Goal: Information Seeking & Learning: Learn about a topic

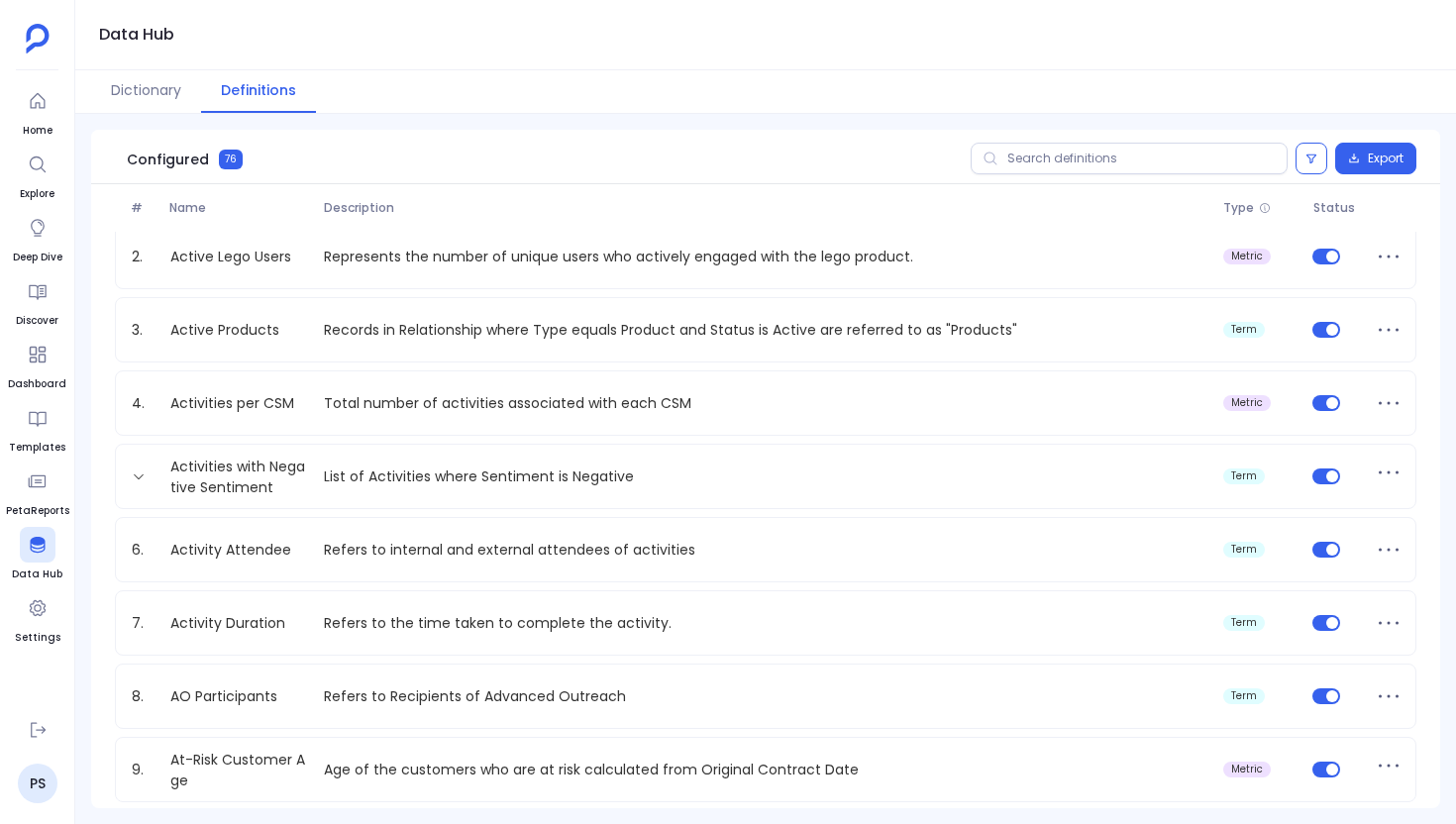
scroll to position [139, 0]
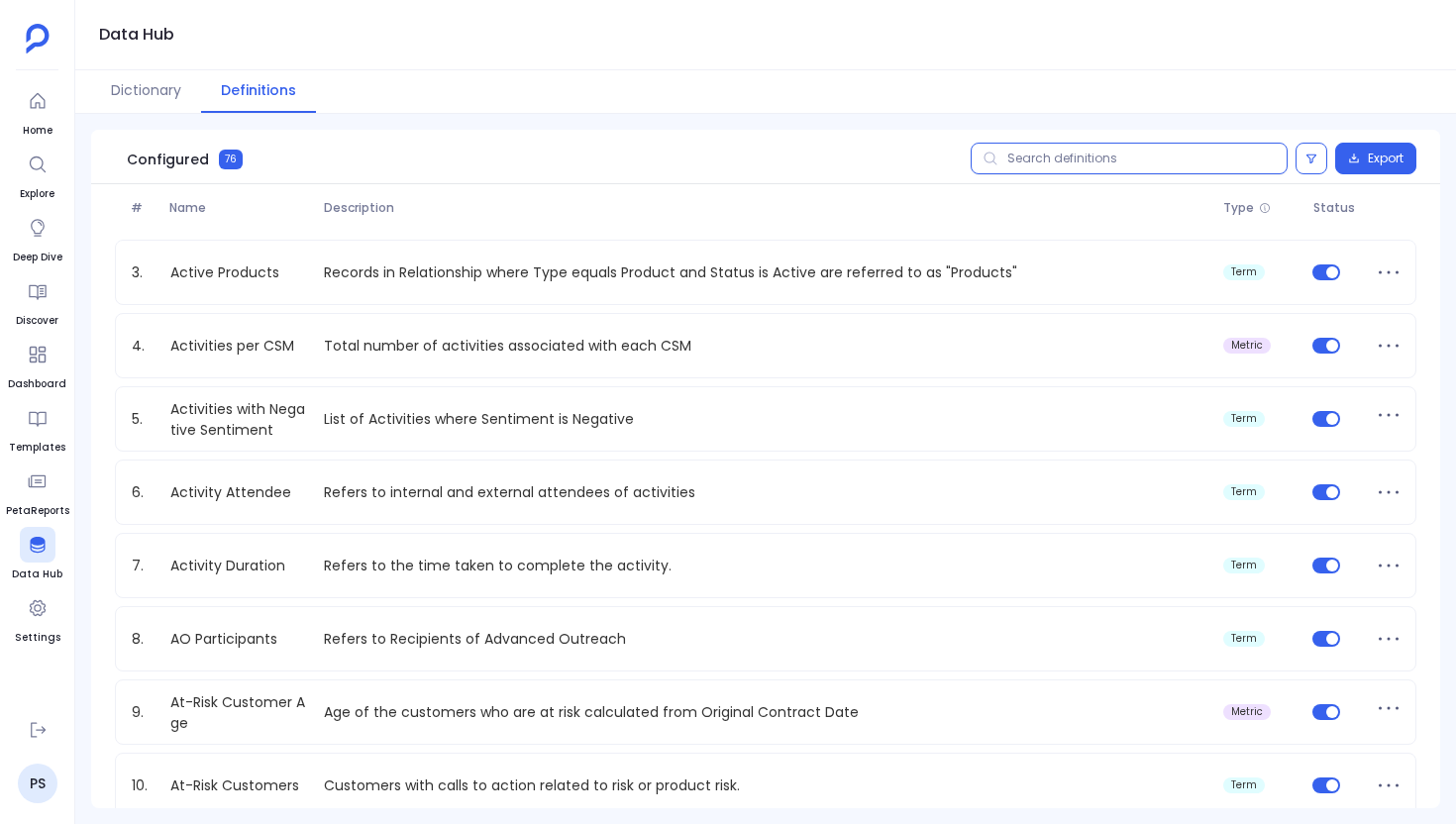
click at [1056, 171] on input "text" at bounding box center [1130, 159] width 317 height 32
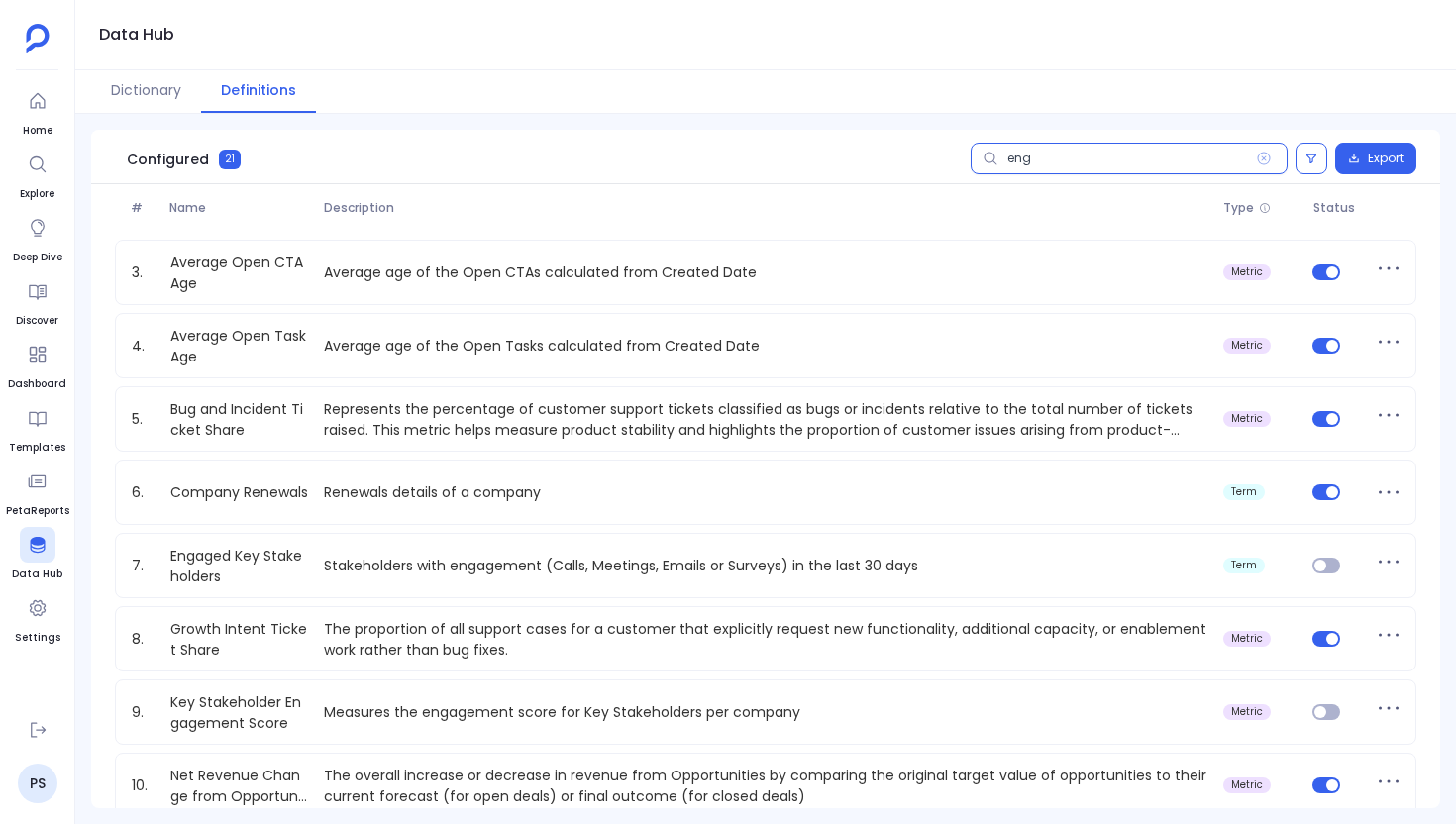
scroll to position [0, 0]
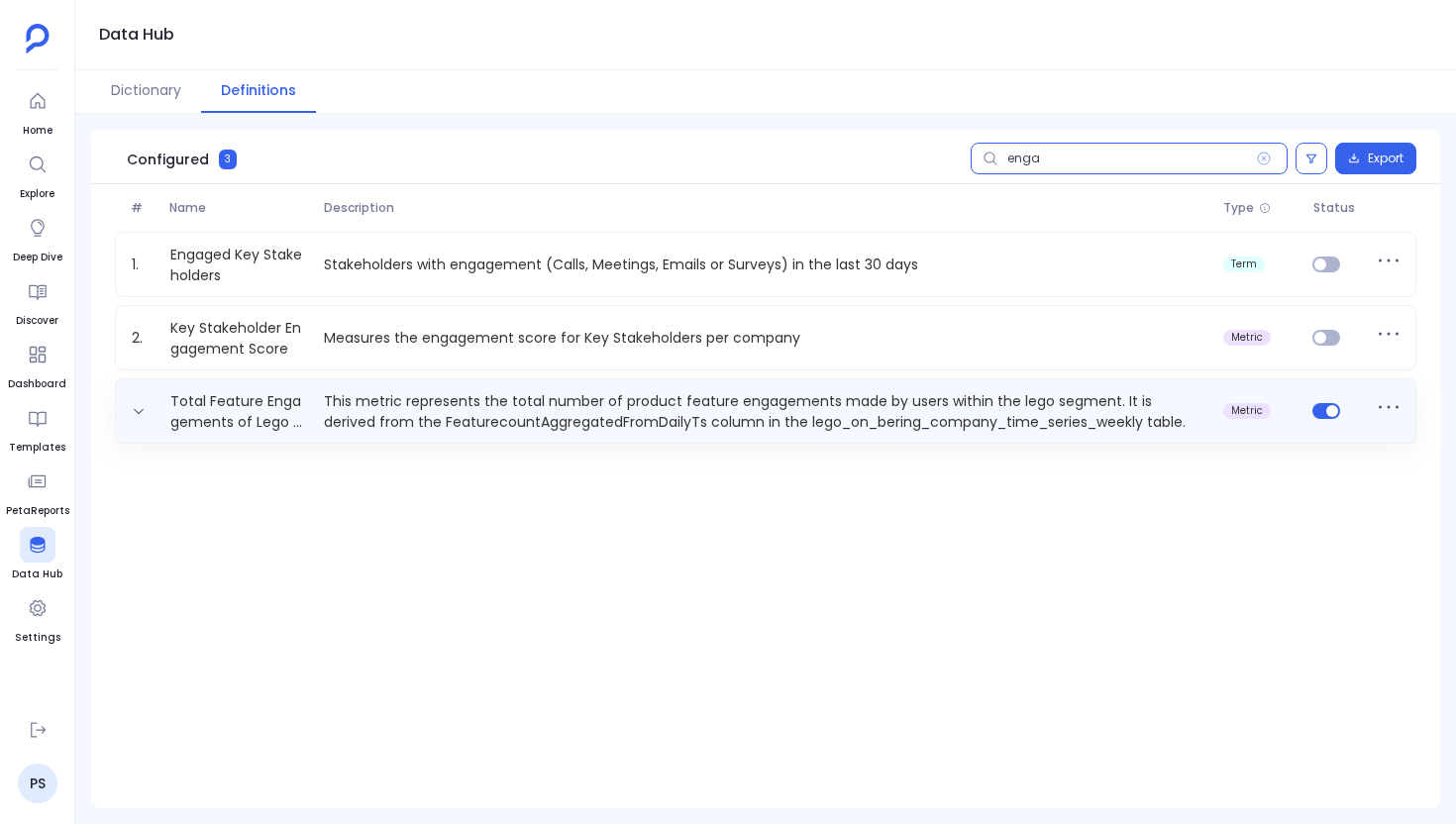
type input "enga"
click at [419, 395] on p "This metric represents the total number of product feature engagements made by …" at bounding box center [765, 411] width 898 height 40
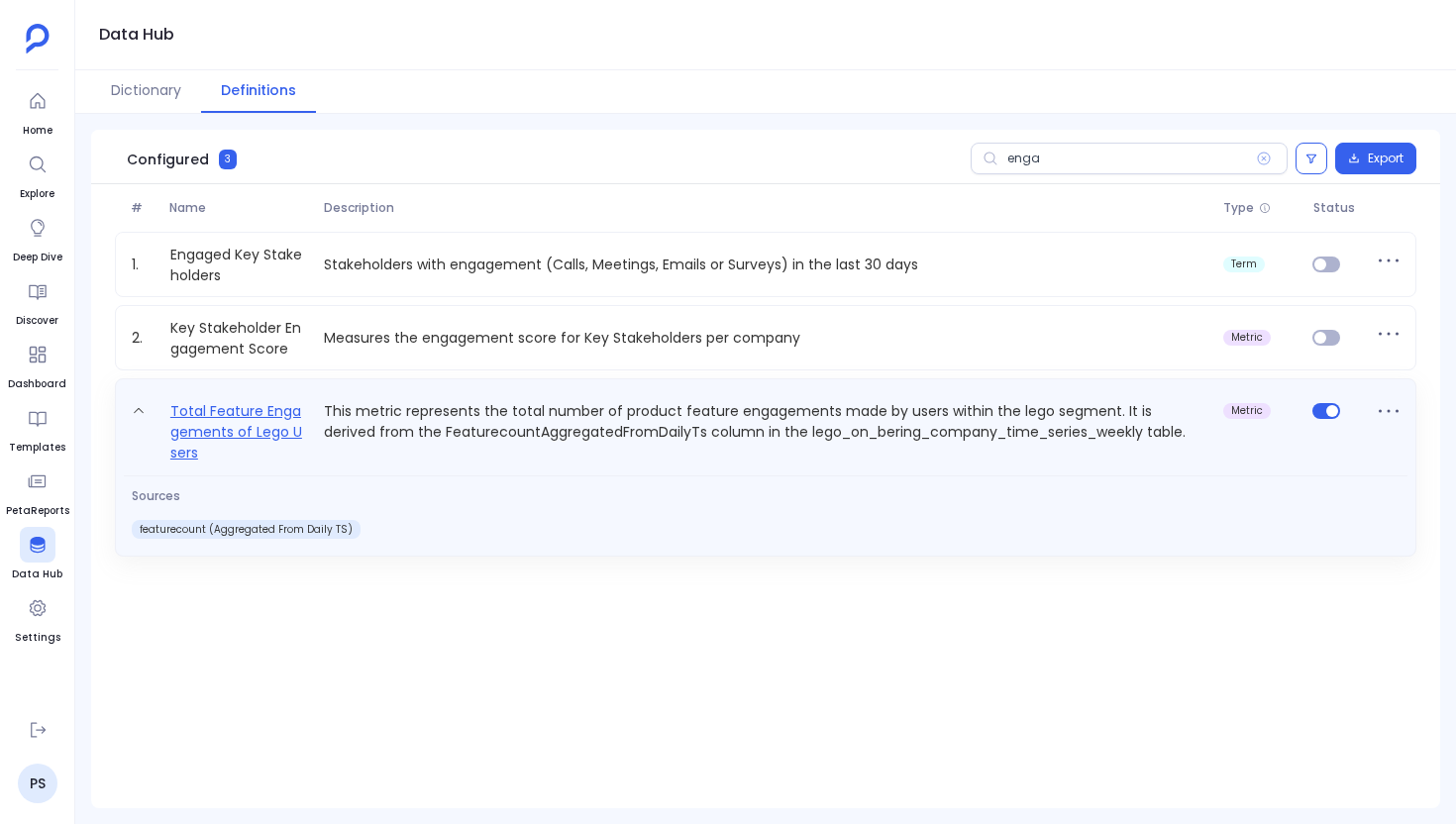
click at [282, 420] on link "Total Feature Engagements of Lego Users" at bounding box center [240, 431] width 155 height 65
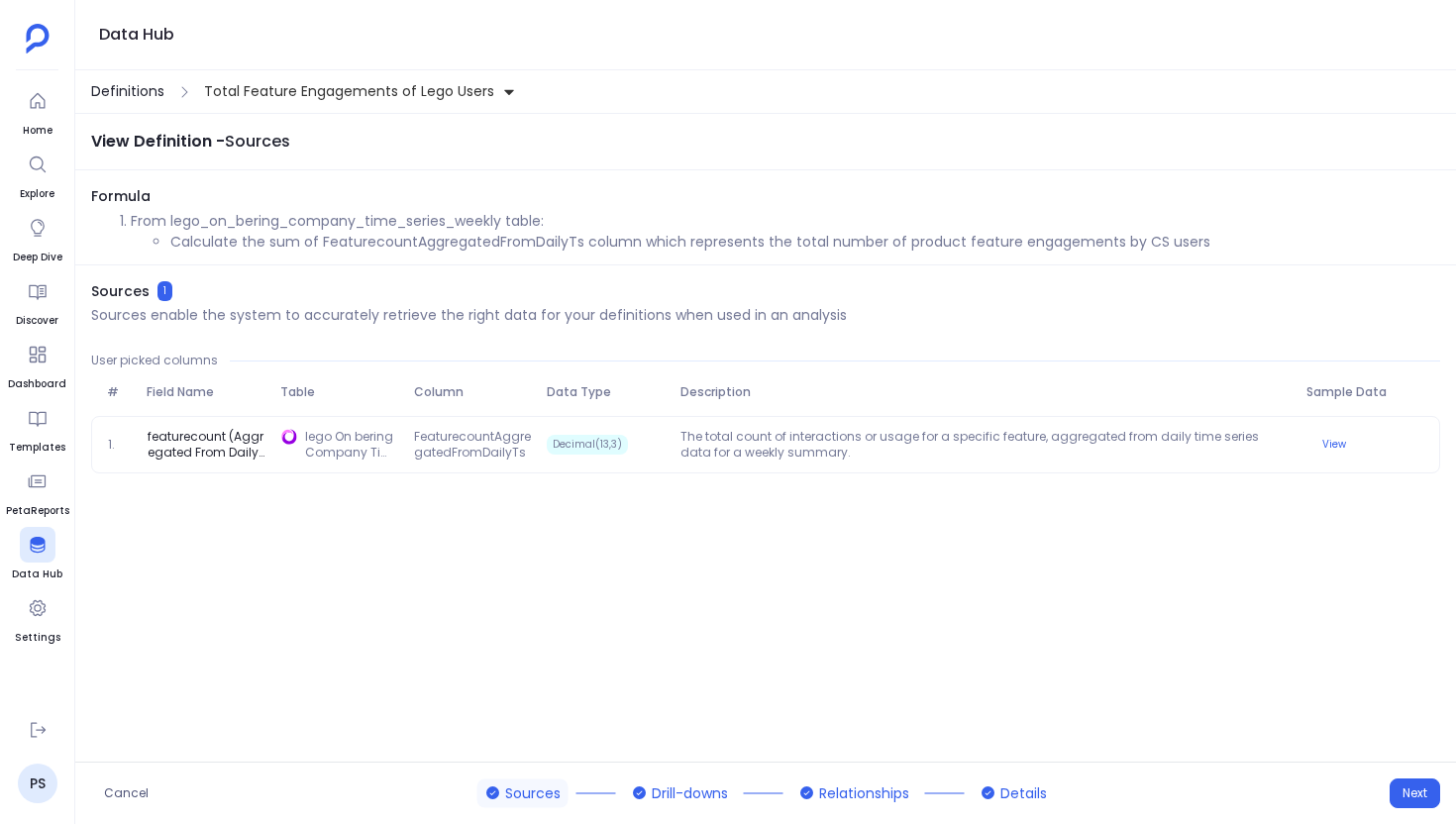
click at [149, 93] on span "Definitions" at bounding box center [127, 91] width 73 height 21
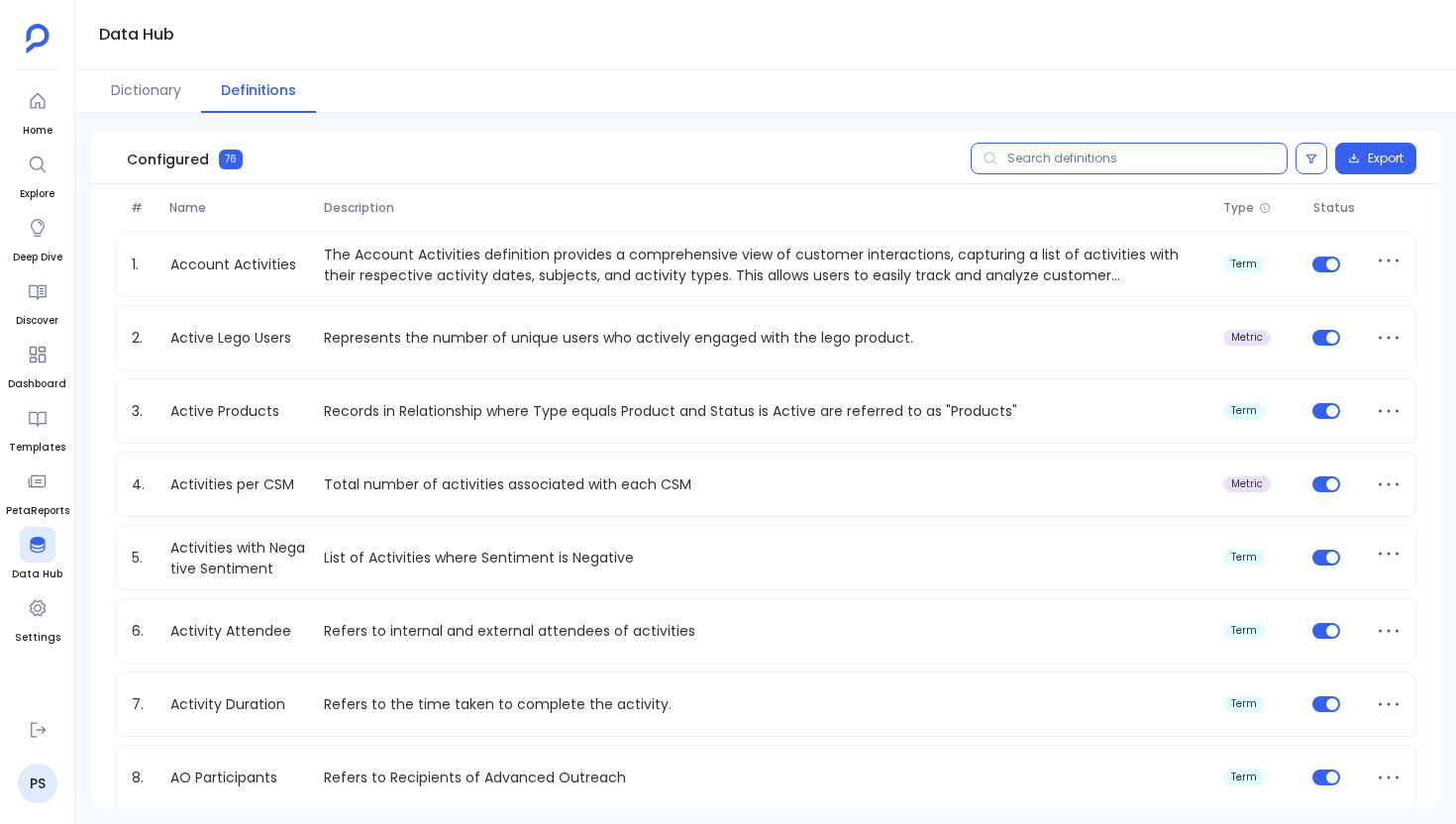
click at [1023, 170] on input "text" at bounding box center [1130, 159] width 317 height 32
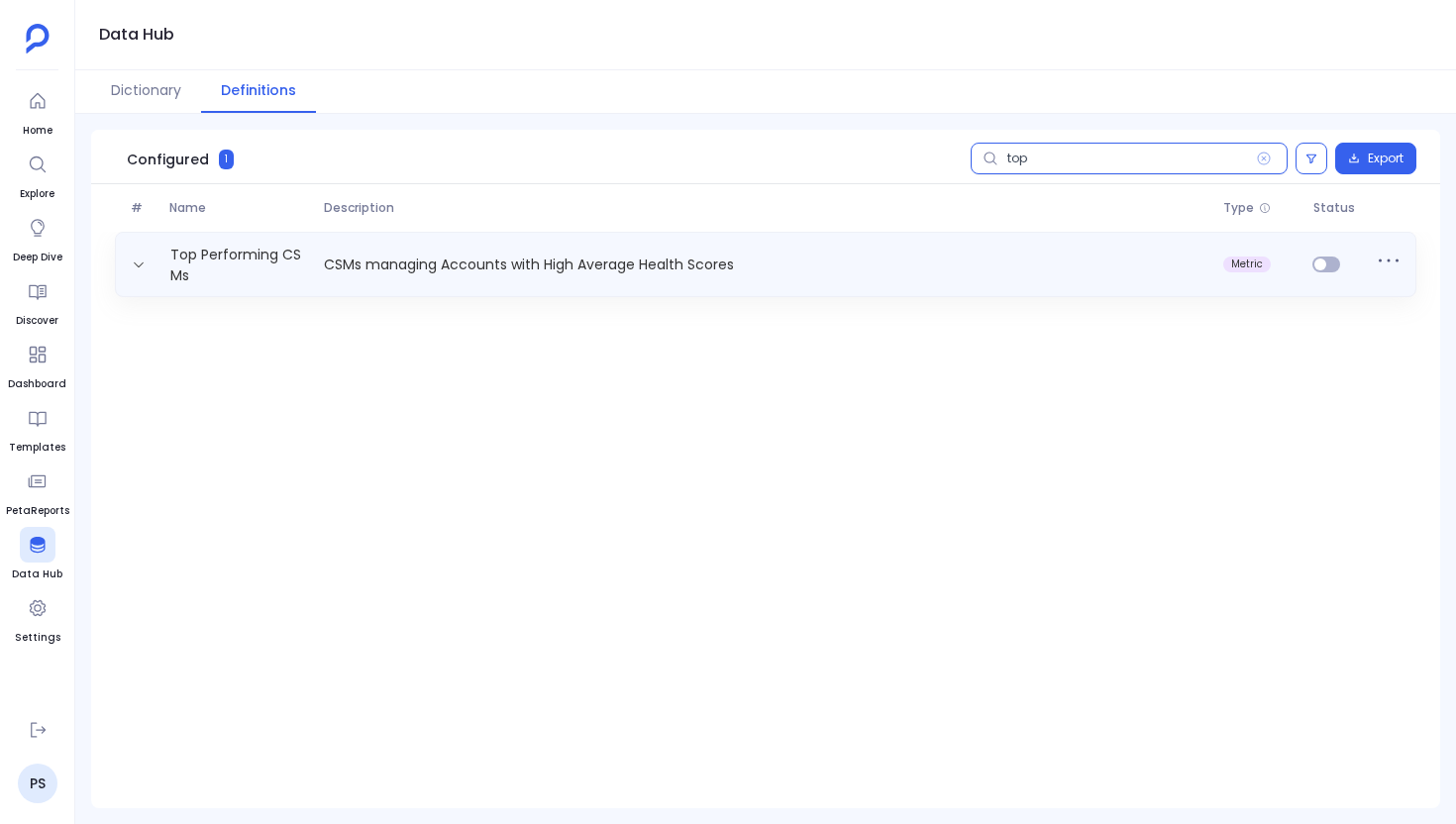
type input "top"
click at [212, 241] on div "Top Performing CSMs CSMs managing Accounts with High Average Health Scores metr…" at bounding box center [765, 264] width 1301 height 66
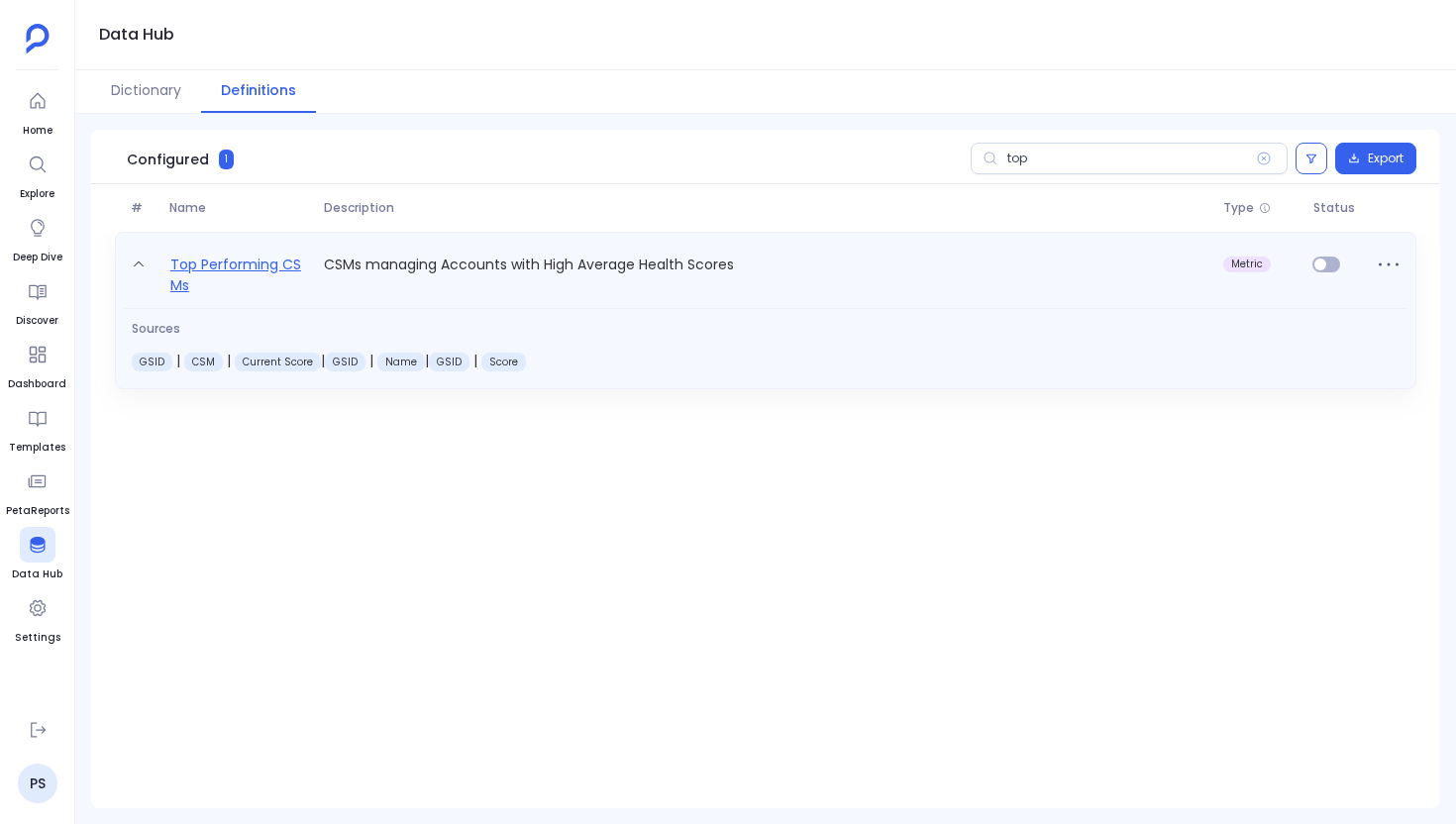
click at [214, 263] on link "Top Performing CSMs" at bounding box center [240, 274] width 155 height 44
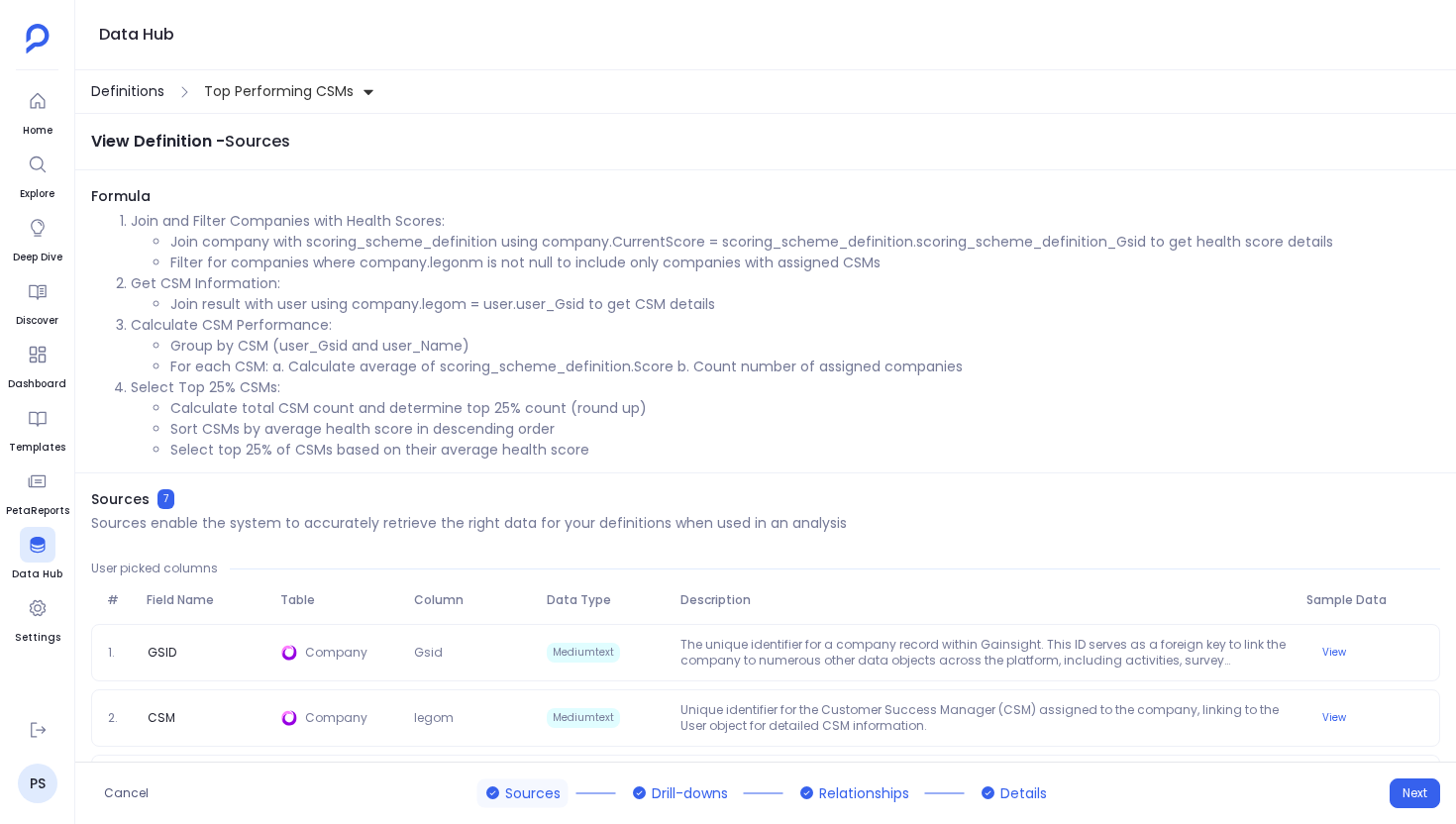
click at [143, 88] on span "Definitions" at bounding box center [127, 91] width 73 height 21
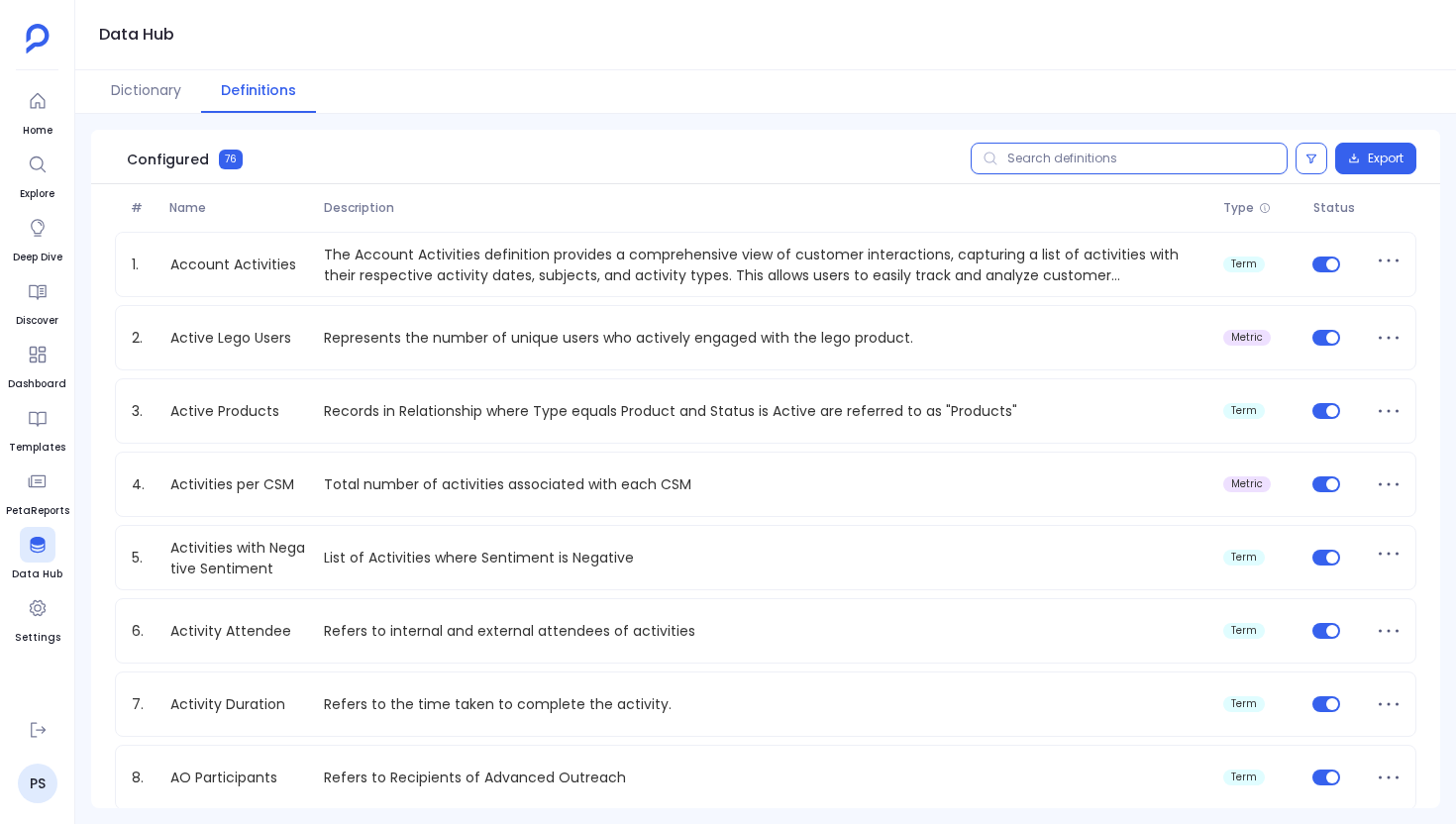
click at [1109, 173] on input "text" at bounding box center [1130, 159] width 317 height 32
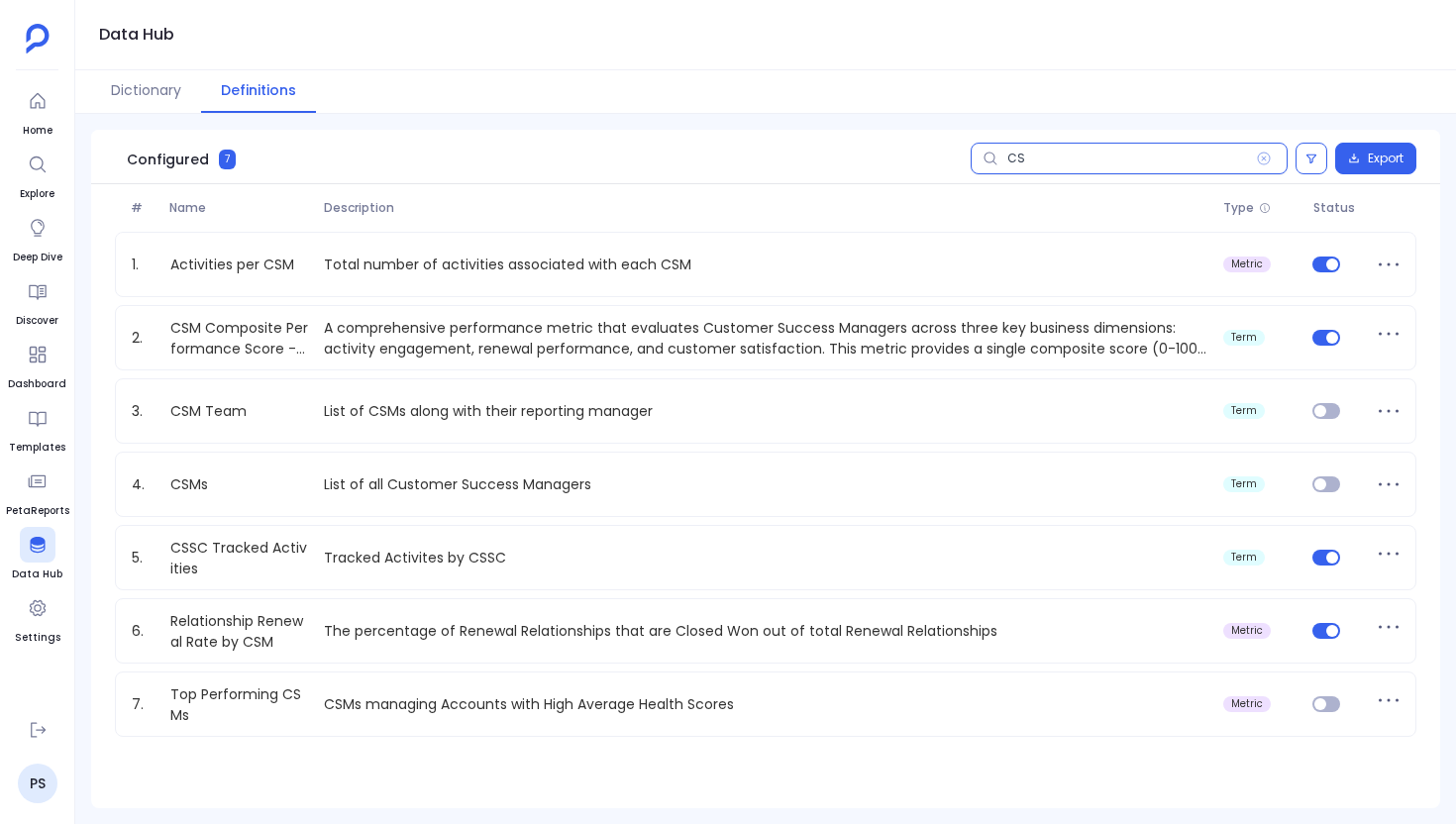
type input "CSM"
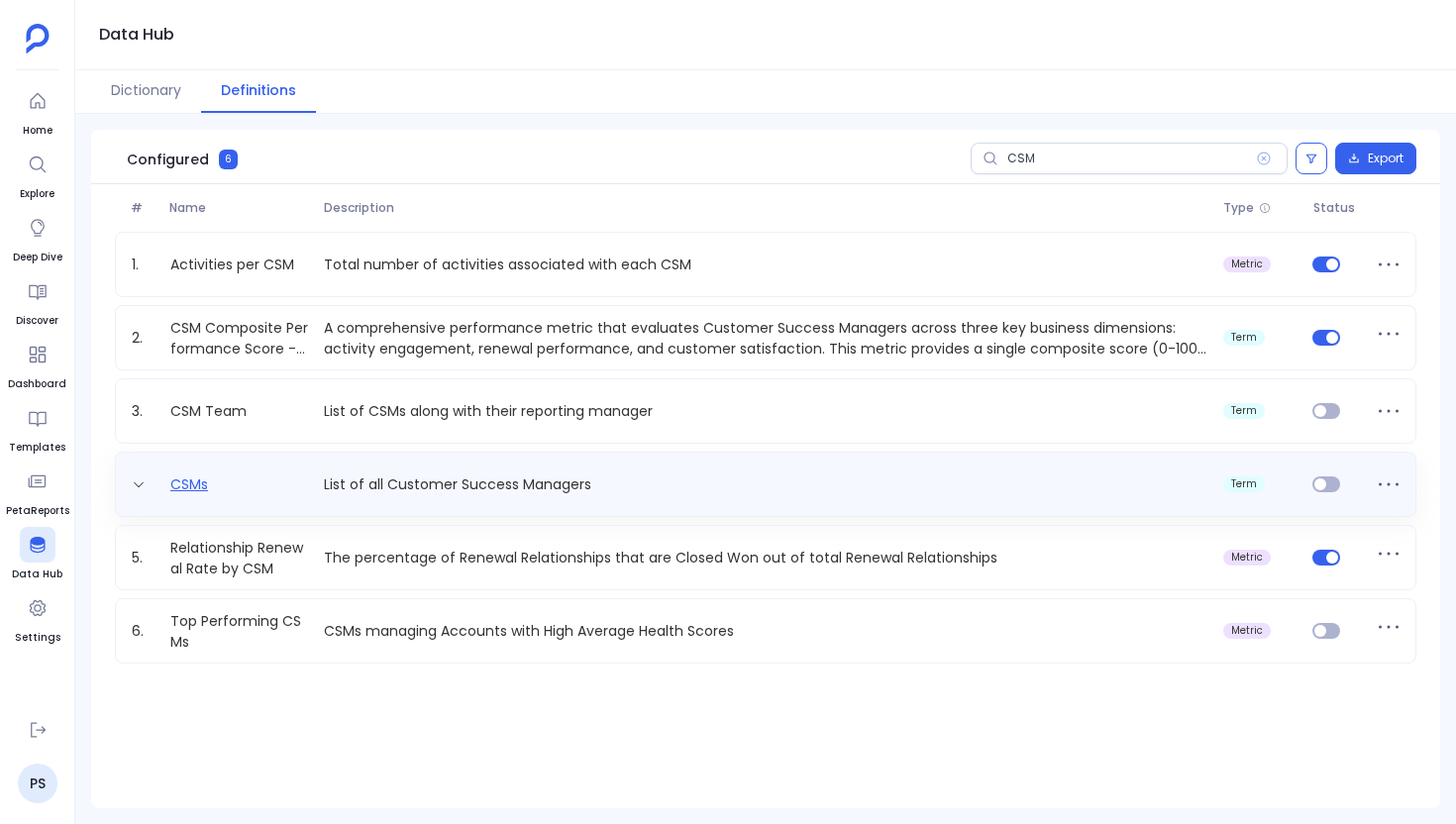
click at [173, 482] on link "CSMs" at bounding box center [190, 484] width 54 height 21
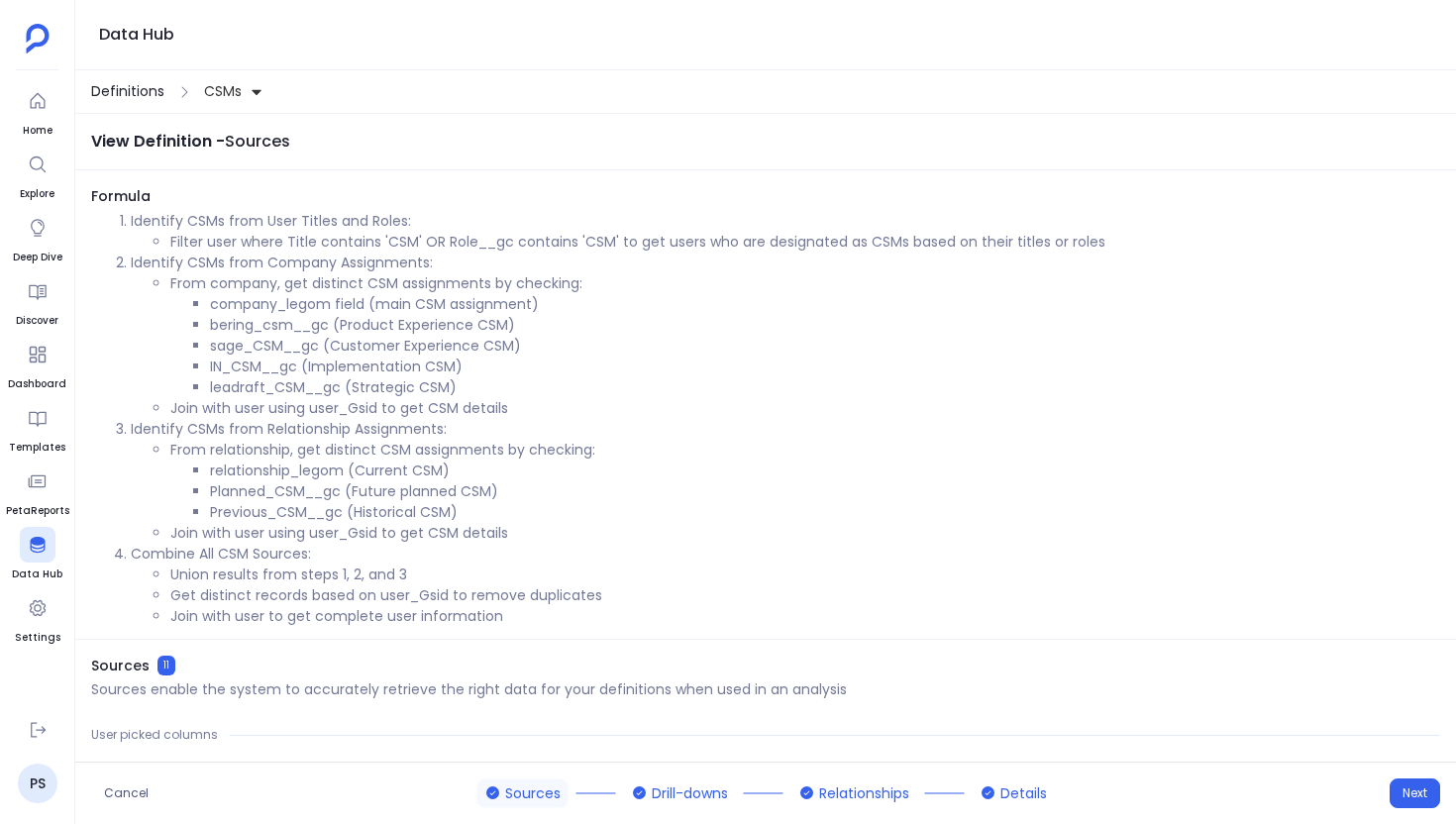
click at [144, 87] on span "Definitions" at bounding box center [127, 91] width 73 height 21
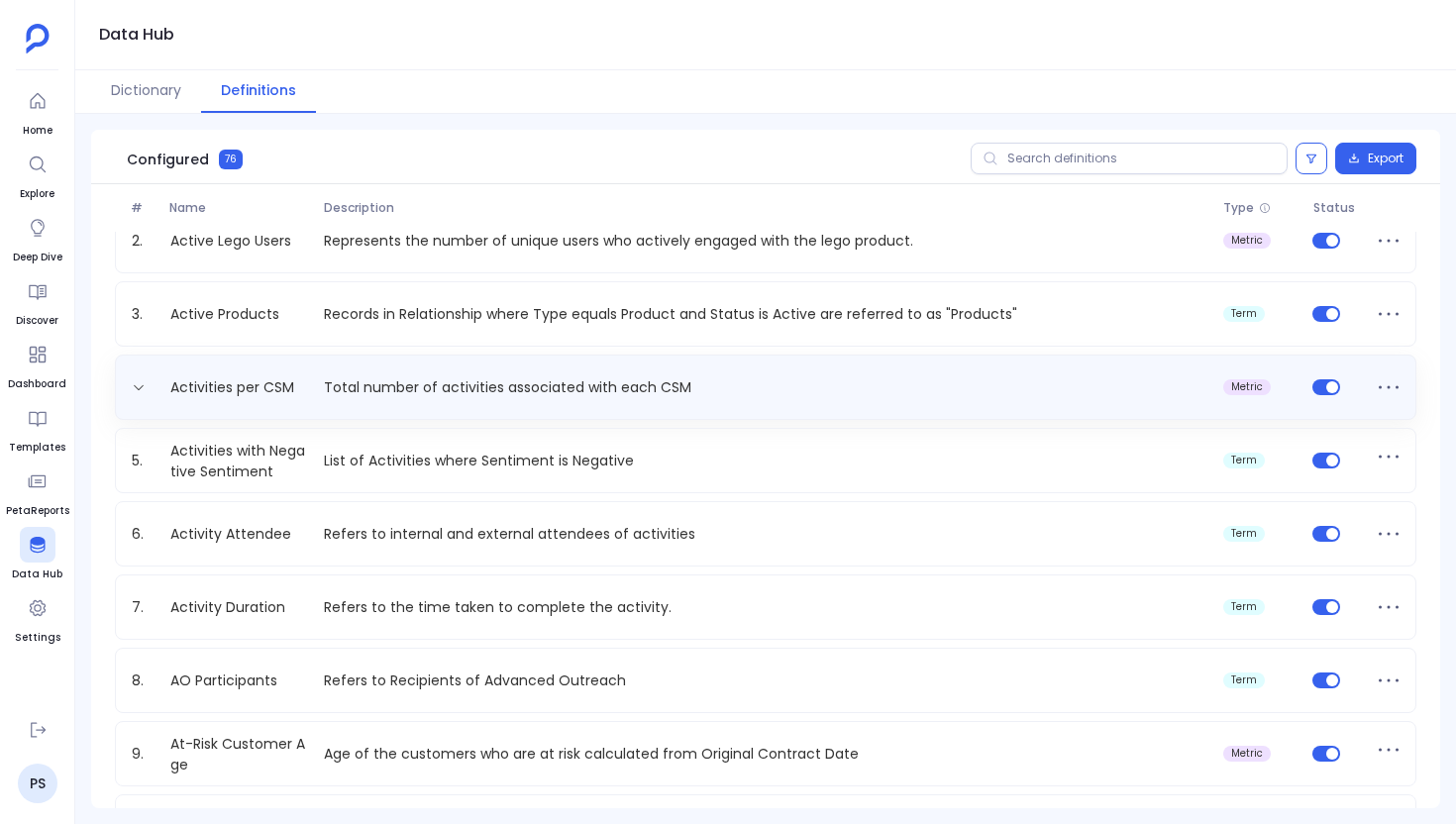
scroll to position [112, 0]
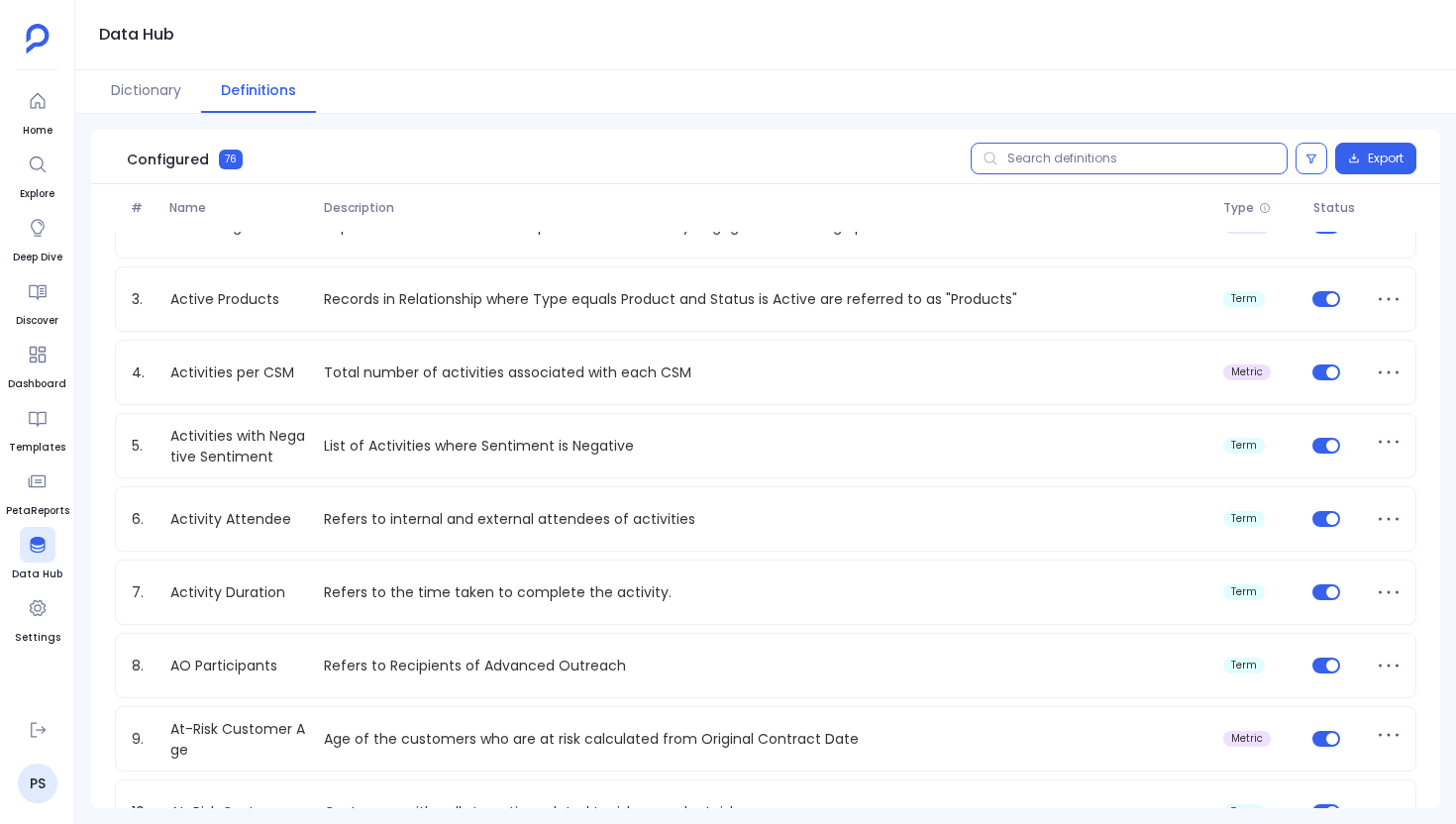
click at [1101, 160] on input "text" at bounding box center [1130, 159] width 317 height 32
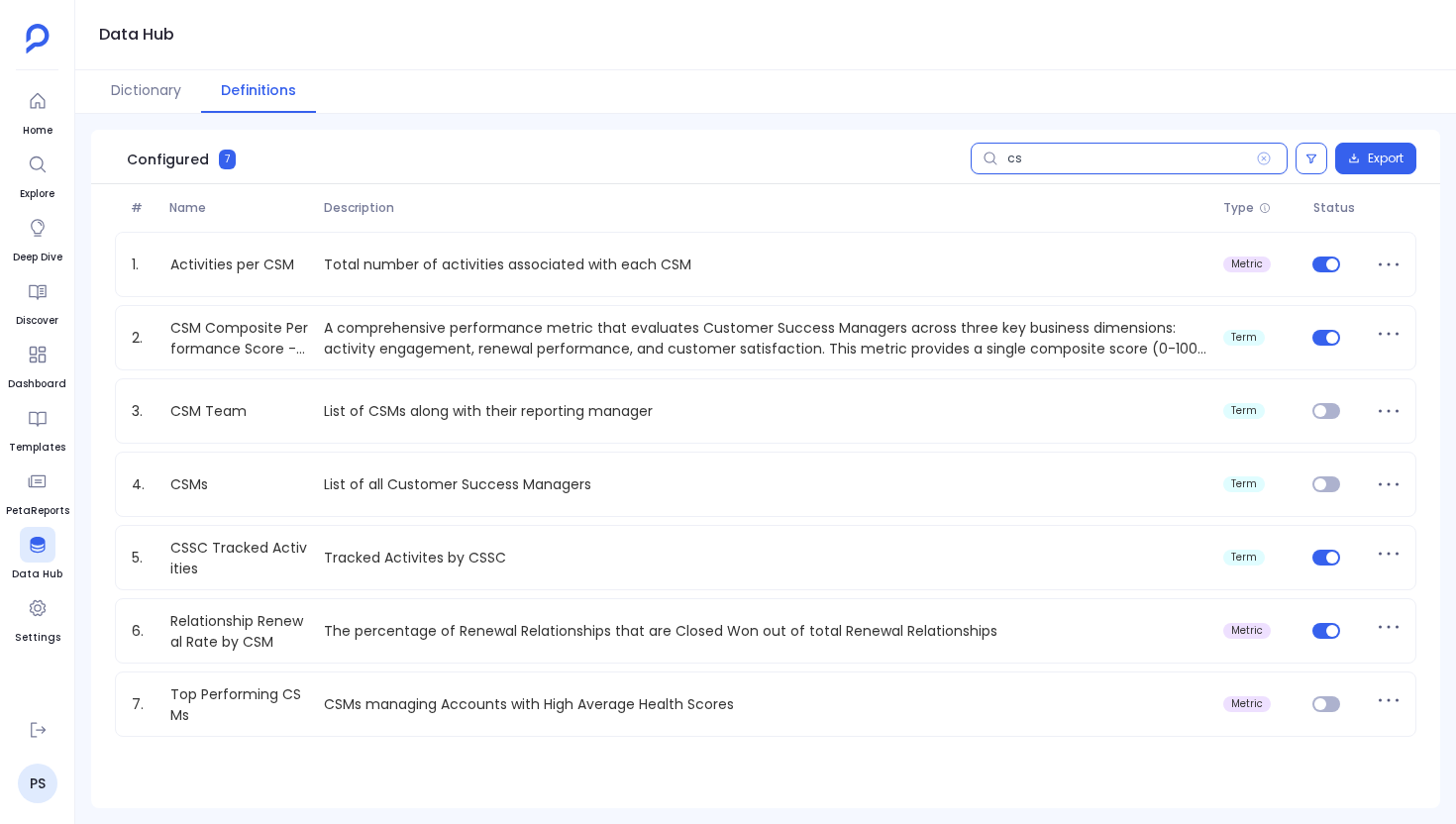
scroll to position [0, 0]
type input "csm"
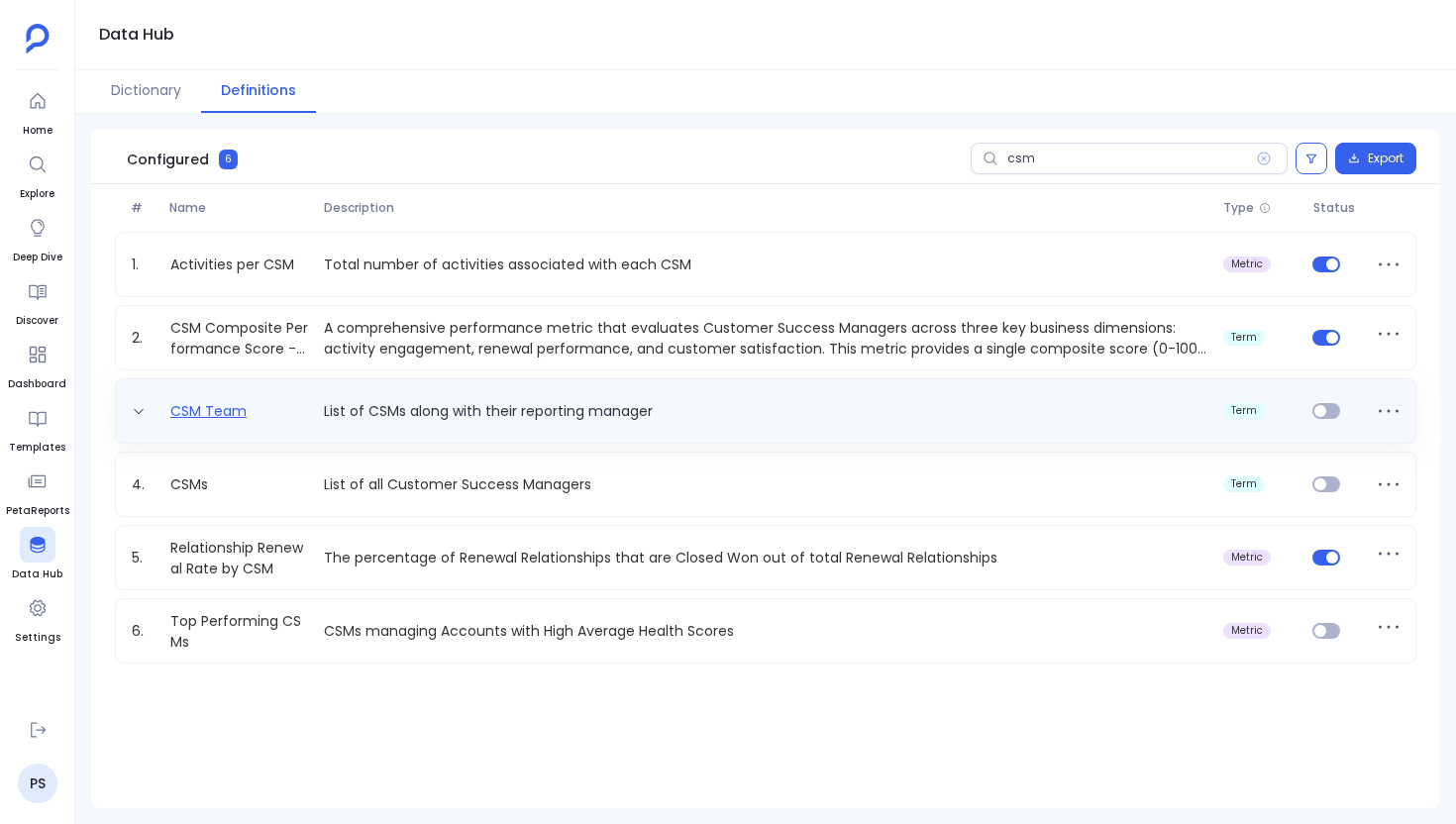
click at [196, 415] on link "CSM Team" at bounding box center [209, 411] width 92 height 21
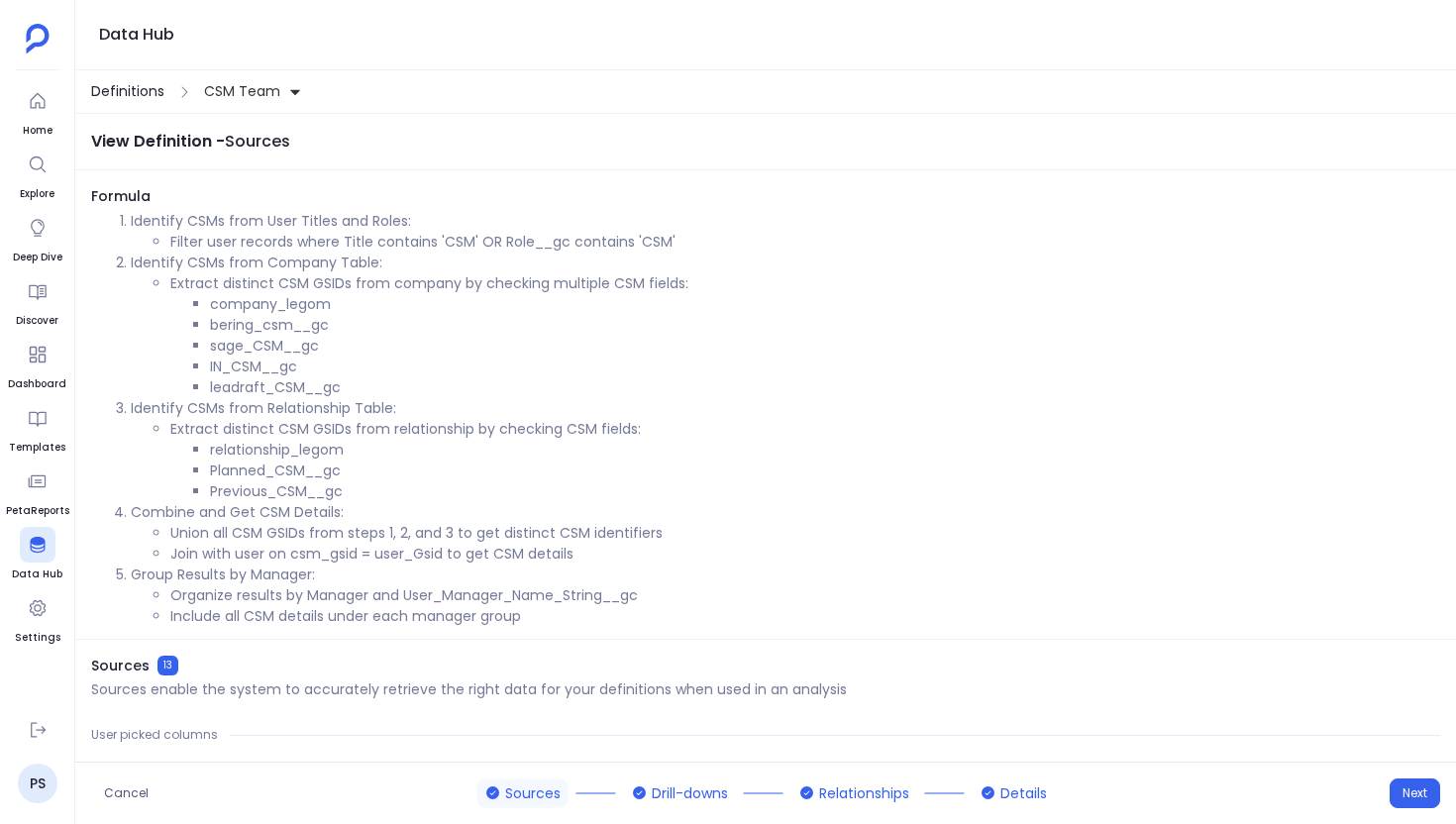
click at [118, 88] on span "Definitions" at bounding box center [127, 91] width 73 height 21
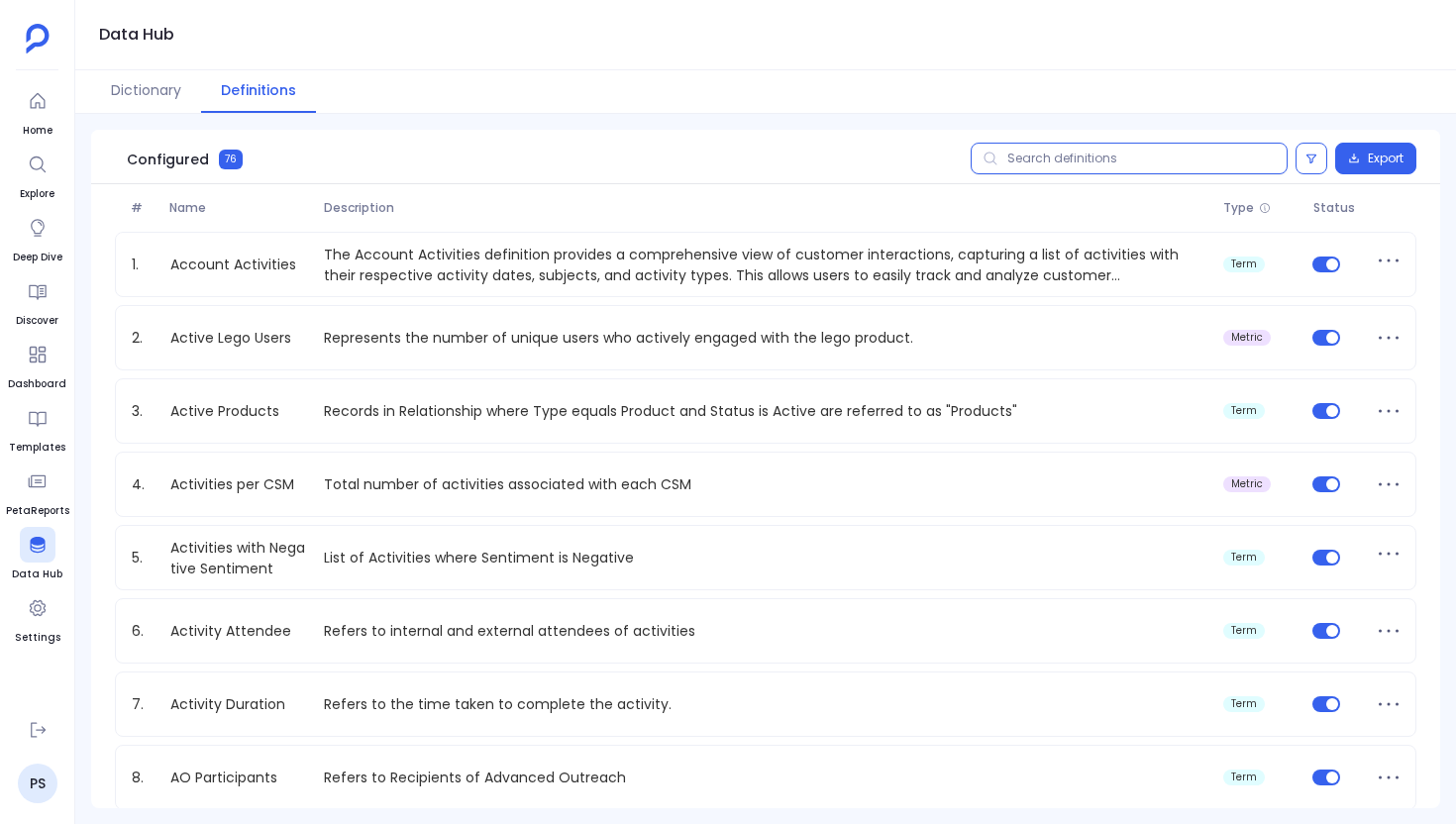
click at [1043, 159] on input "text" at bounding box center [1130, 159] width 317 height 32
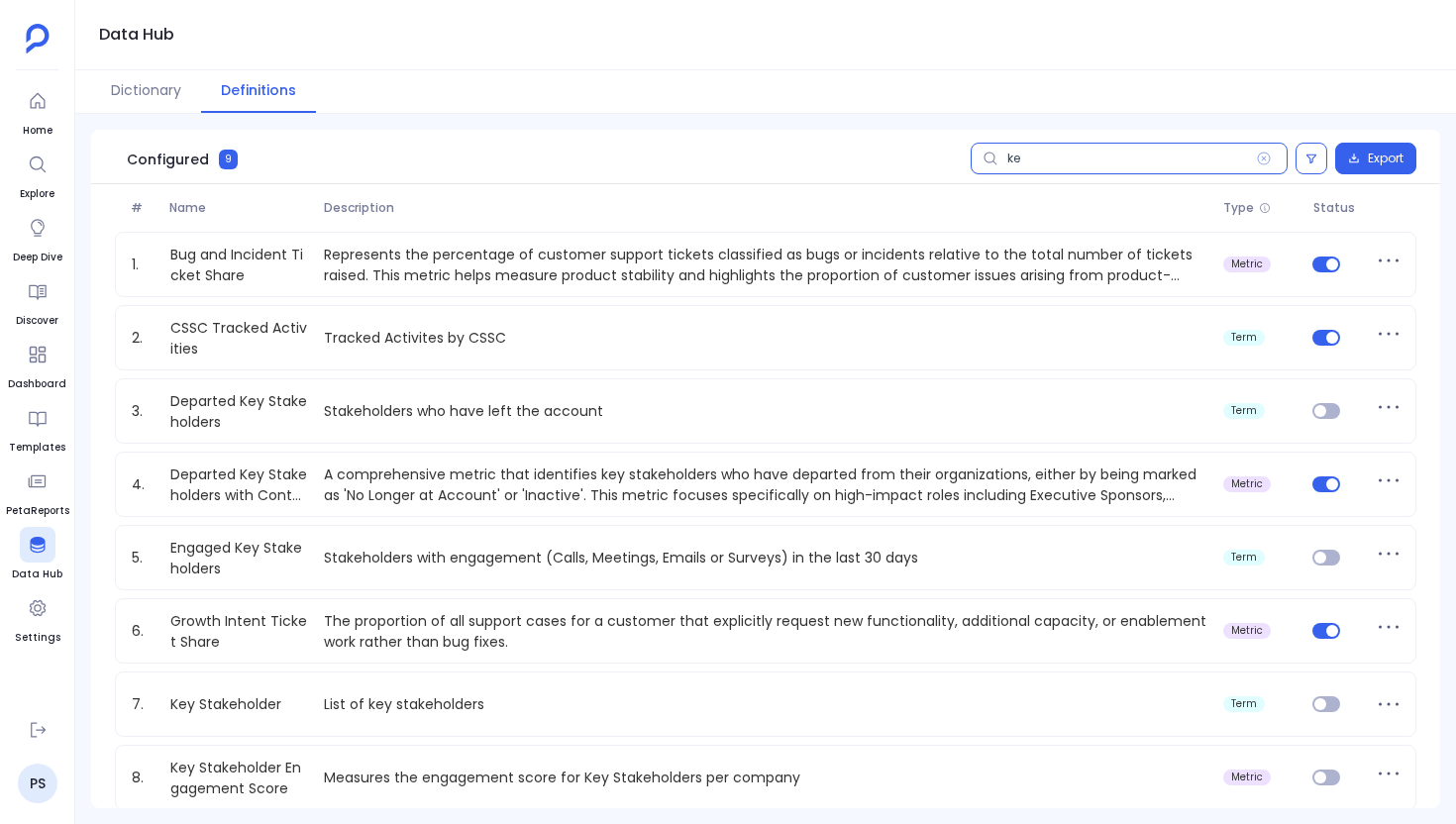
type input "key"
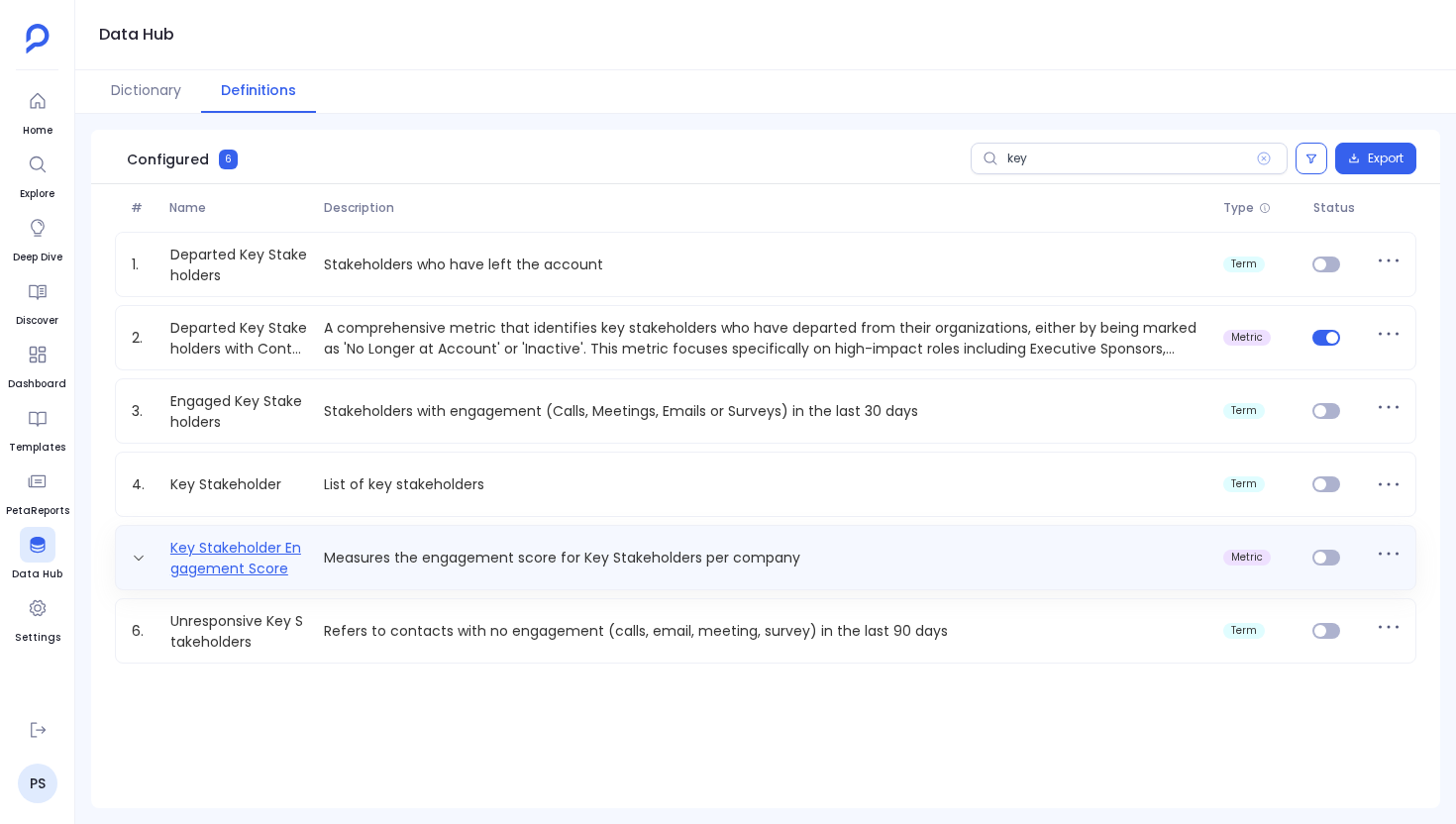
click at [260, 553] on link "Key Stakeholder Engagement Score" at bounding box center [240, 558] width 155 height 40
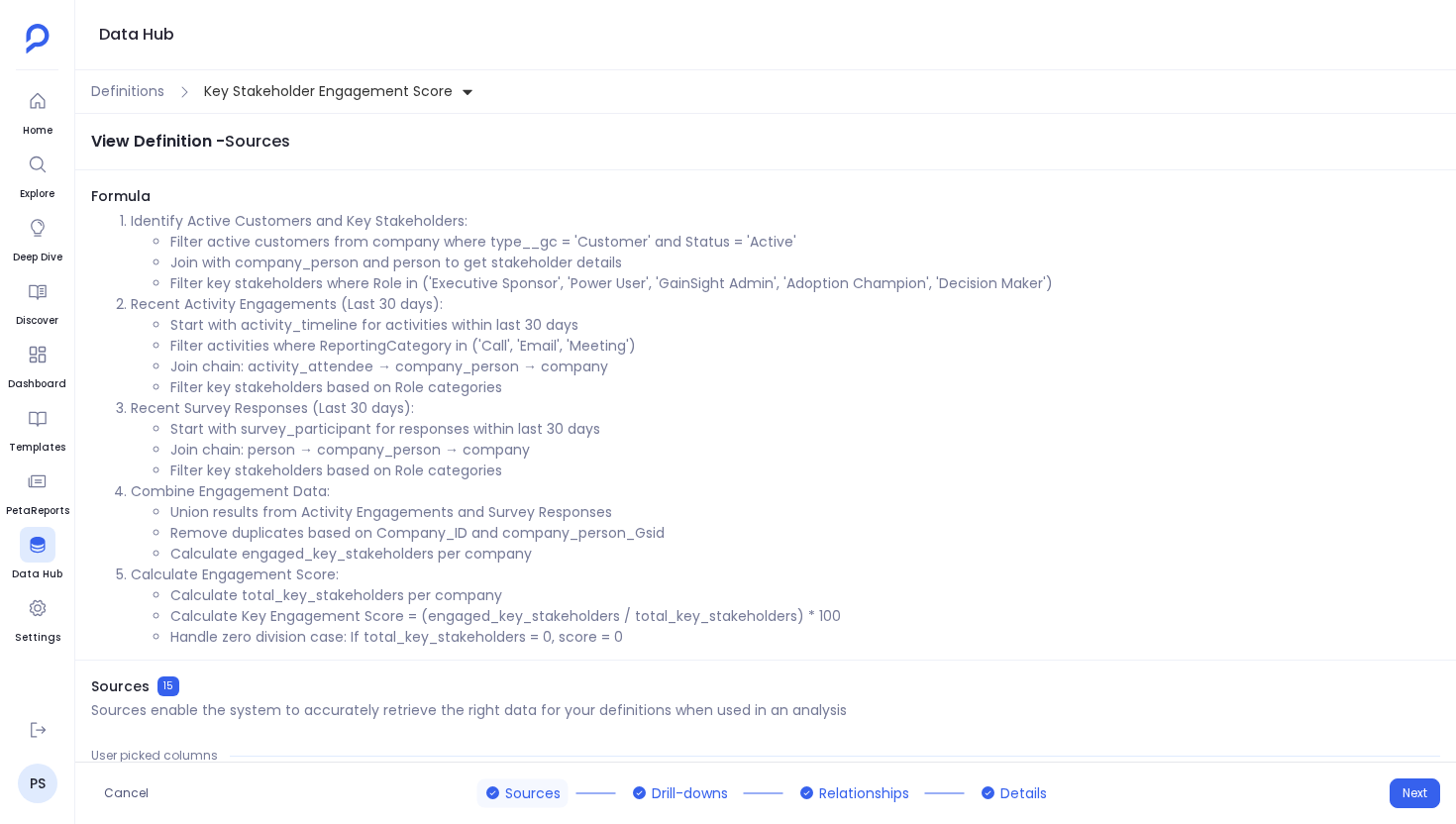
drag, startPoint x: 204, startPoint y: 90, endPoint x: 228, endPoint y: 90, distance: 24.0
click at [205, 90] on span "Key Stakeholder Engagement Score" at bounding box center [327, 91] width 248 height 21
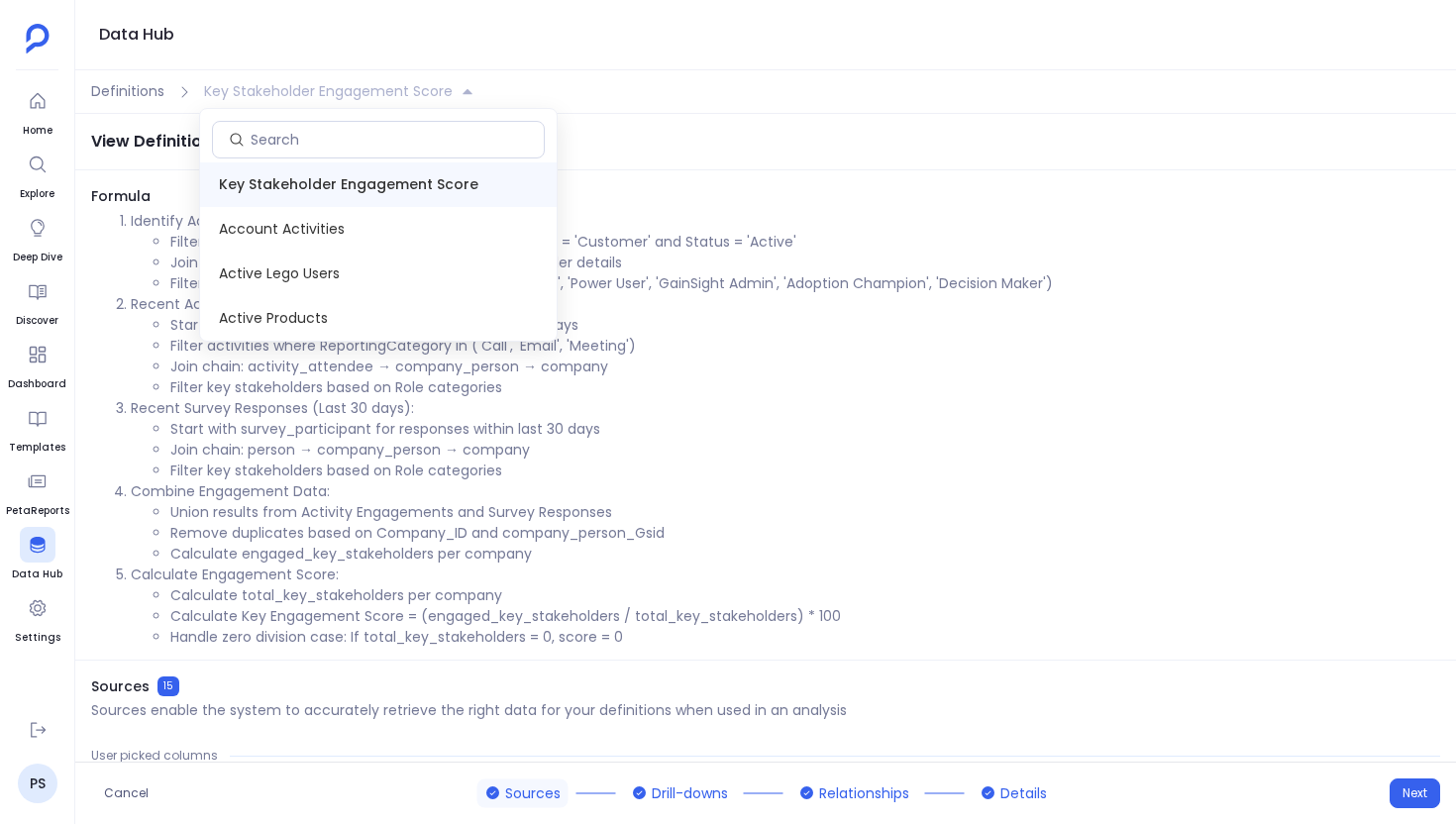
click at [789, 215] on p "Identify Active Customers and Key Stakeholders:" at bounding box center [785, 220] width 1309 height 21
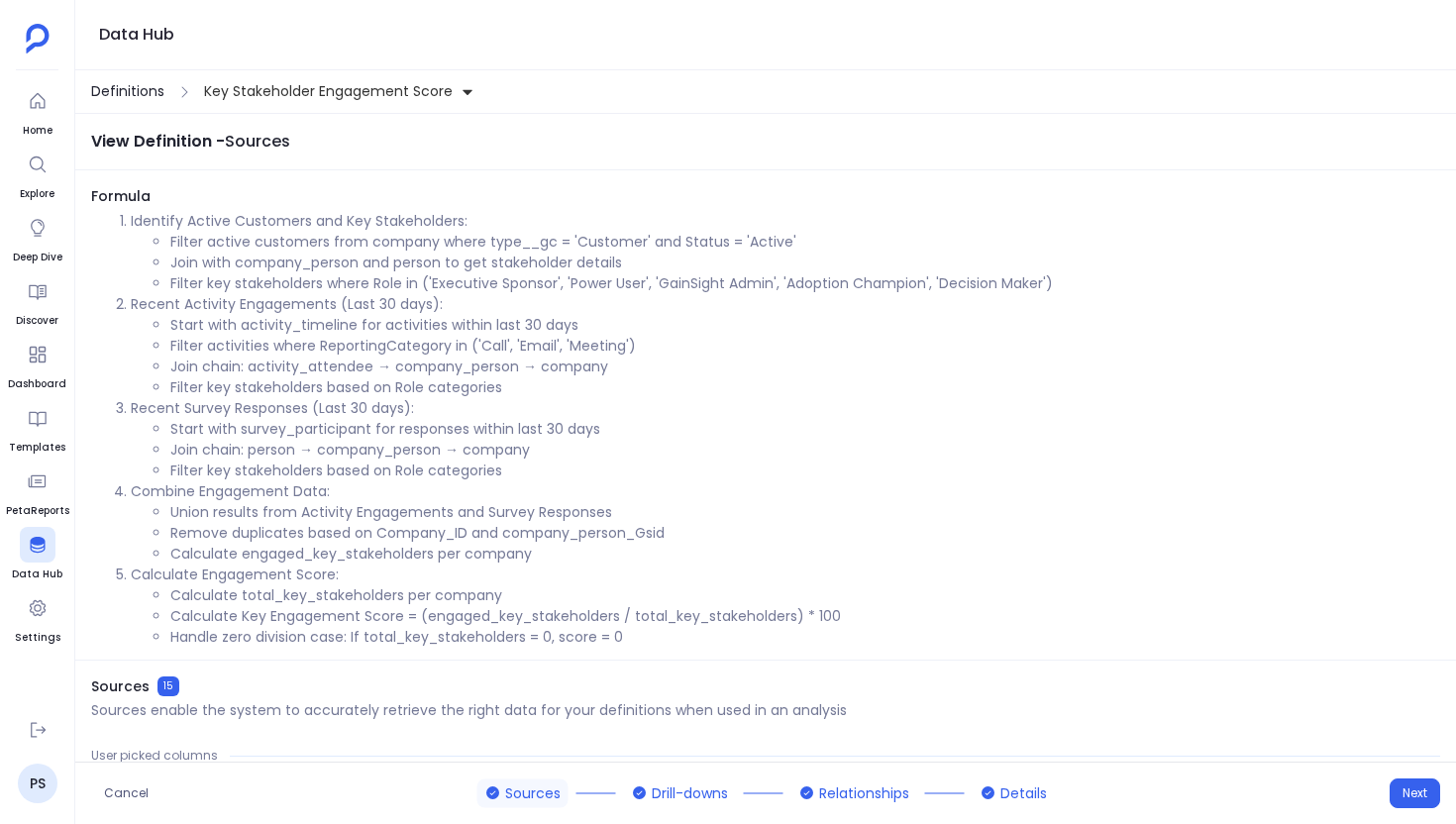
click at [118, 82] on span "Definitions" at bounding box center [127, 91] width 73 height 21
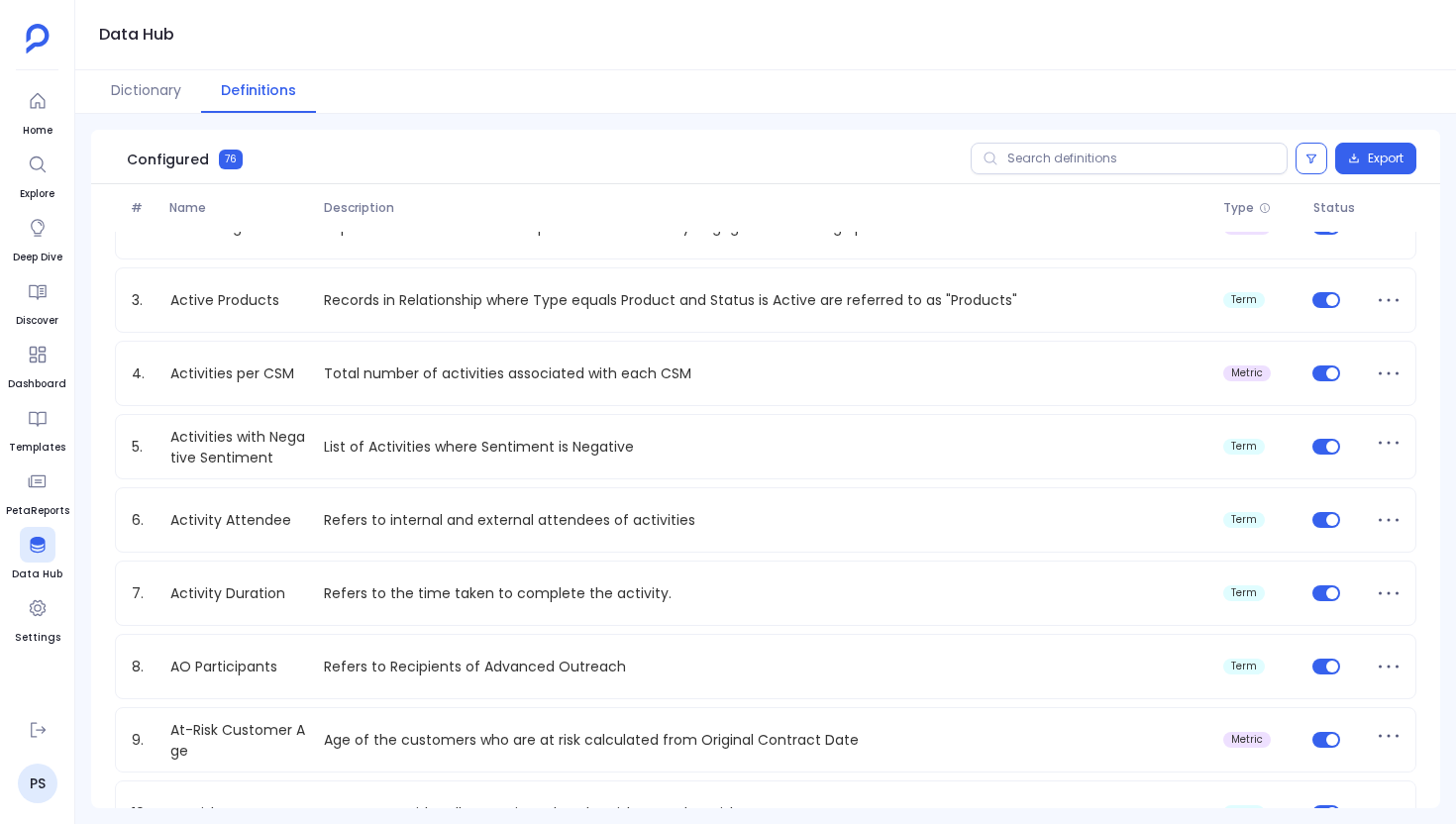
scroll to position [126, 0]
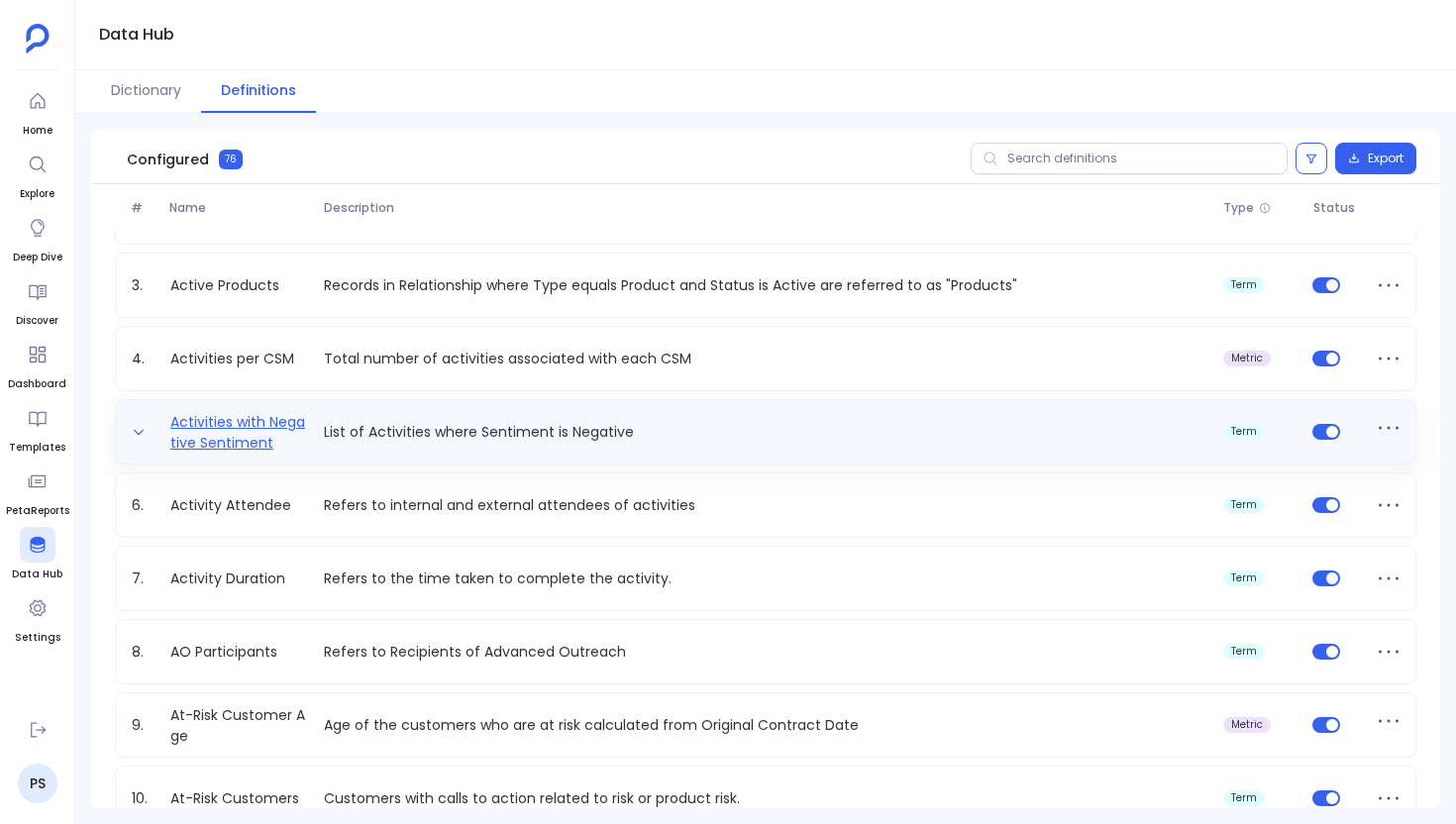
click at [237, 430] on link "Activities with Negative Sentiment" at bounding box center [240, 432] width 155 height 40
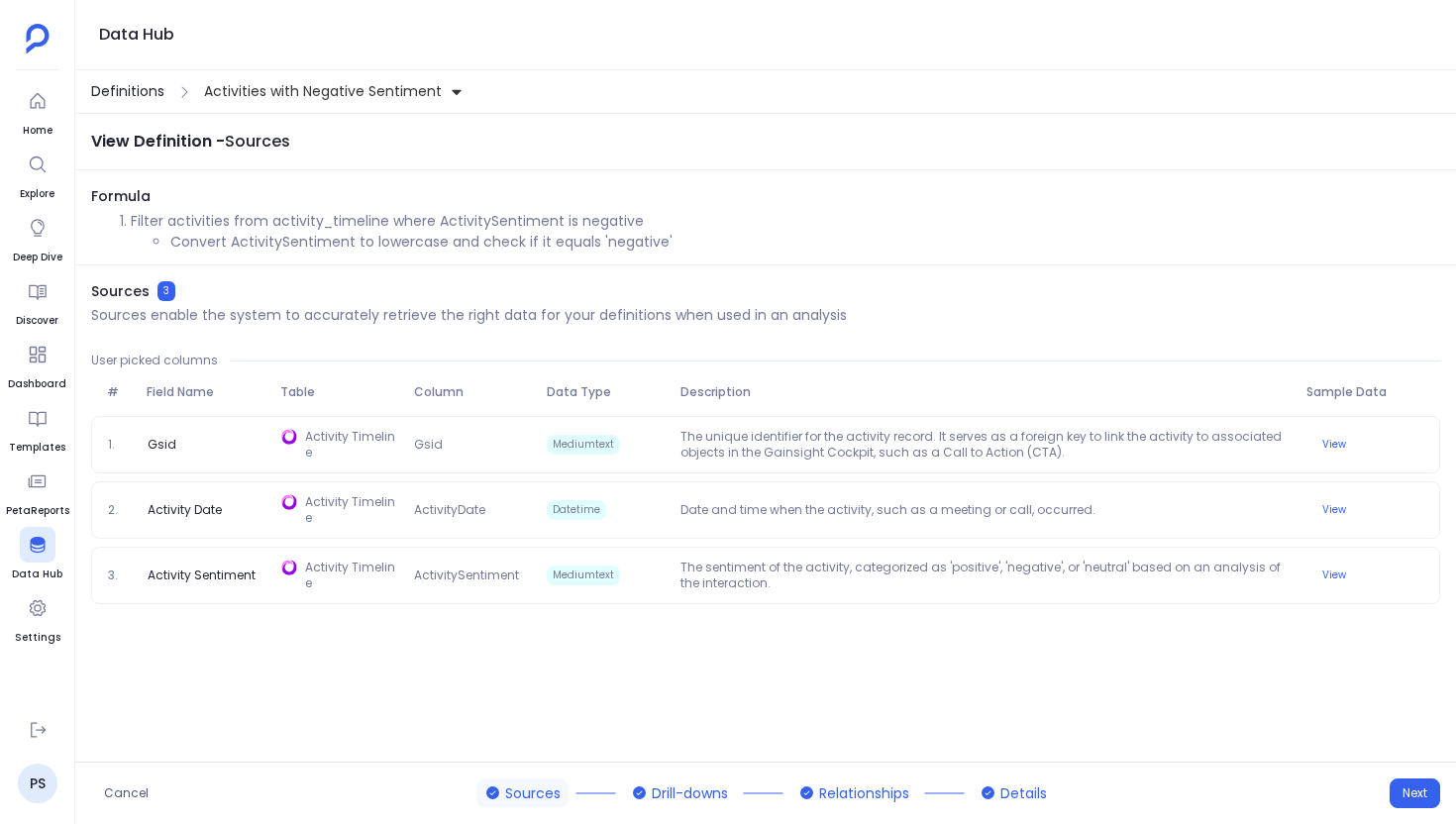
click at [117, 89] on span "Definitions" at bounding box center [127, 91] width 73 height 21
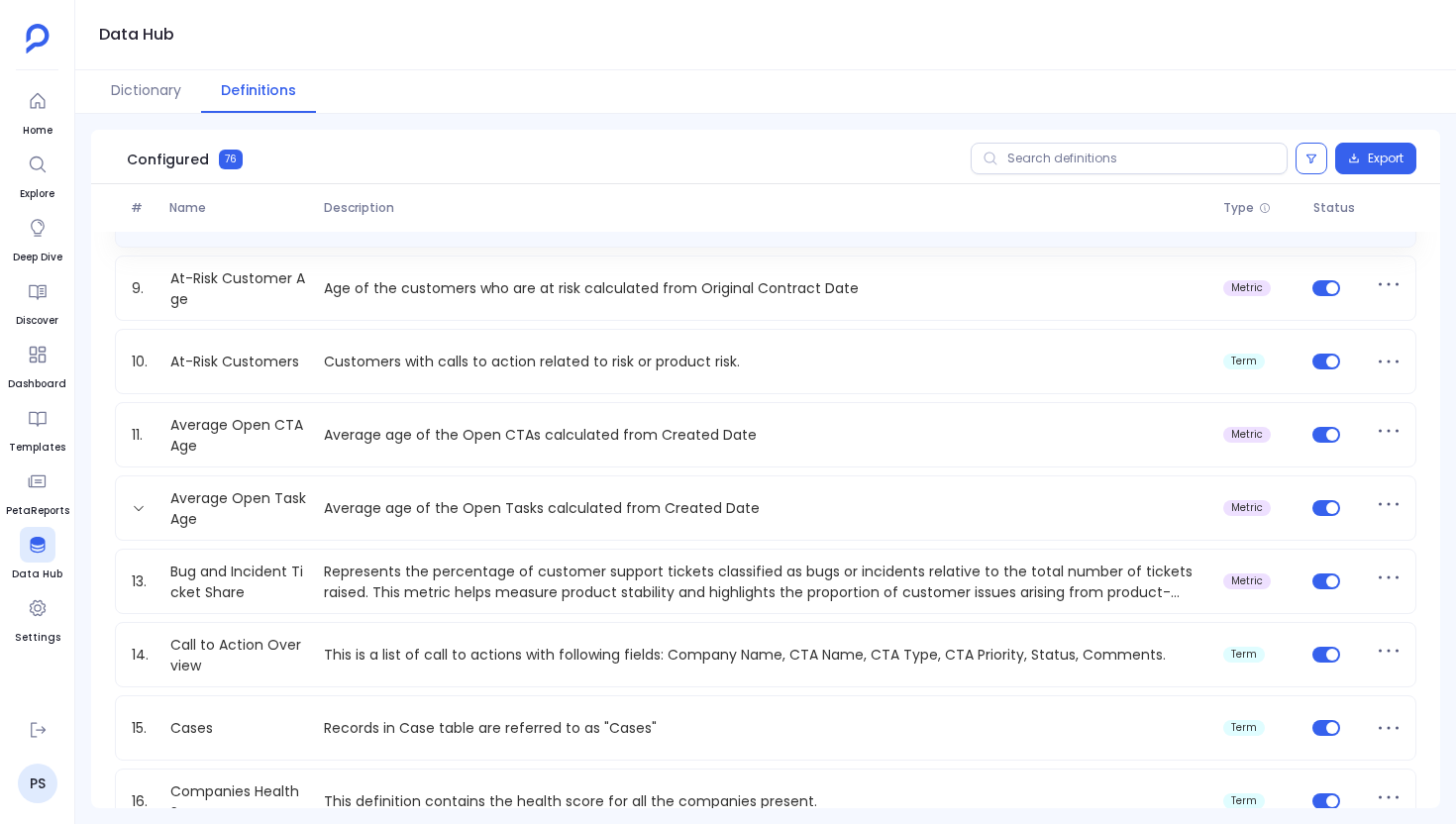
scroll to position [588, 0]
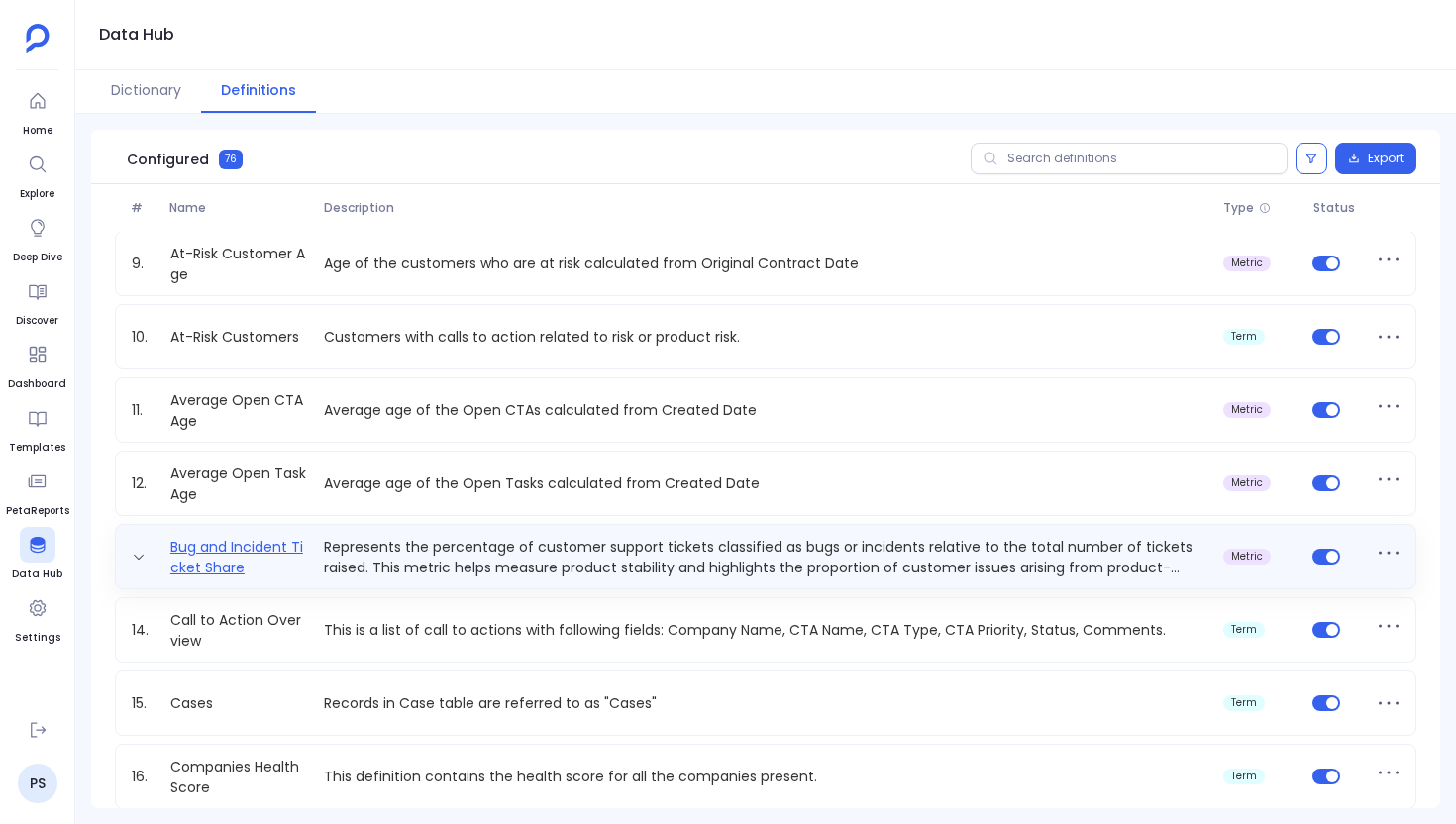
click at [307, 548] on link "Bug and Incident Ticket Share" at bounding box center [240, 557] width 155 height 40
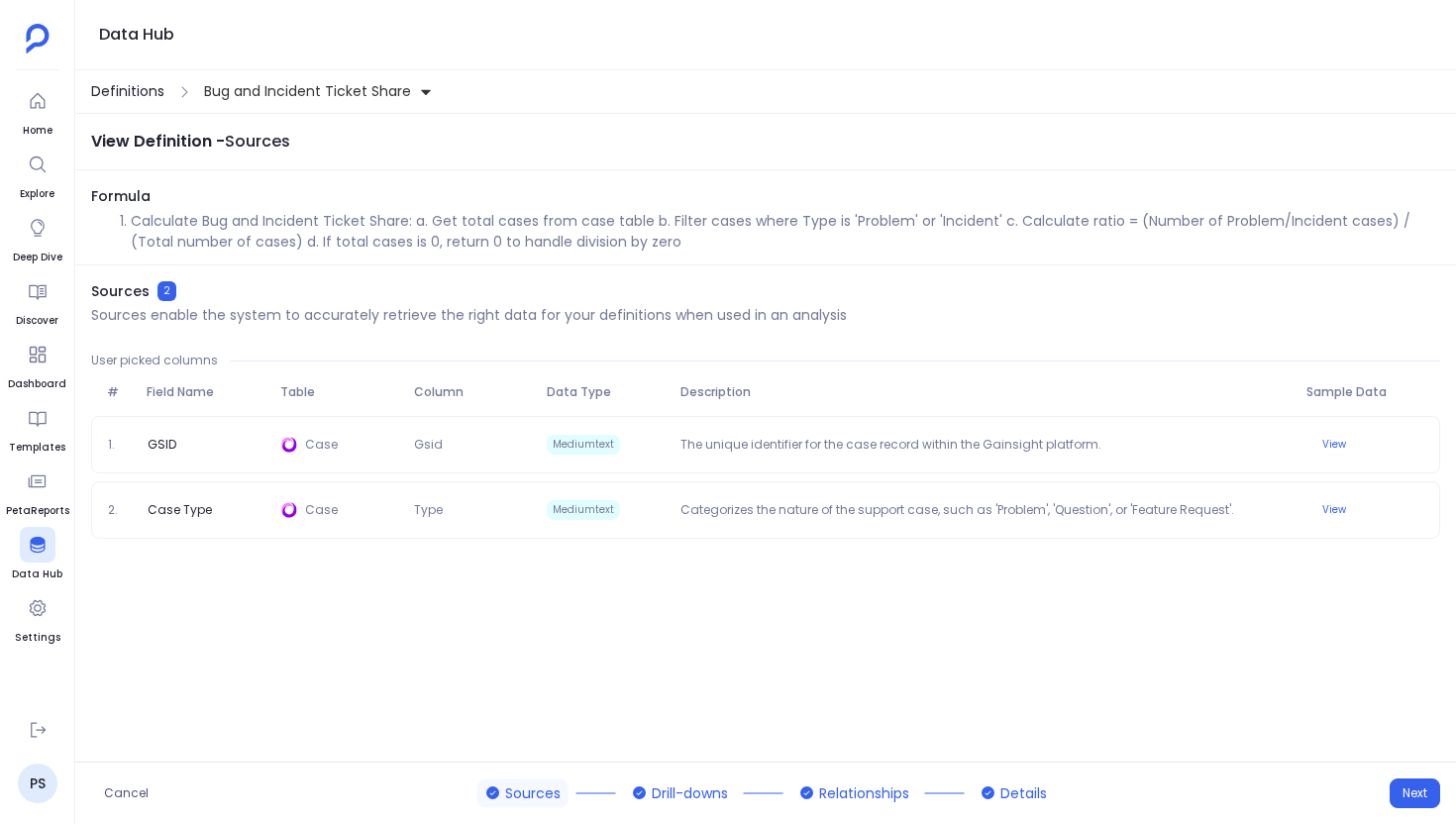
click at [136, 93] on span "Definitions" at bounding box center [127, 91] width 73 height 21
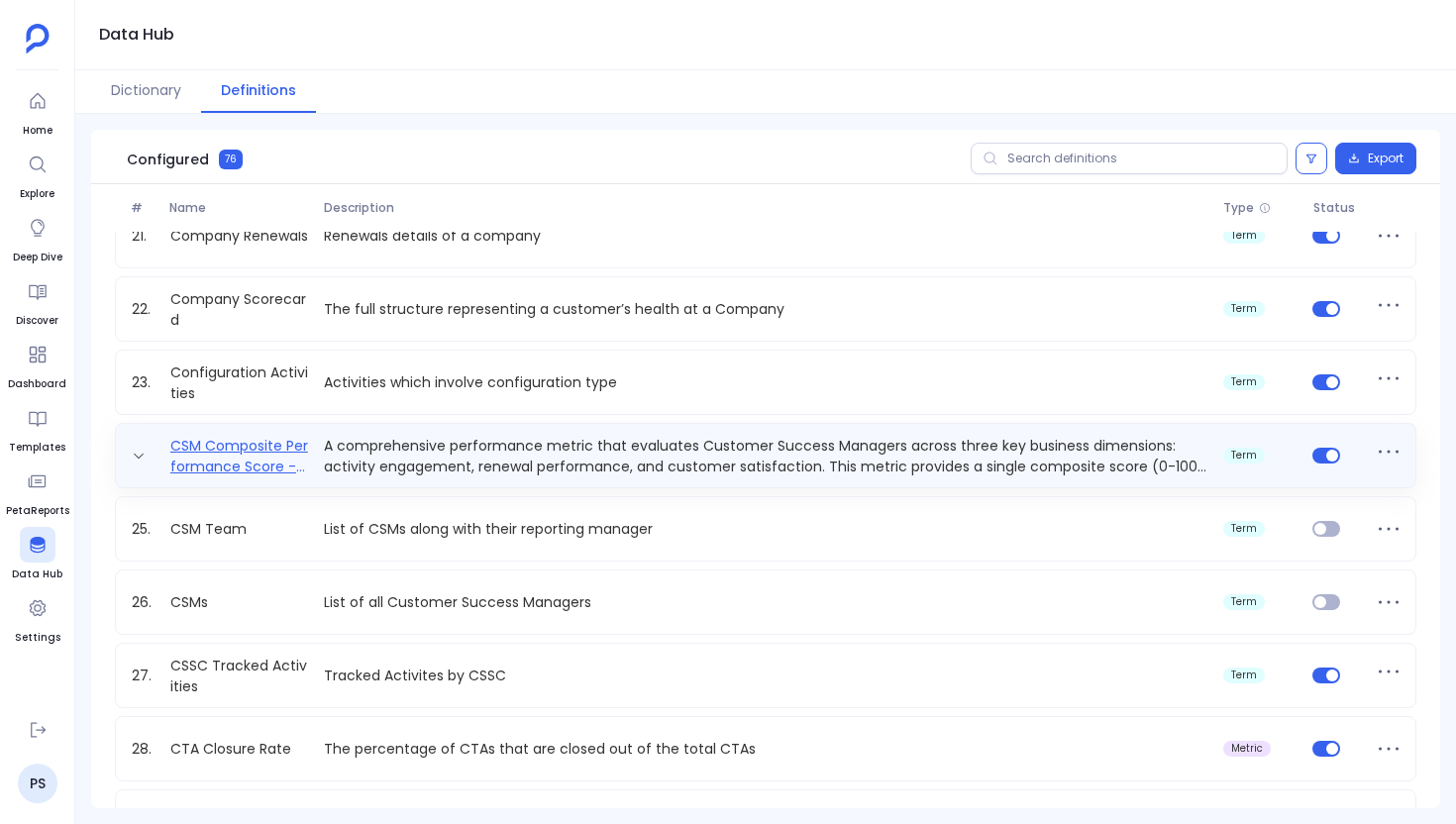
scroll to position [1536, 0]
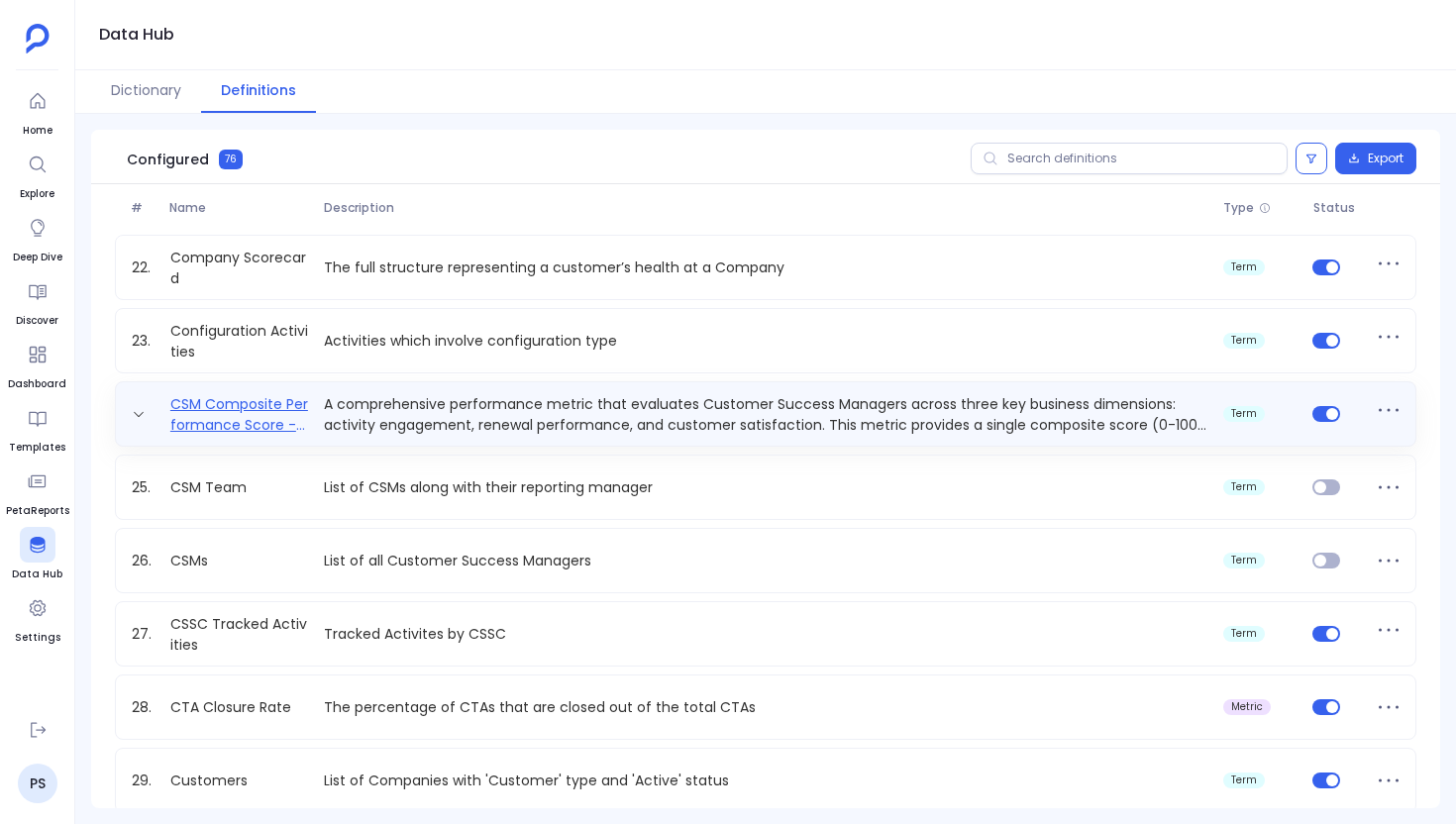
click at [252, 424] on link "CSM Composite Performance Score - All Time" at bounding box center [240, 414] width 155 height 40
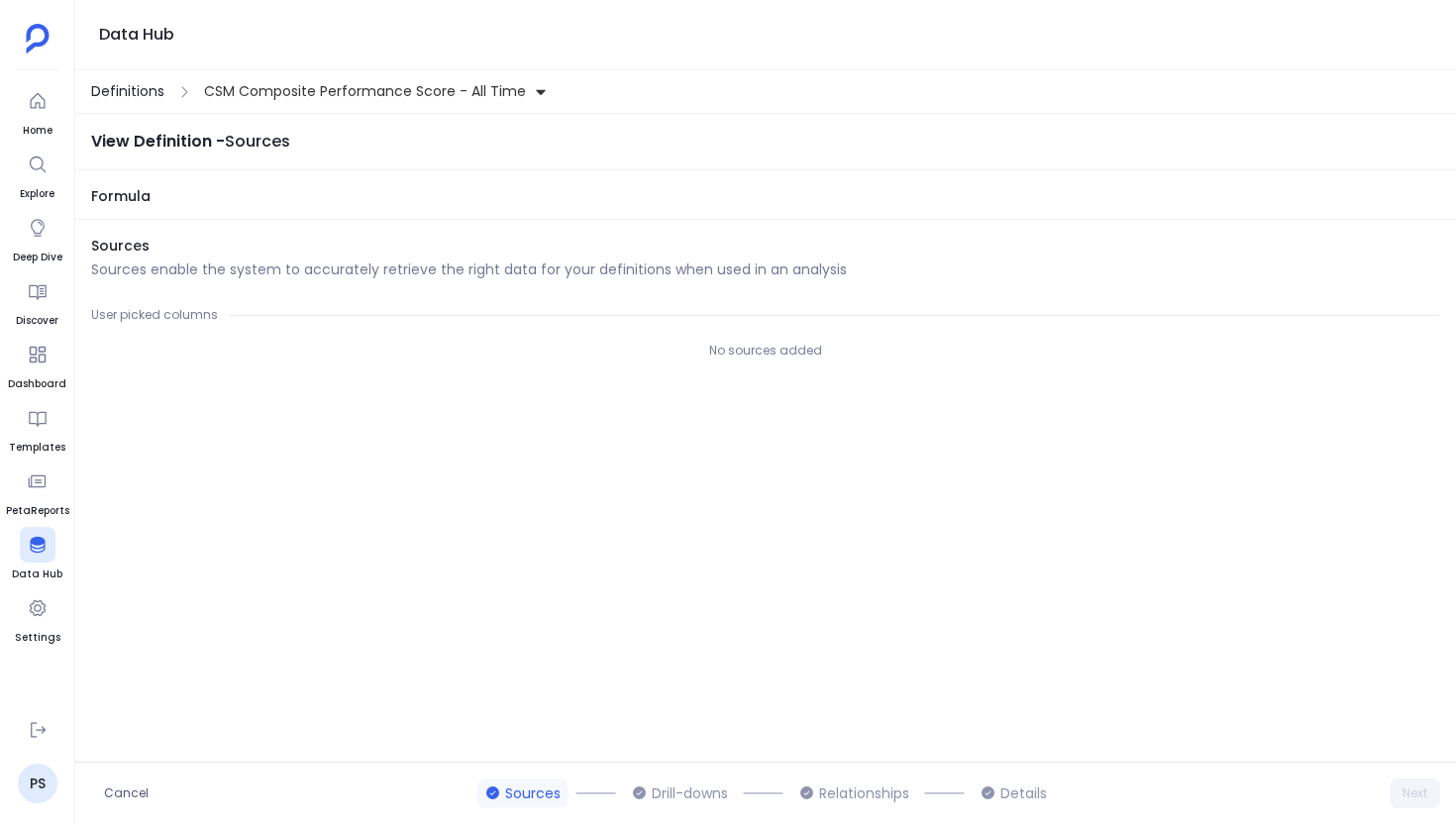
click at [134, 98] on span "Definitions" at bounding box center [127, 91] width 73 height 21
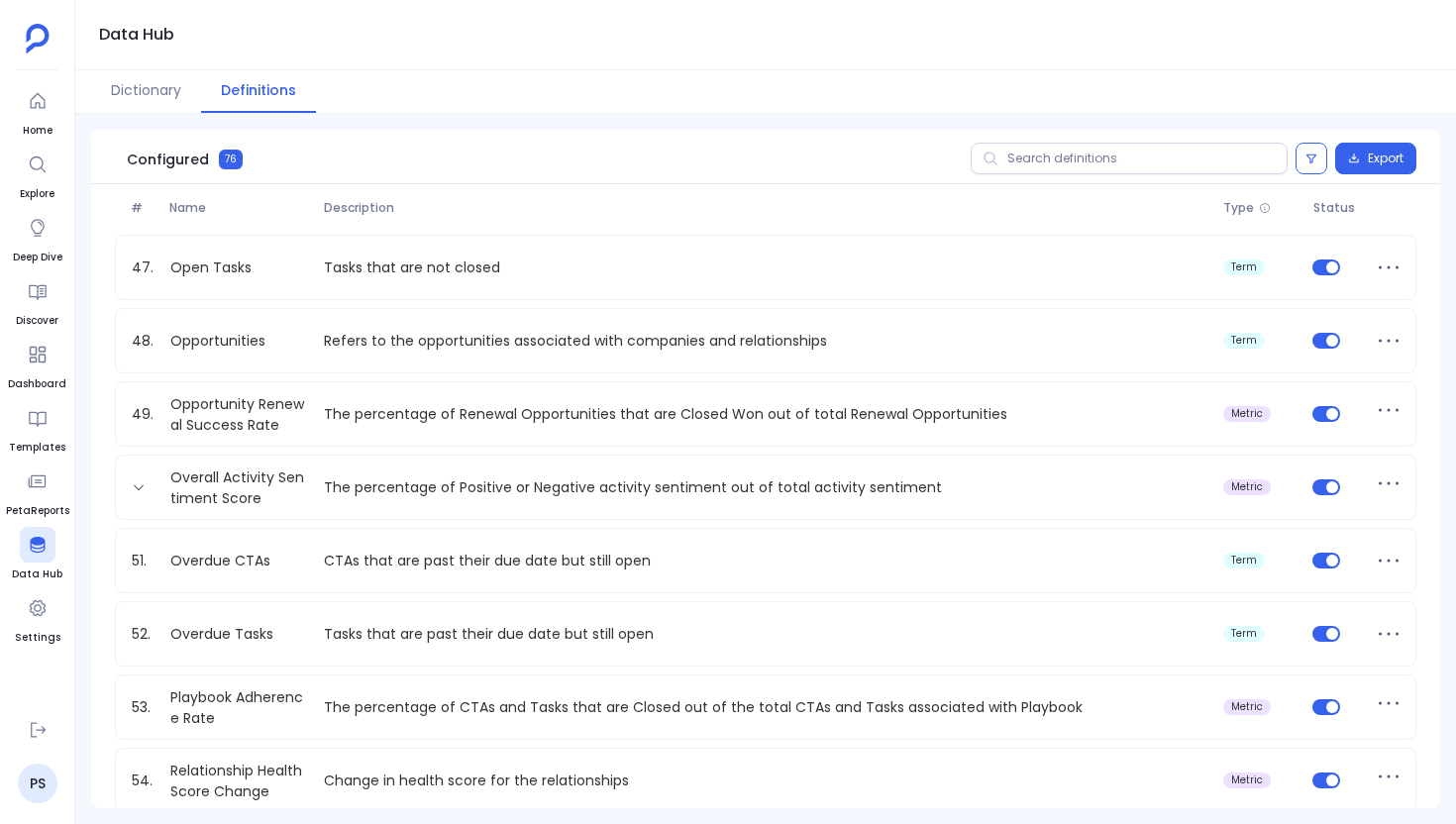
scroll to position [3369, 0]
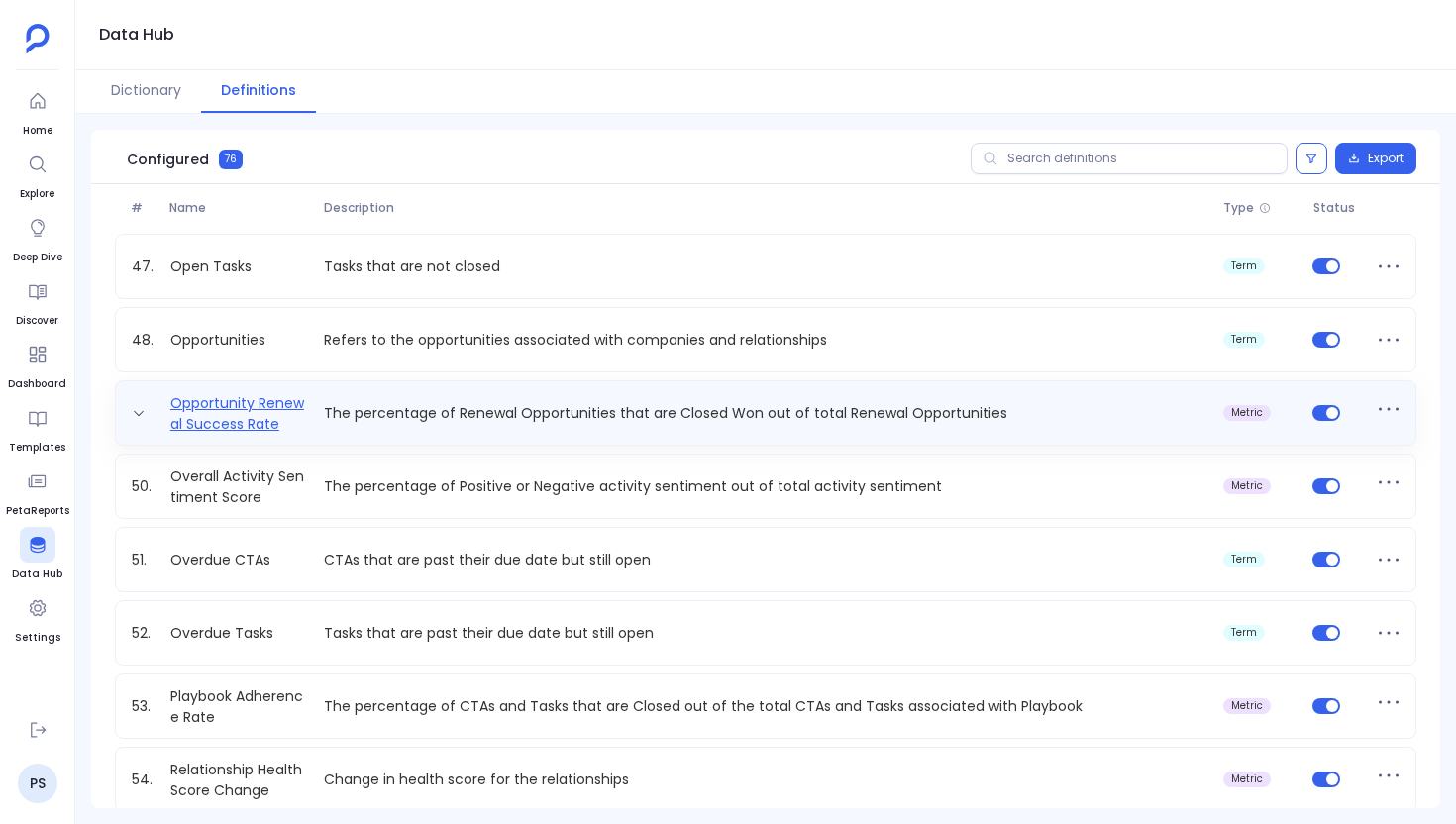
click at [237, 429] on link "Opportunity Renewal Success Rate" at bounding box center [240, 413] width 155 height 40
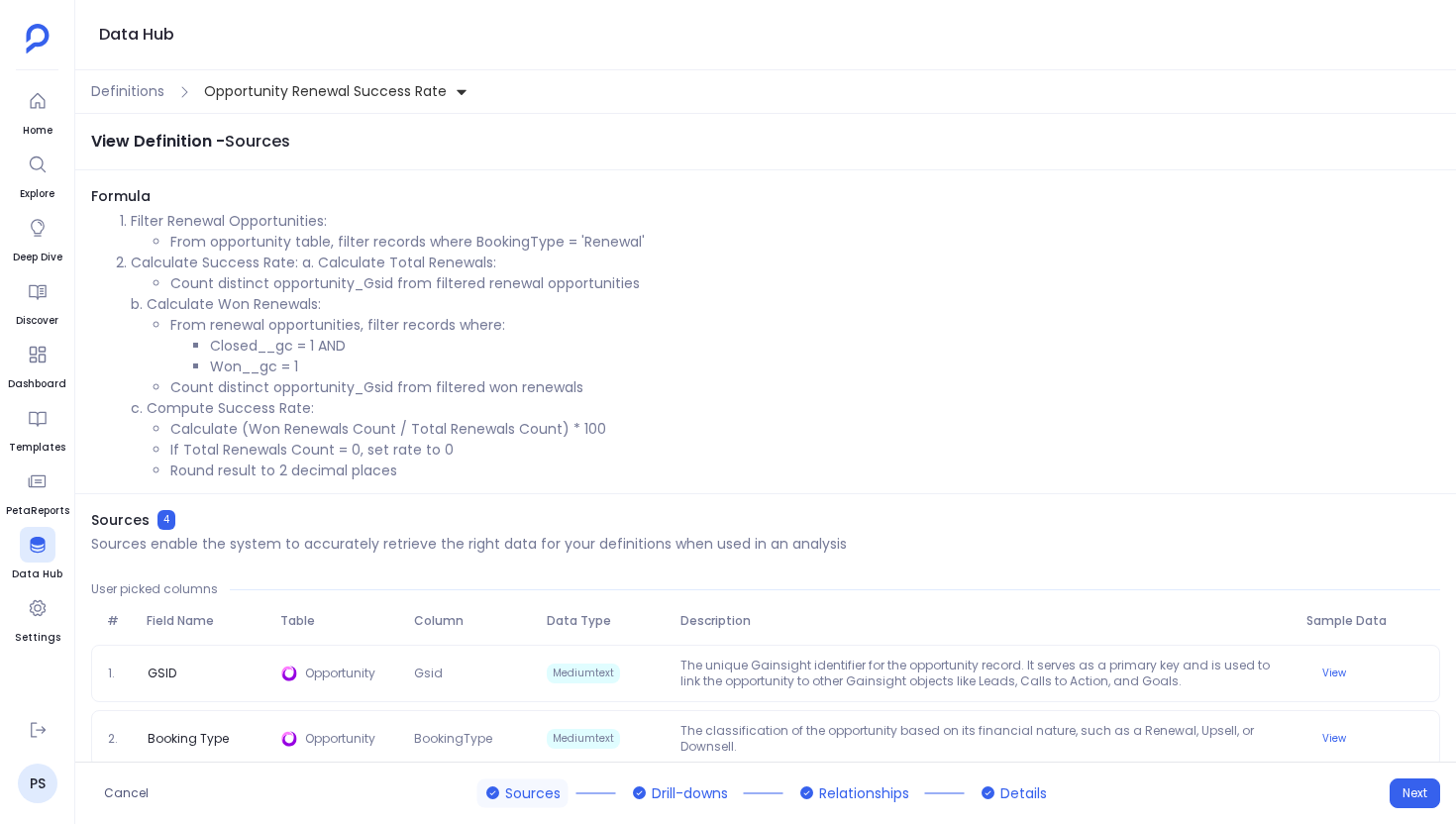
click at [237, 429] on li "Calculate (Won Renewals Count / Total Renewals Count) * 100" at bounding box center [805, 429] width 1270 height 21
click at [145, 99] on span "Definitions" at bounding box center [127, 91] width 73 height 21
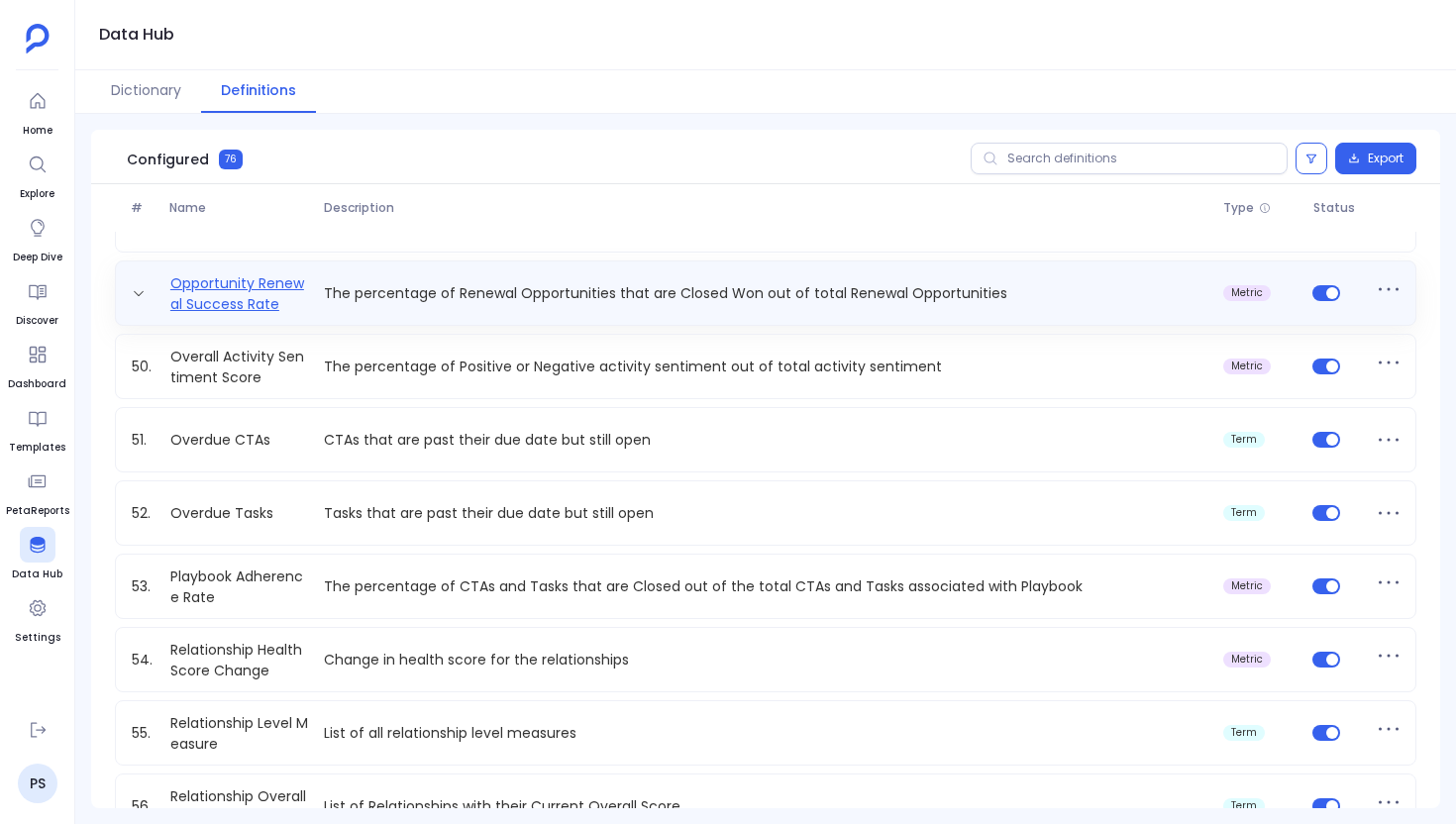
scroll to position [3493, 0]
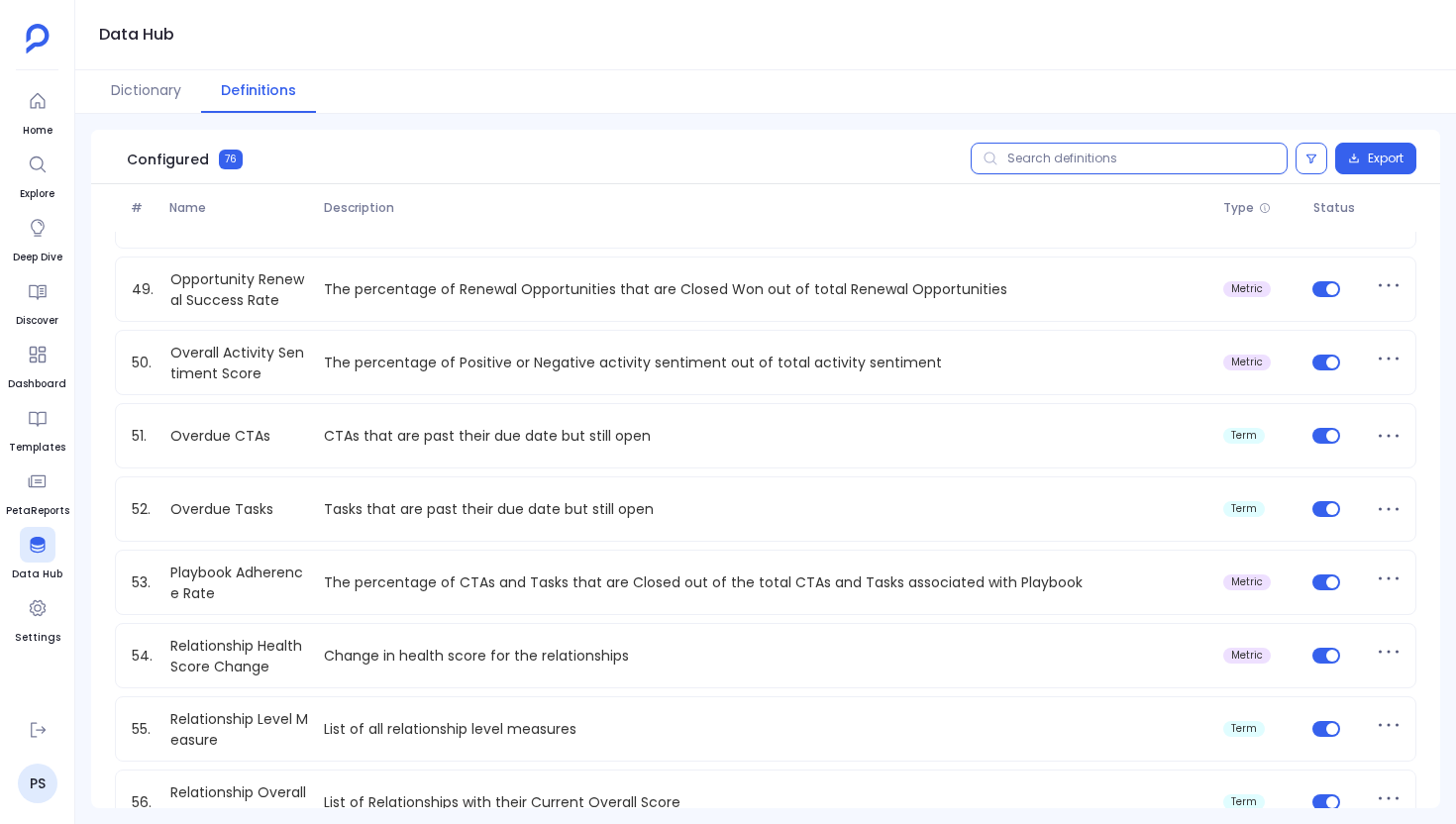
click at [1059, 149] on input "text" at bounding box center [1130, 159] width 317 height 32
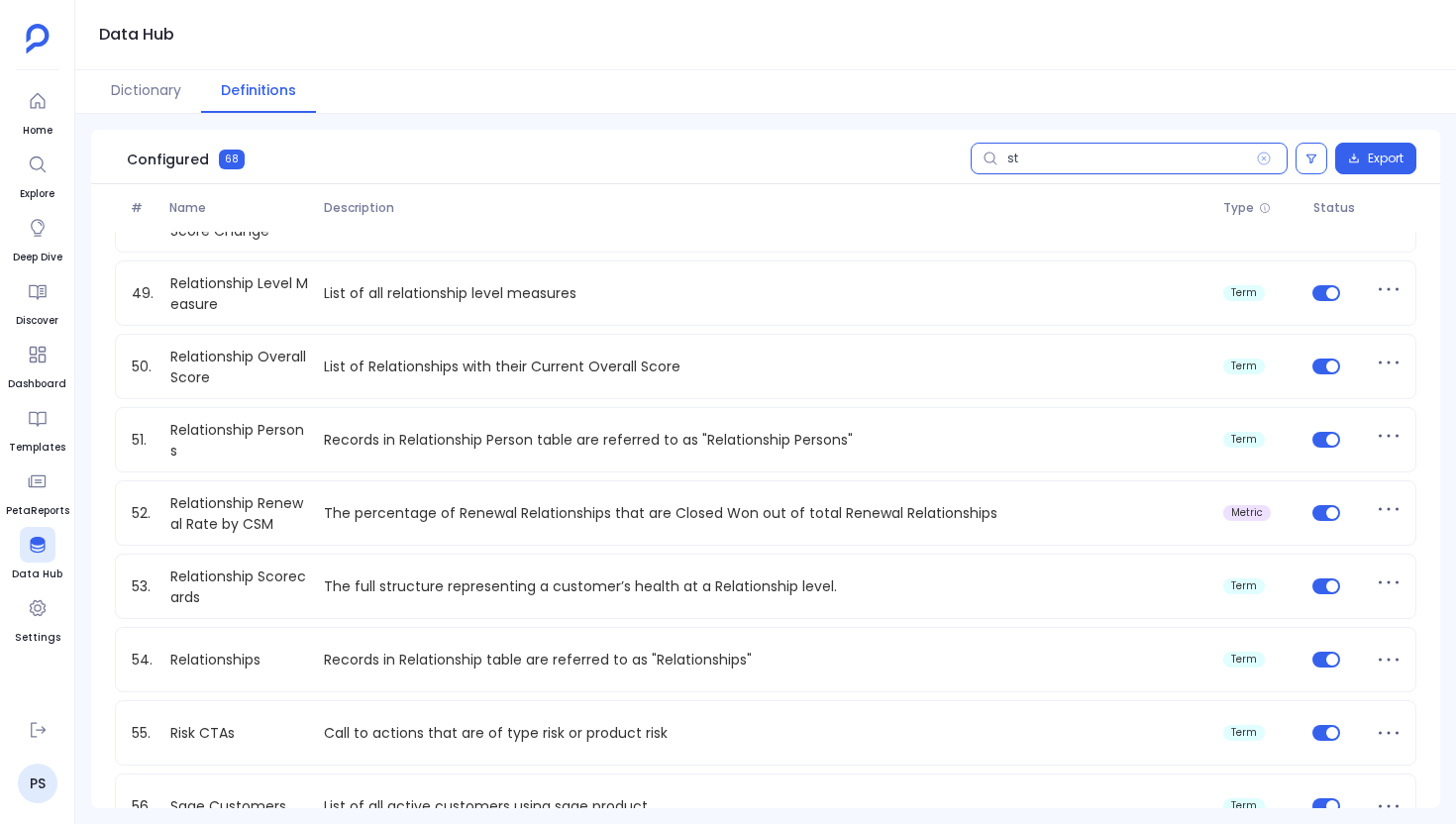
scroll to position [458, 0]
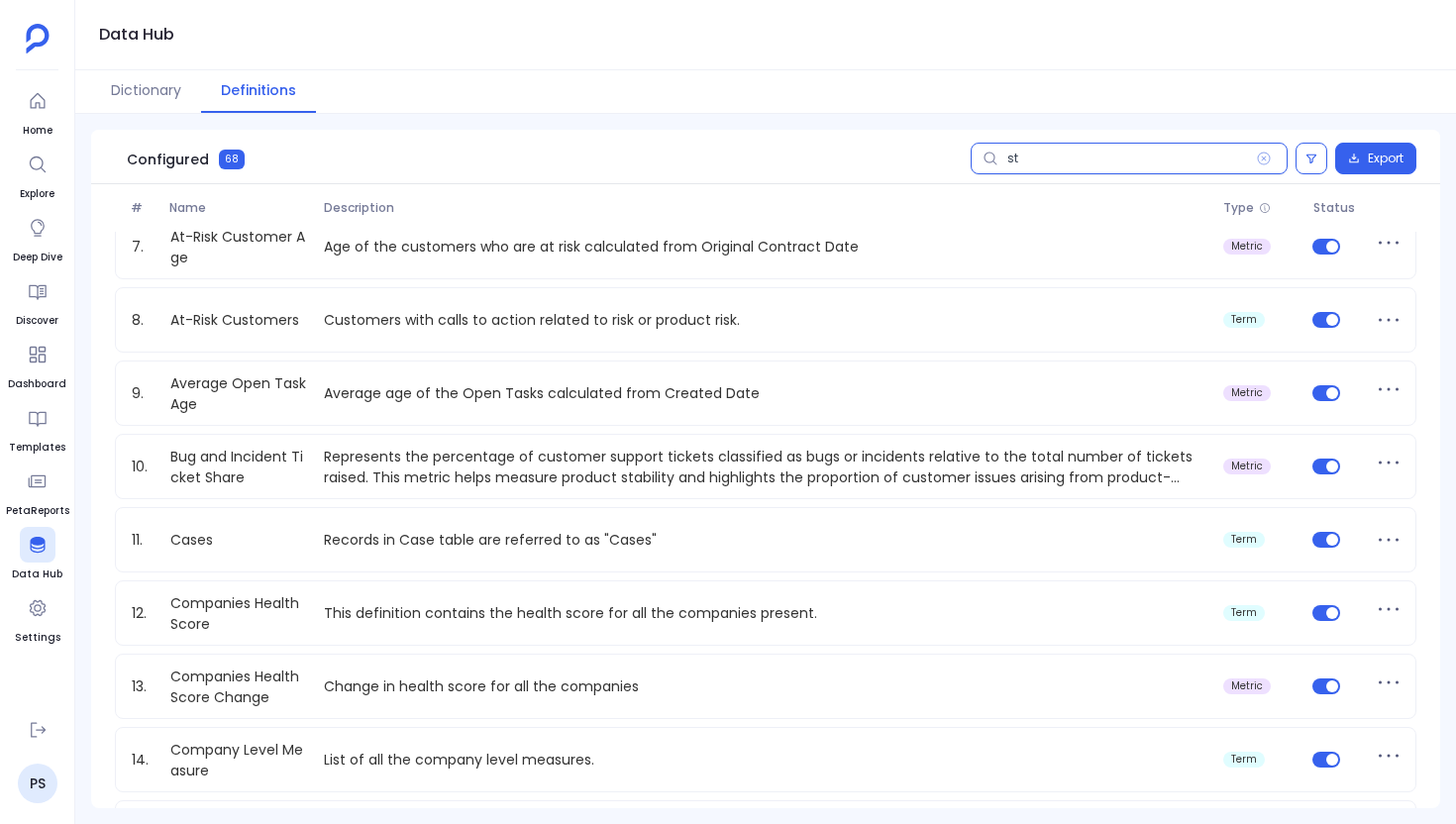
type input "sta"
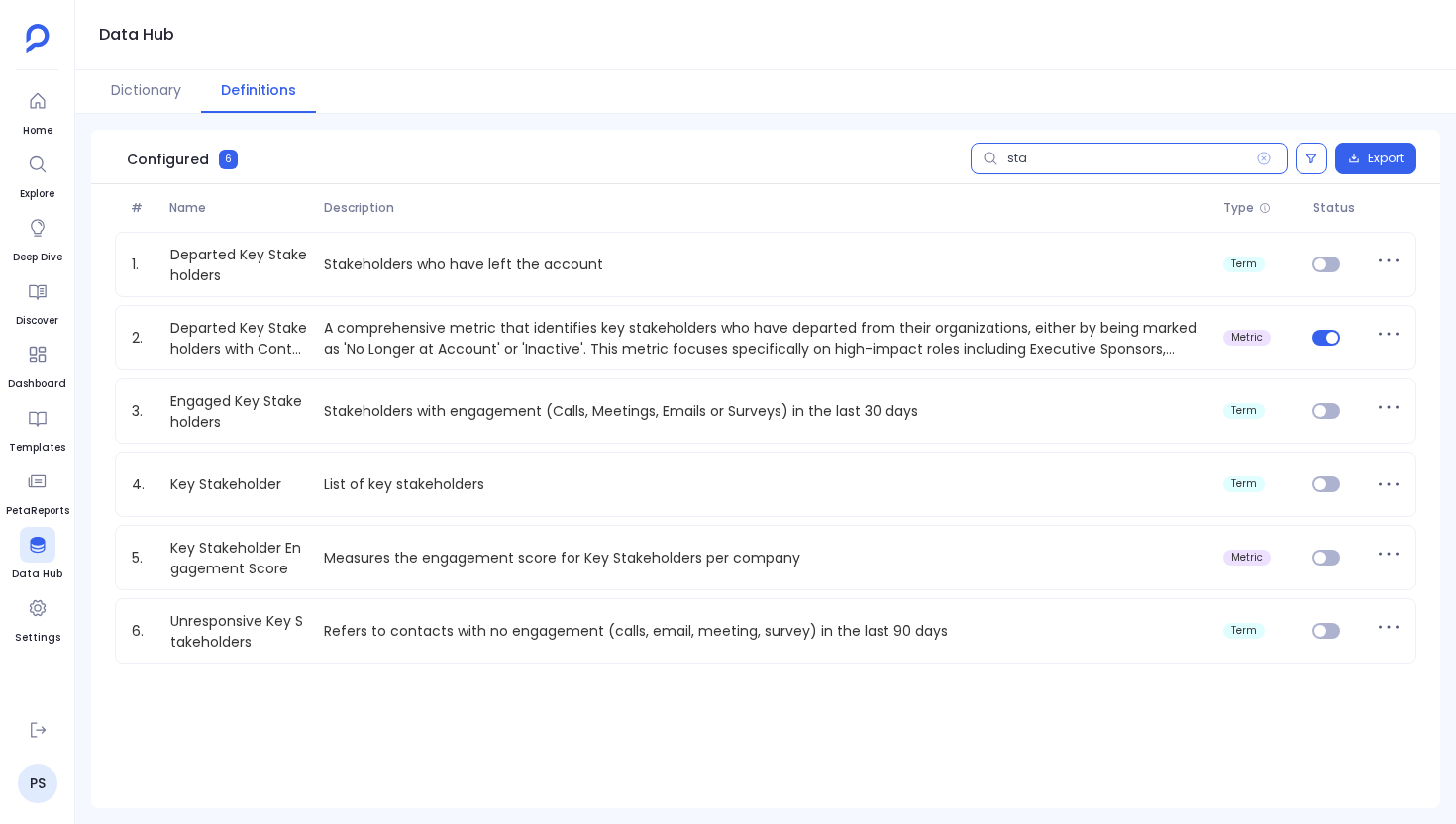
scroll to position [0, 0]
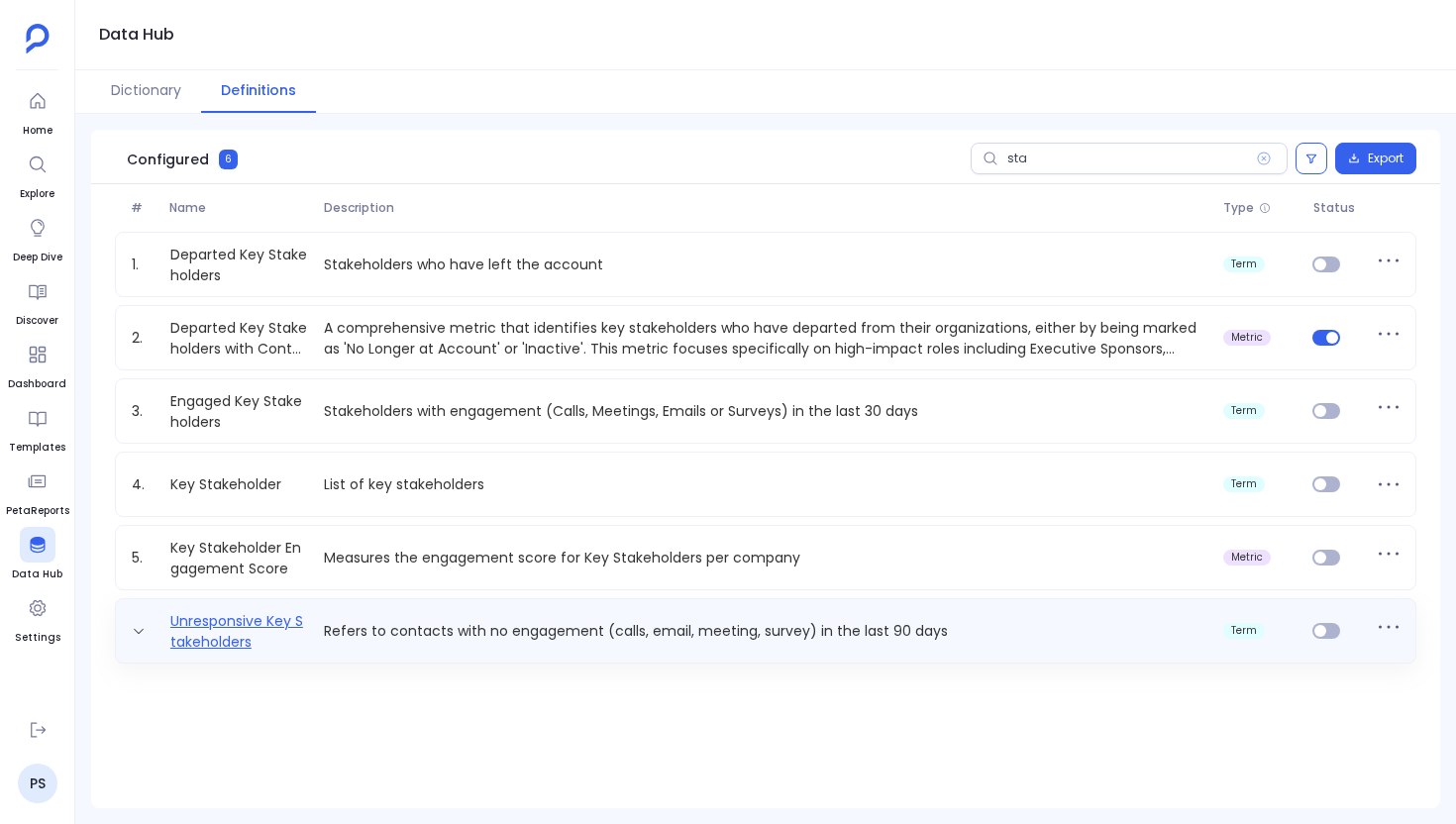
click at [247, 618] on link "Unresponsive Key Stakeholders" at bounding box center [240, 630] width 155 height 40
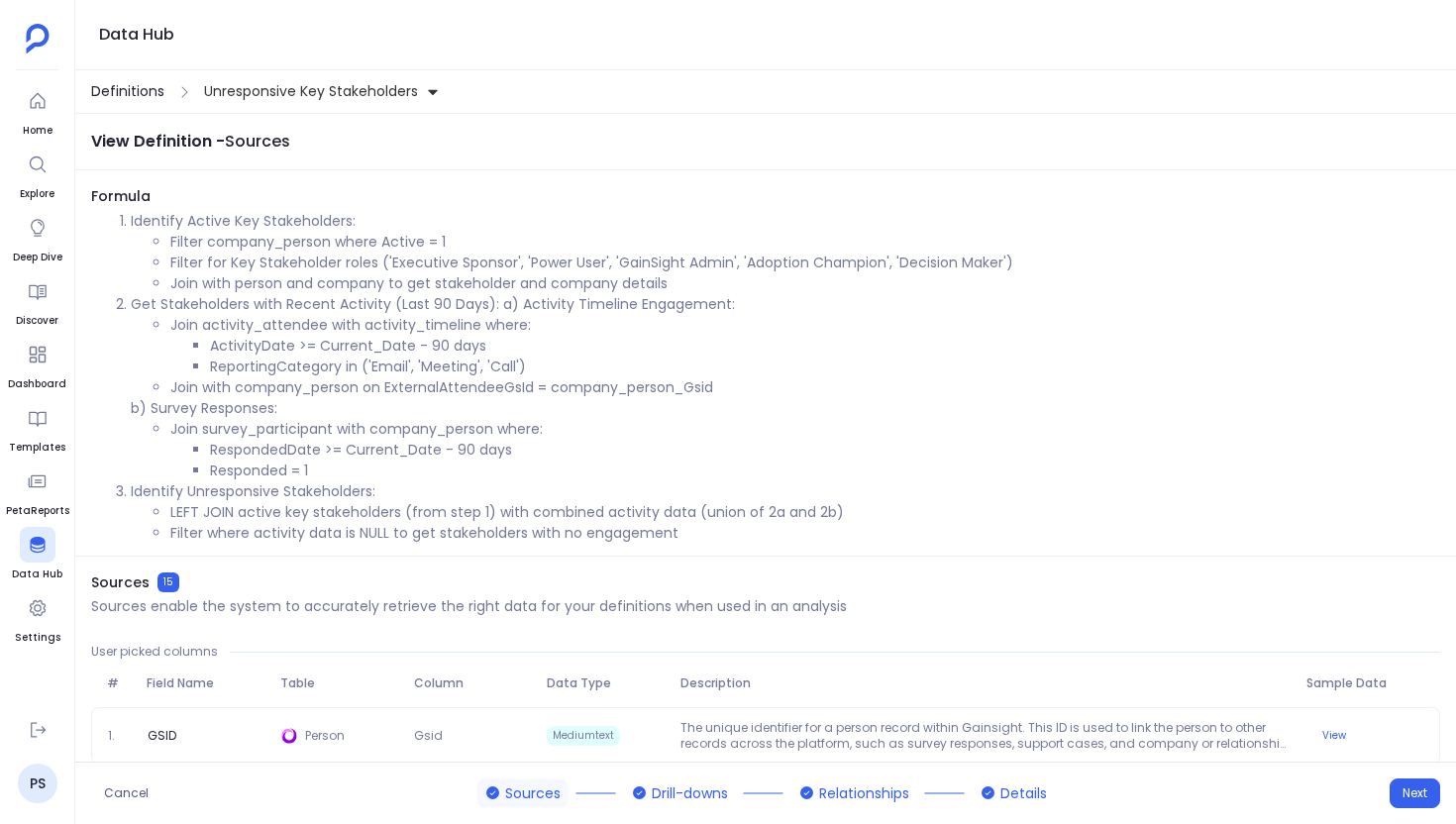
click at [151, 94] on span "Definitions" at bounding box center [127, 91] width 73 height 21
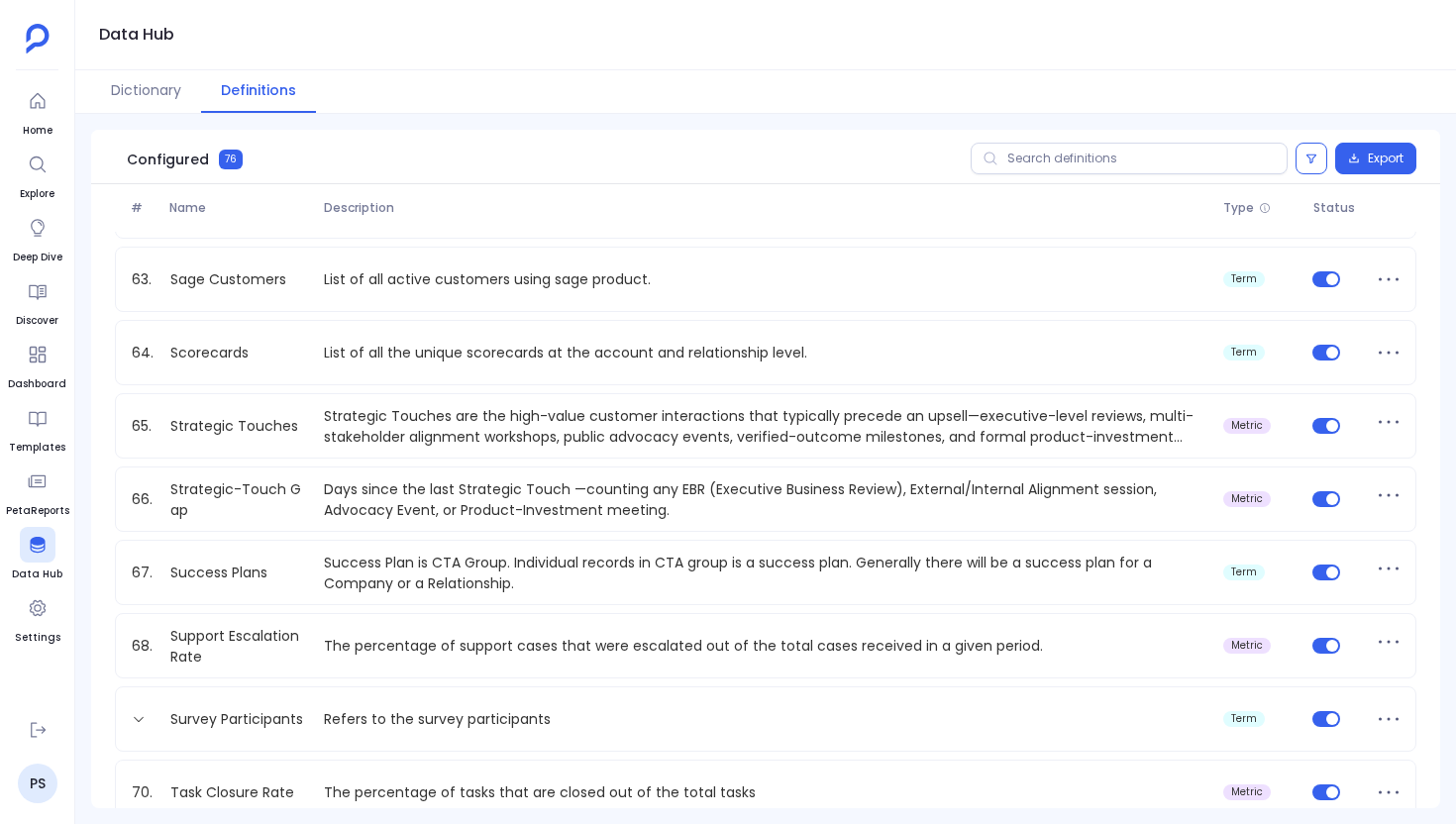
scroll to position [4528, 0]
click at [937, 50] on div "Data Hub" at bounding box center [765, 35] width 1381 height 70
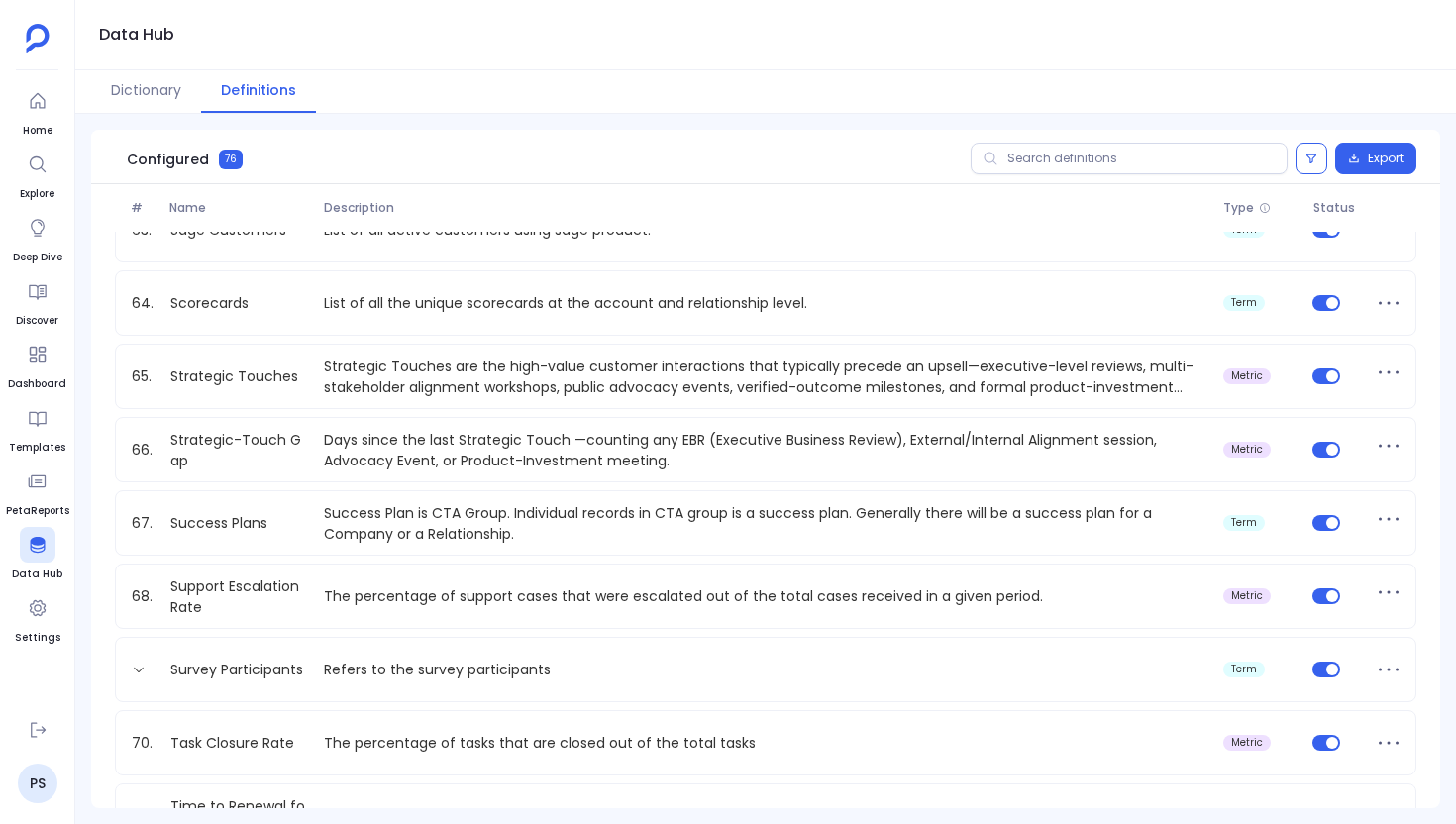
scroll to position [4462, 0]
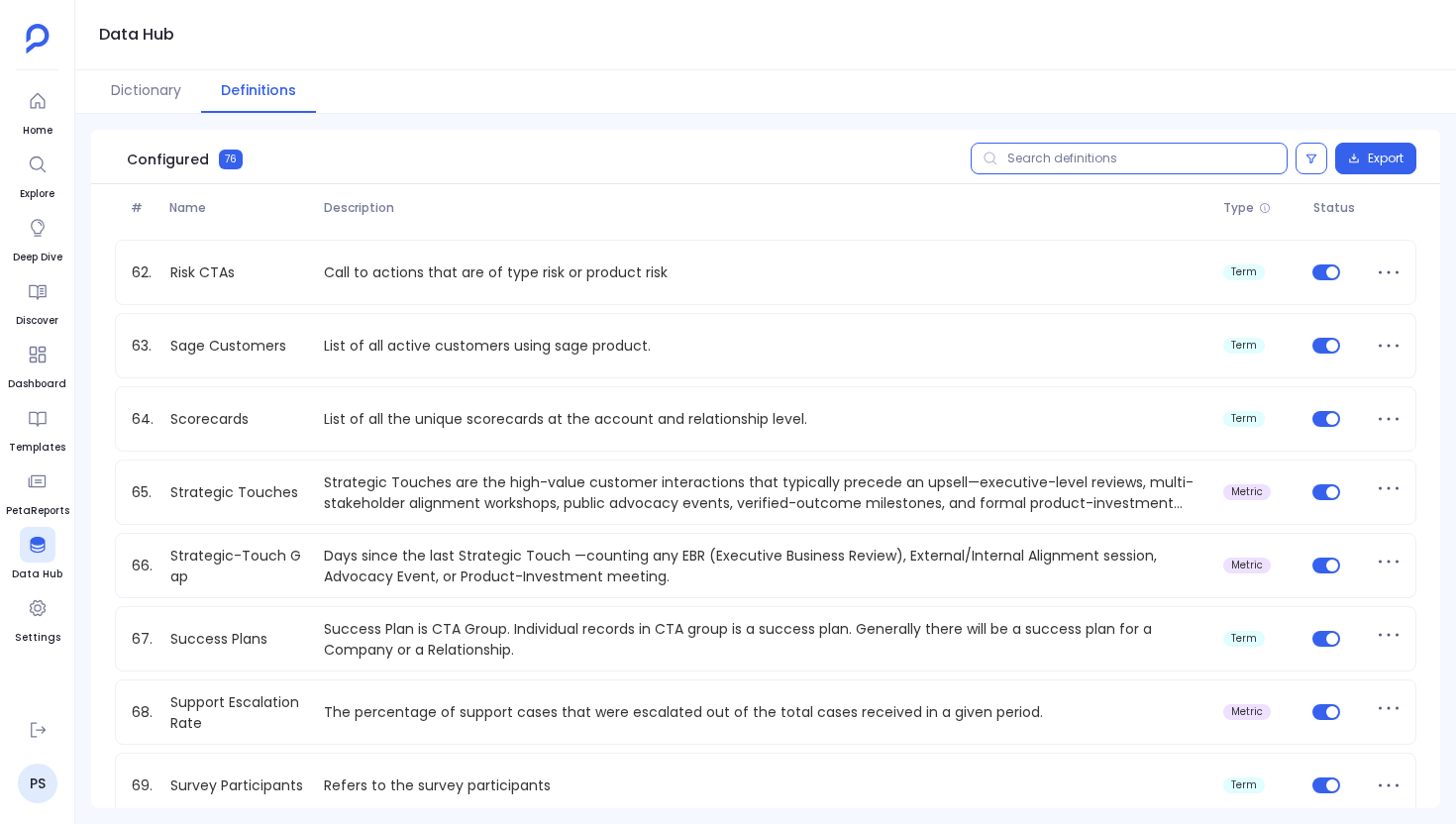
click at [1134, 157] on input "text" at bounding box center [1130, 159] width 317 height 32
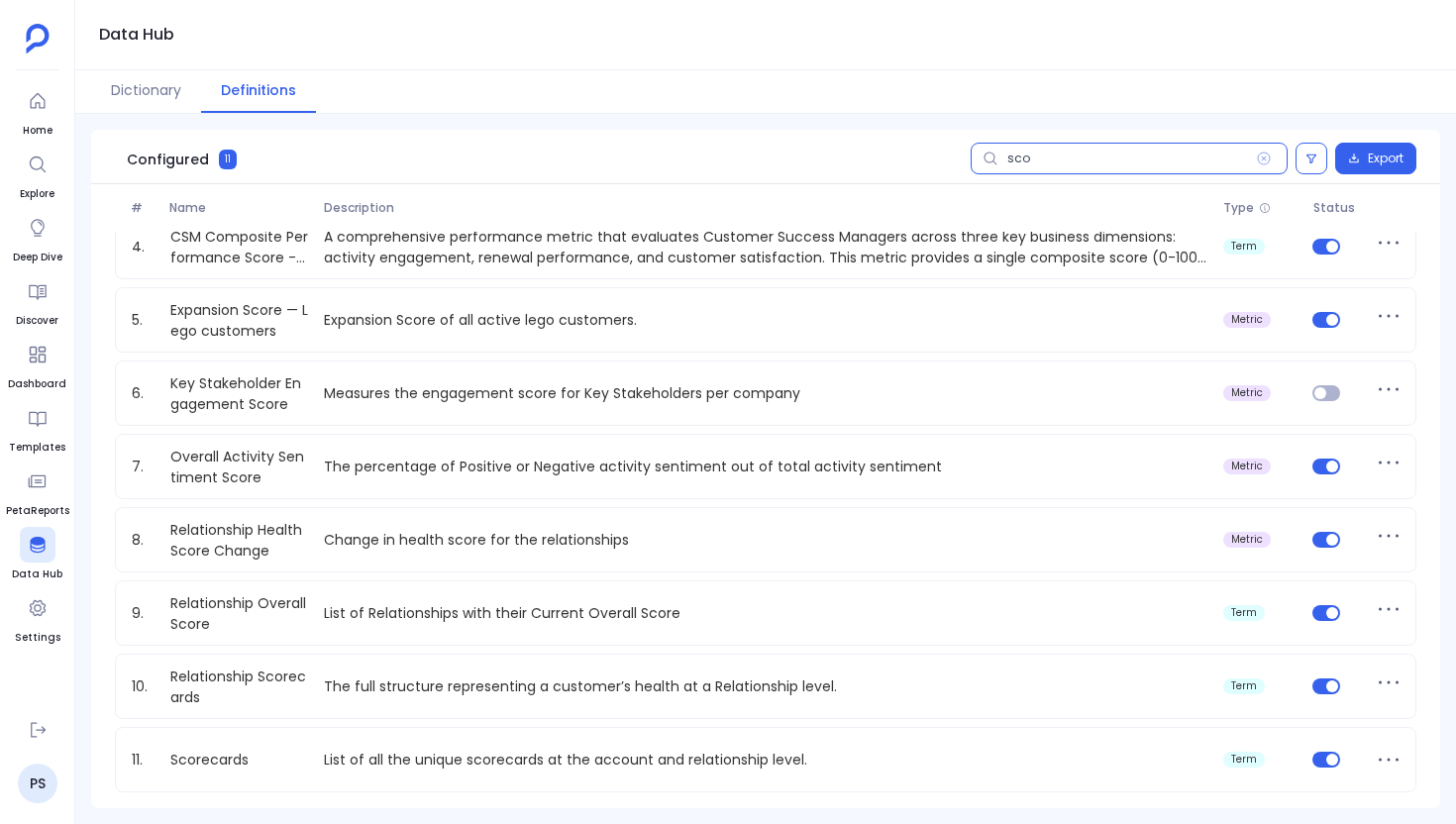
scroll to position [237, 0]
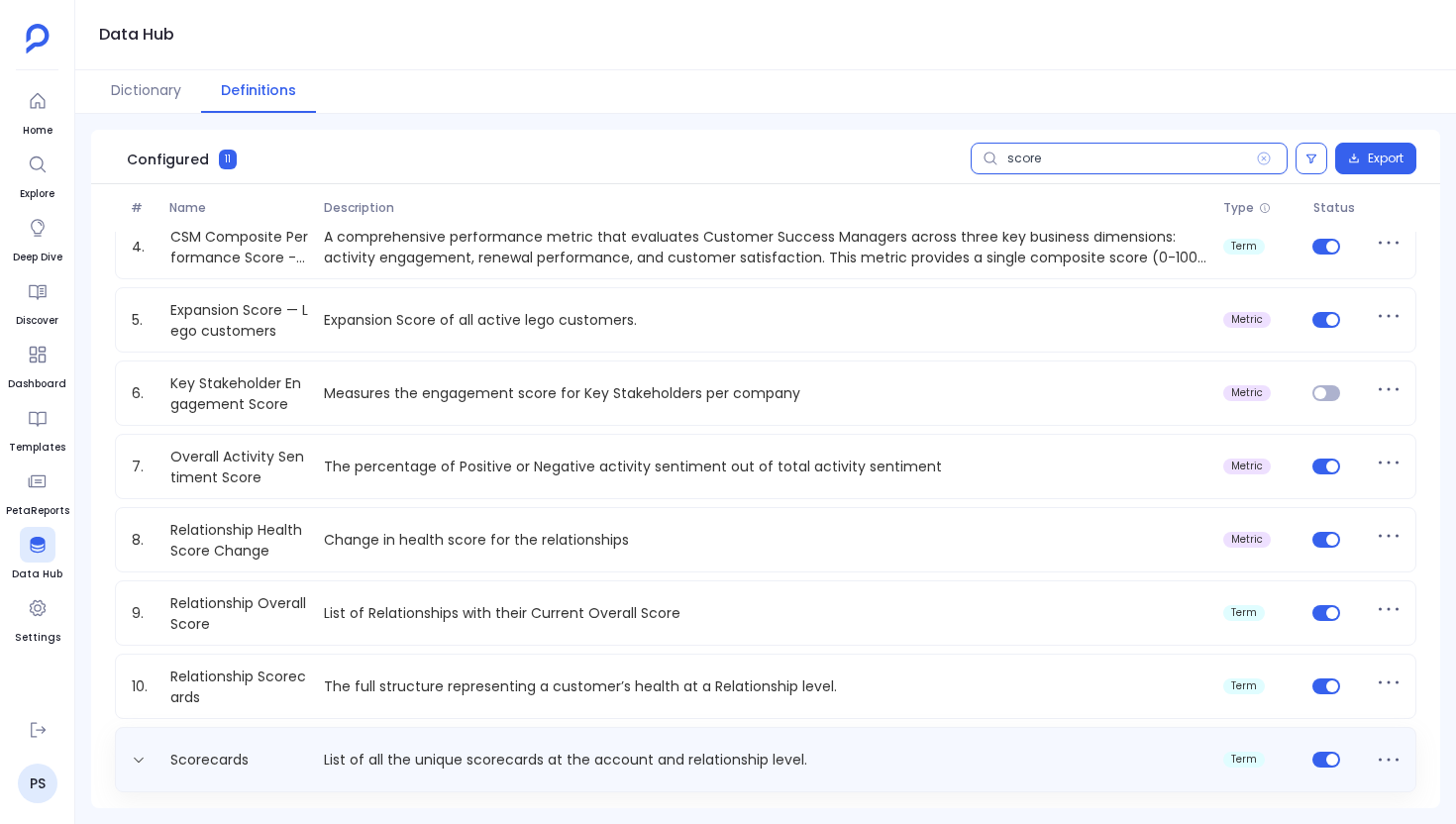
type input "score"
click at [370, 756] on p "List of all the unique scorecards at the account and relationship level." at bounding box center [765, 759] width 898 height 21
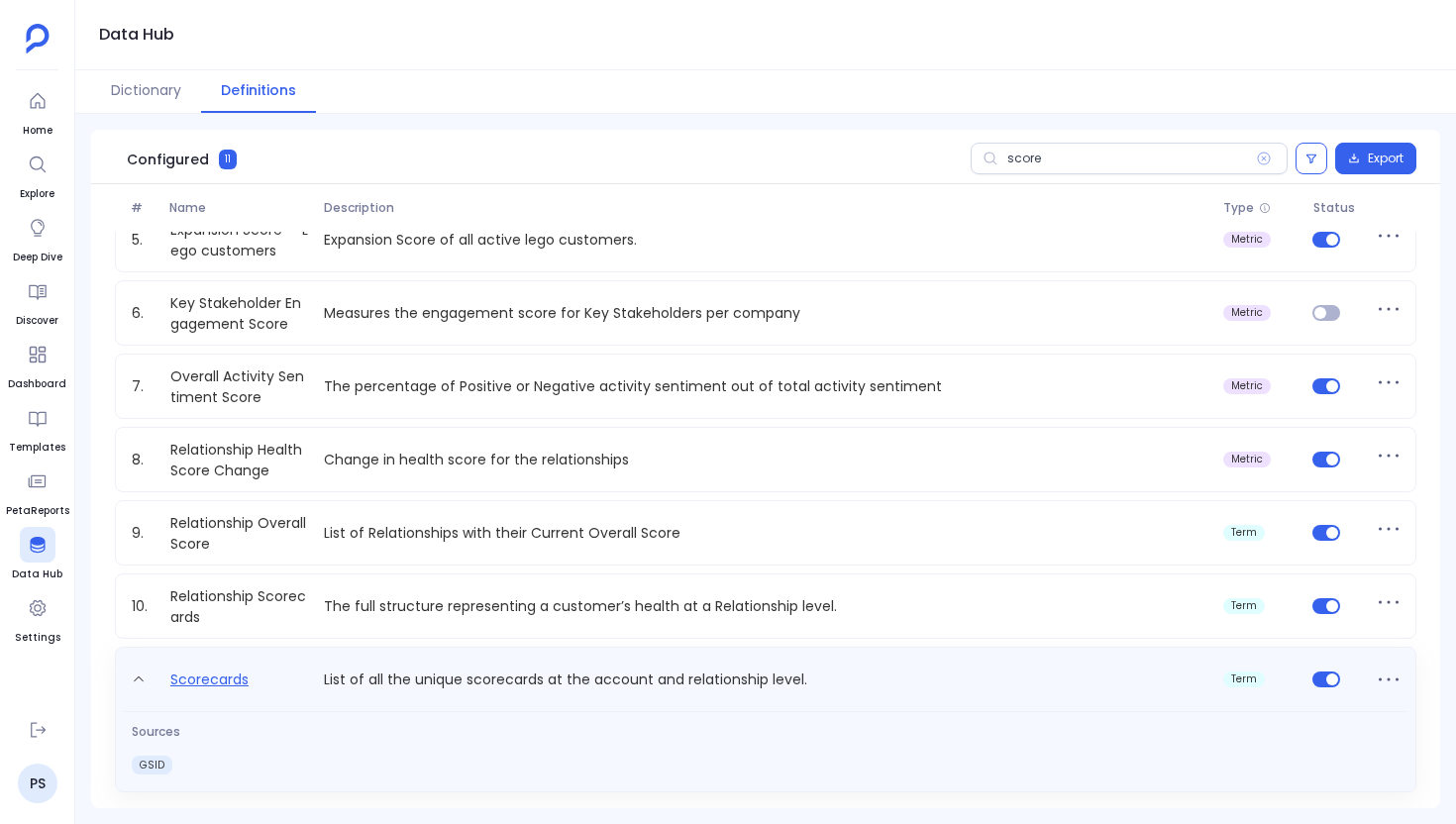
click at [196, 684] on link "Scorecards" at bounding box center [210, 683] width 94 height 32
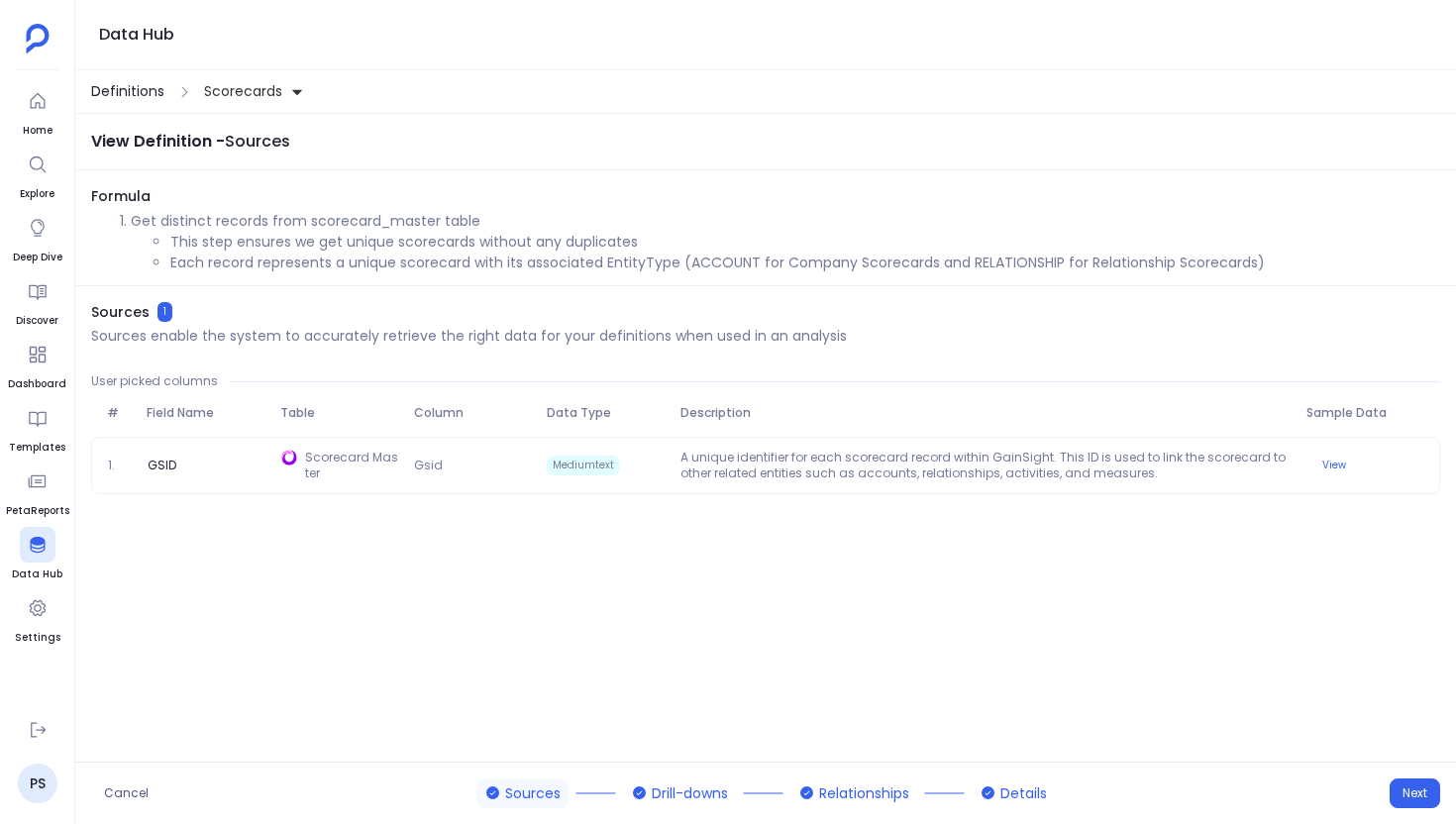
click at [123, 86] on span "Definitions" at bounding box center [127, 91] width 73 height 21
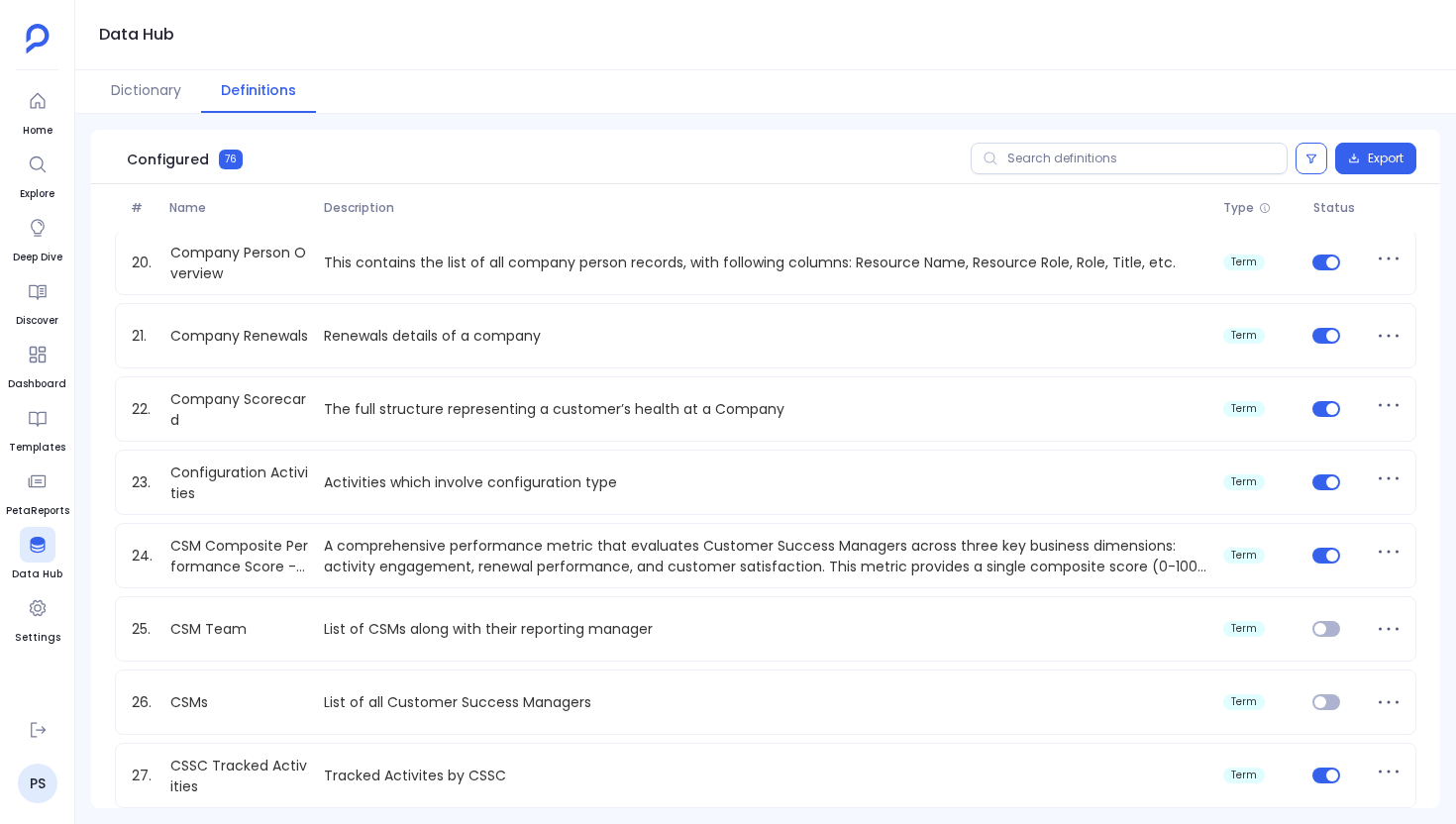
scroll to position [1571, 0]
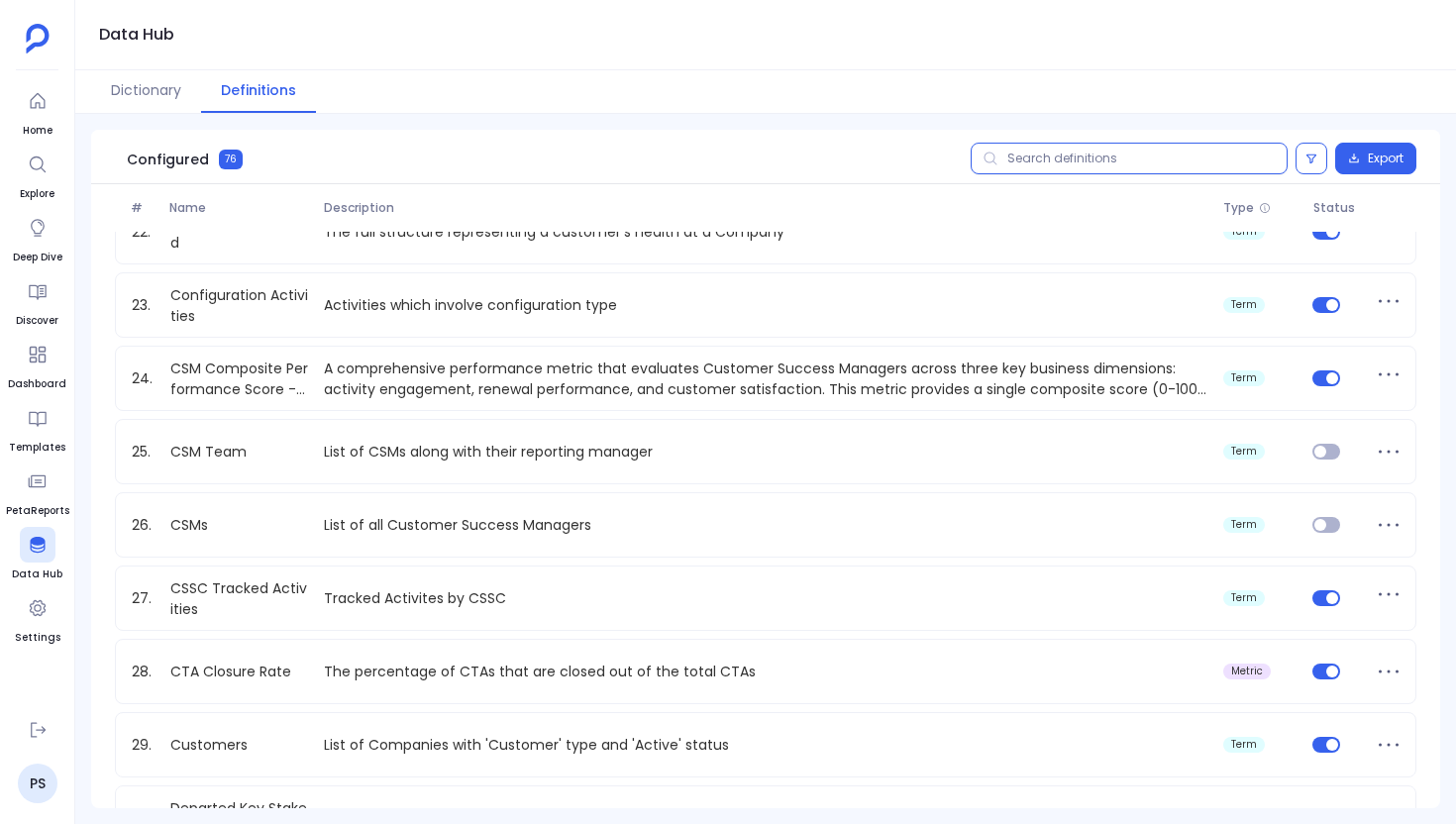
click at [1063, 157] on input "text" at bounding box center [1130, 159] width 317 height 32
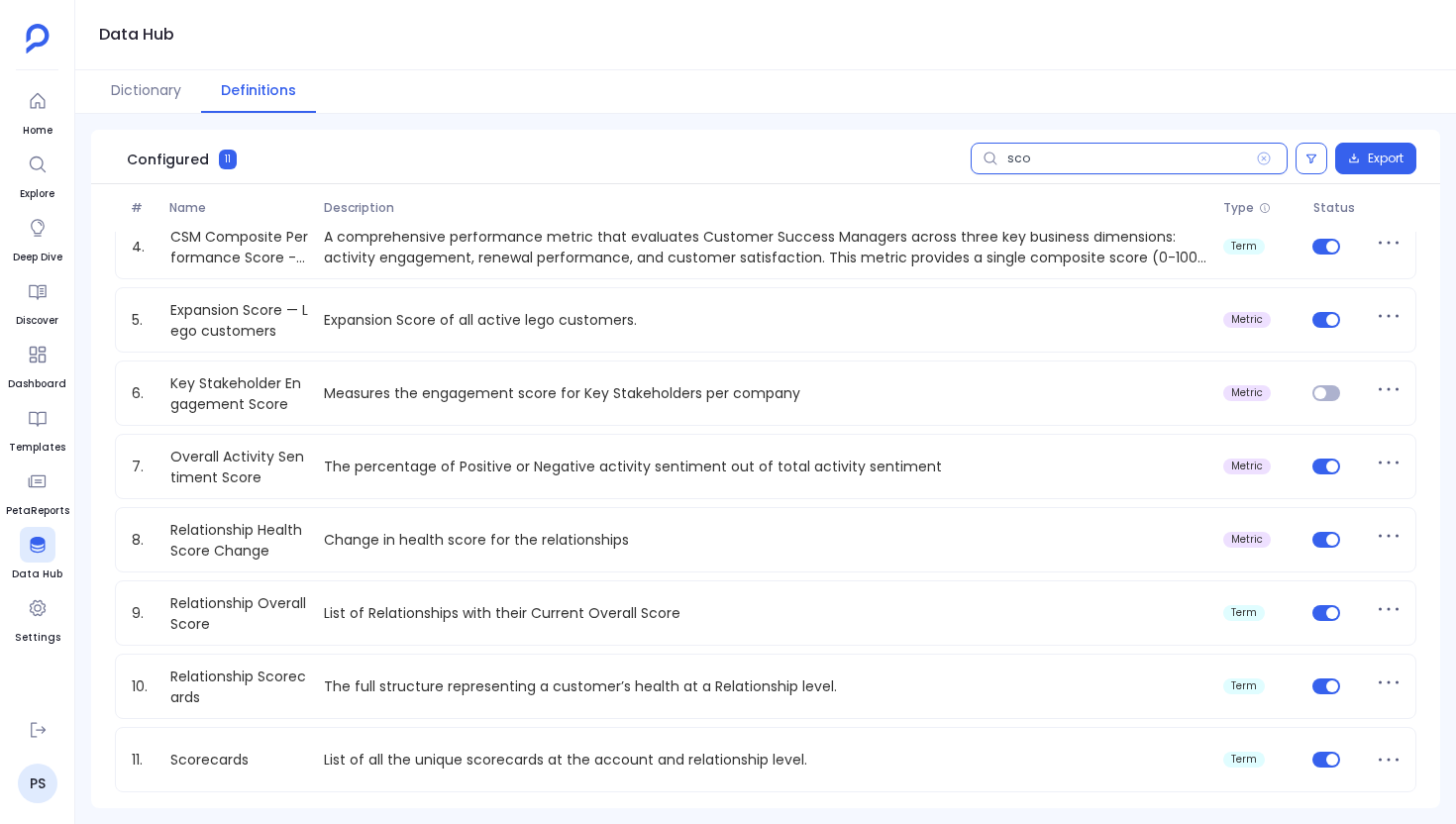
scroll to position [237, 0]
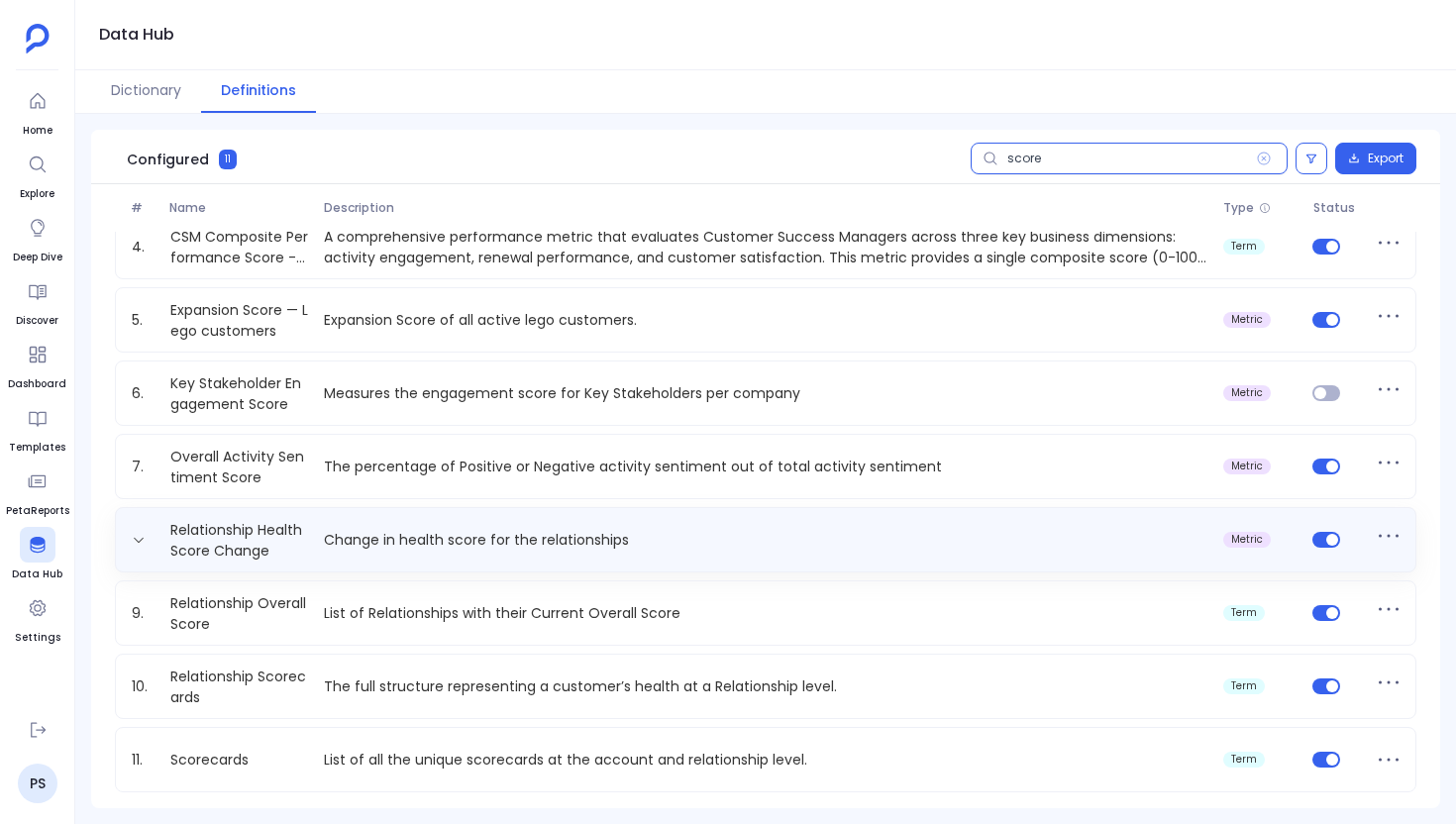
type input "score"
click at [642, 509] on div "Relationship Health Score Change Change in health score for the relationships m…" at bounding box center [765, 540] width 1301 height 66
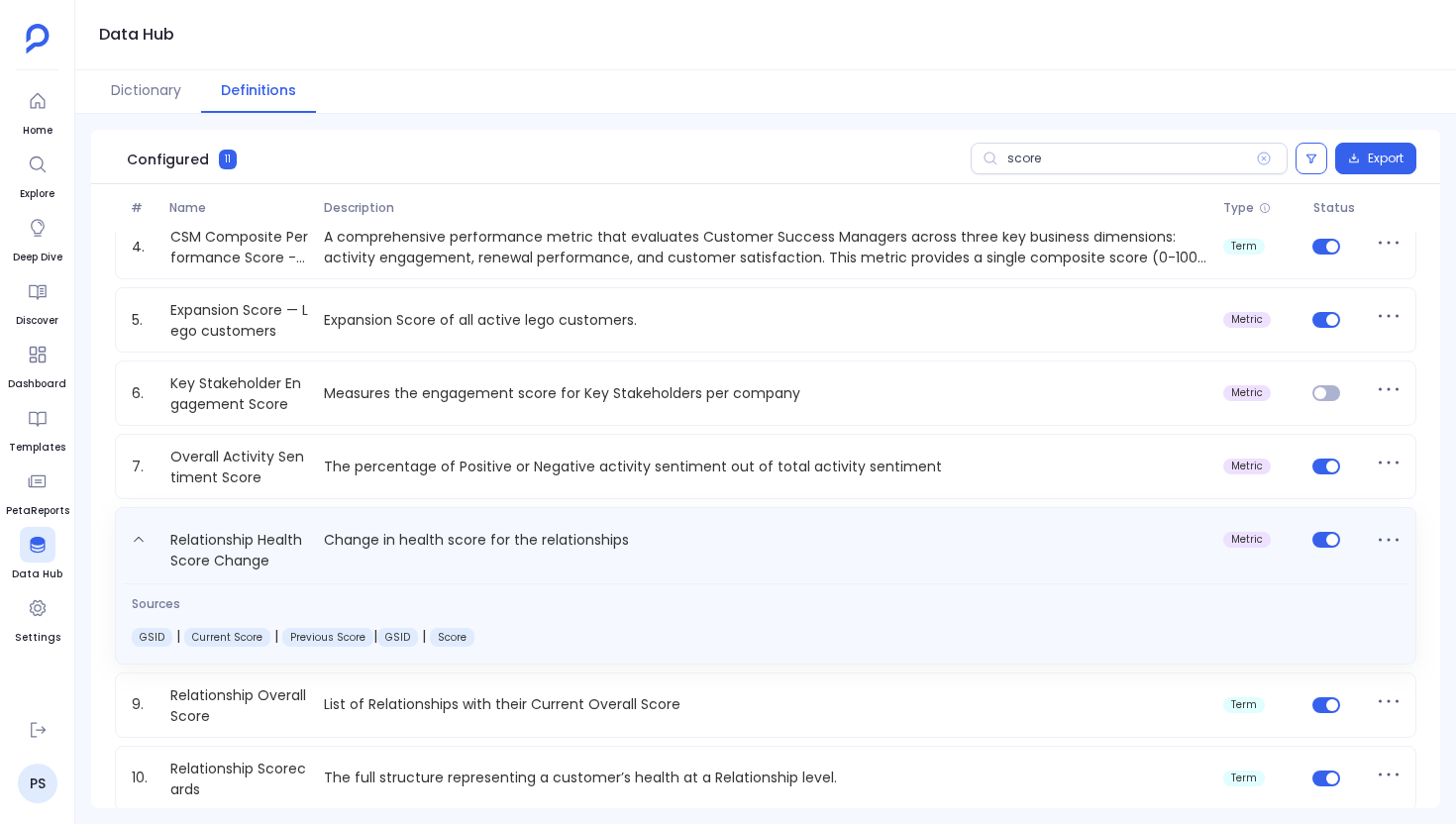
scroll to position [329, 0]
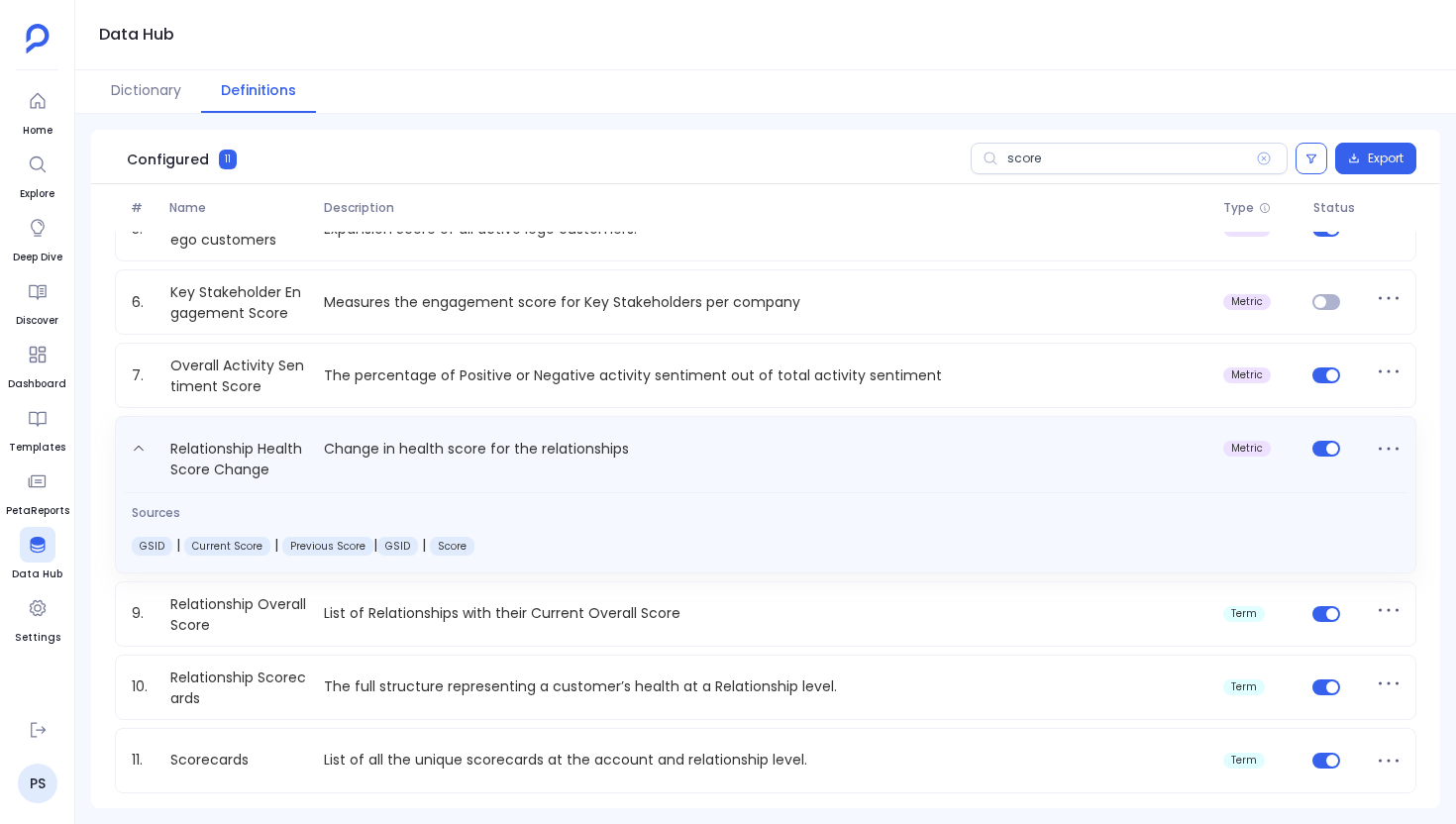
click at [642, 509] on div "Sources GSID | Current Score | Previous Score | GSID | Score" at bounding box center [765, 526] width 1284 height 68
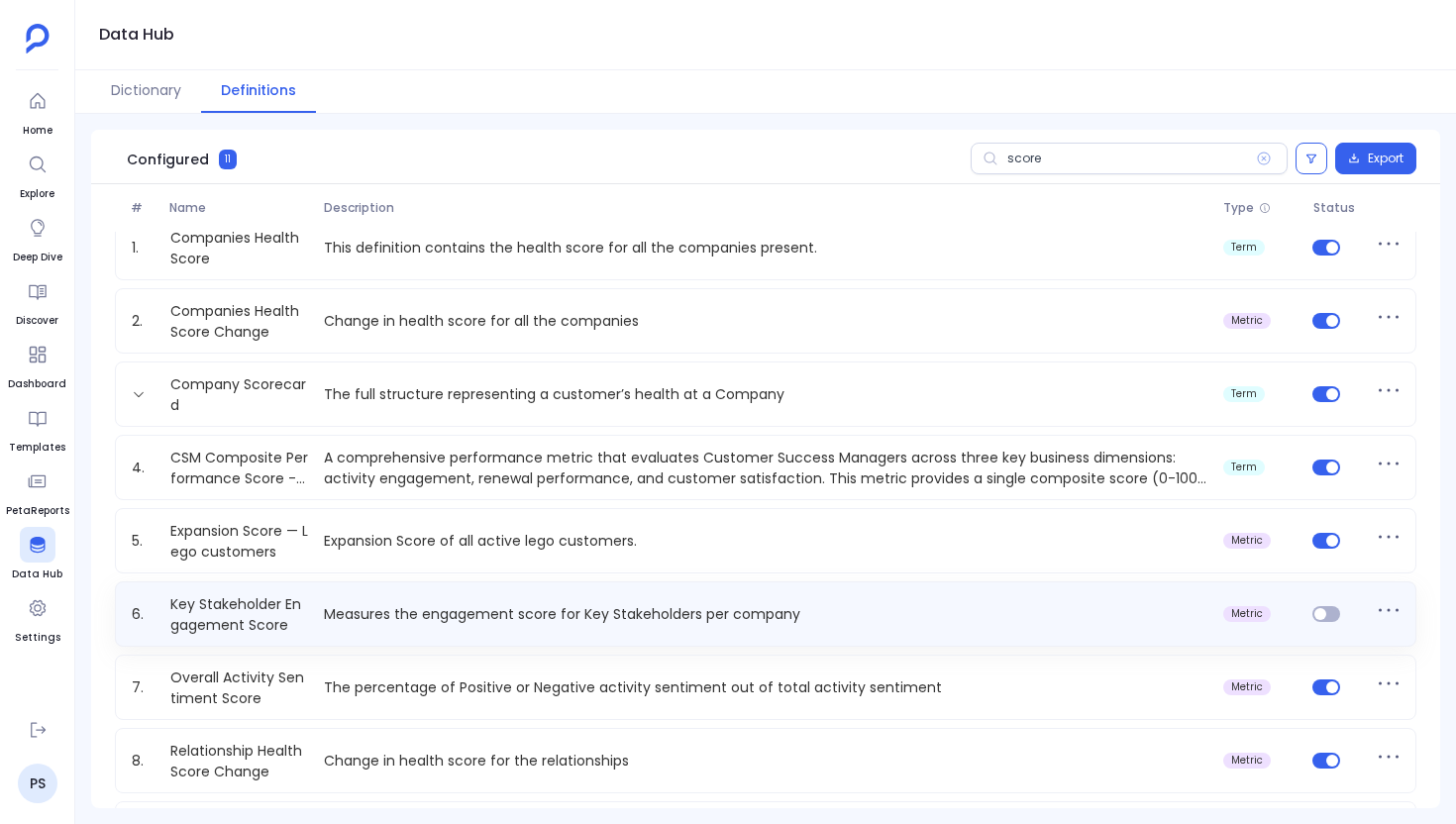
scroll to position [0, 0]
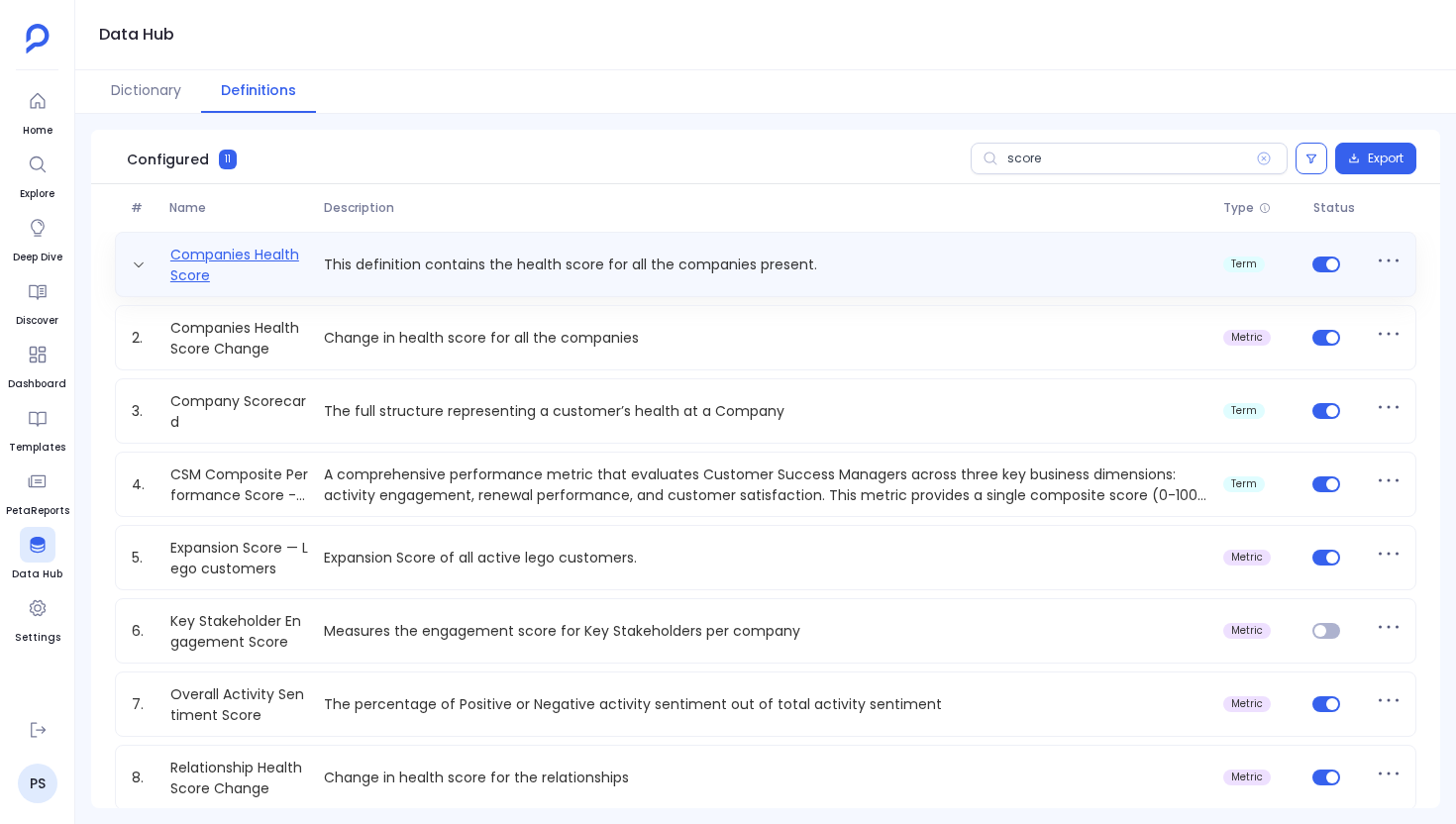
click at [237, 249] on link "Companies Health Score" at bounding box center [240, 264] width 155 height 40
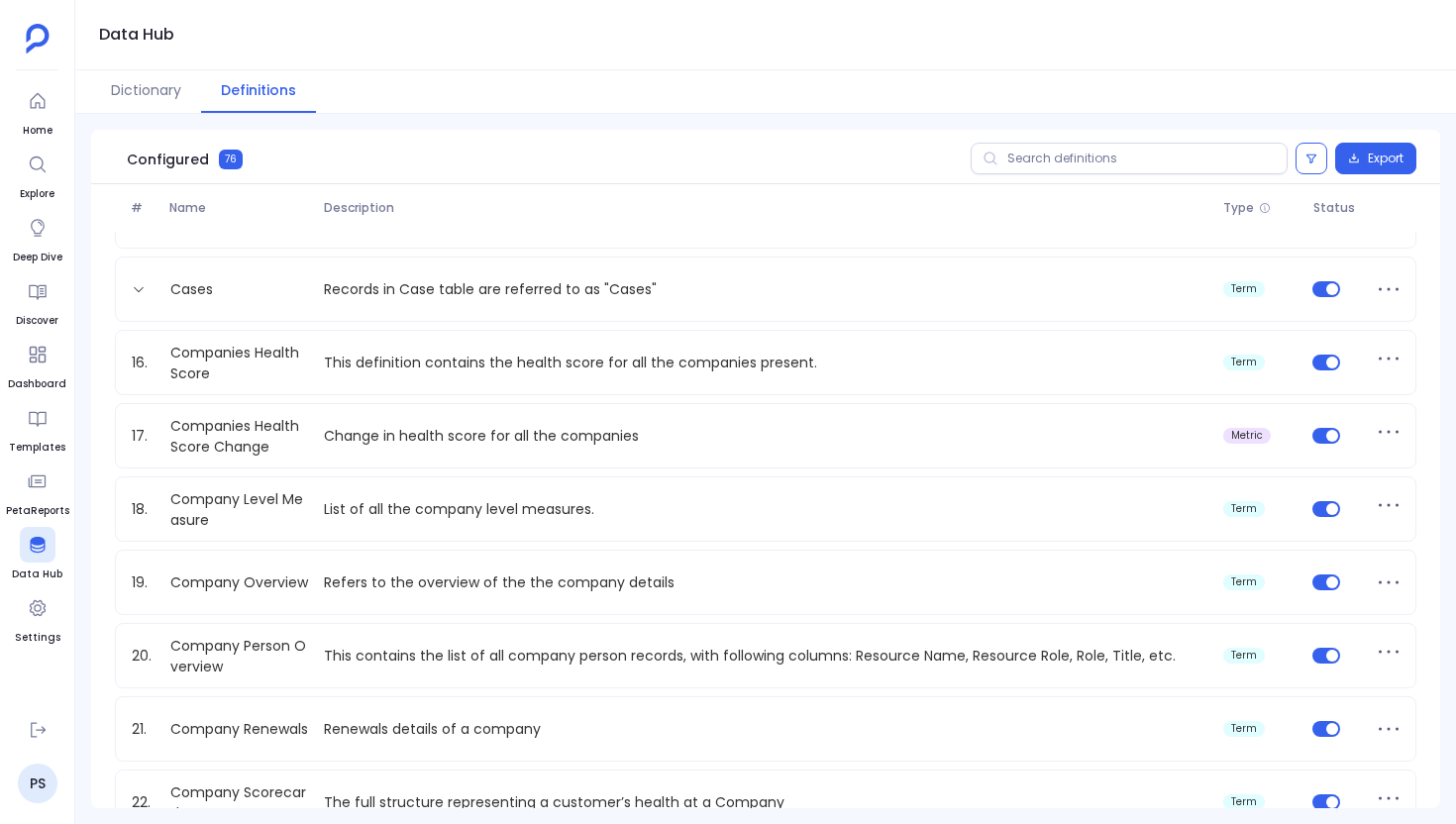
scroll to position [990, 0]
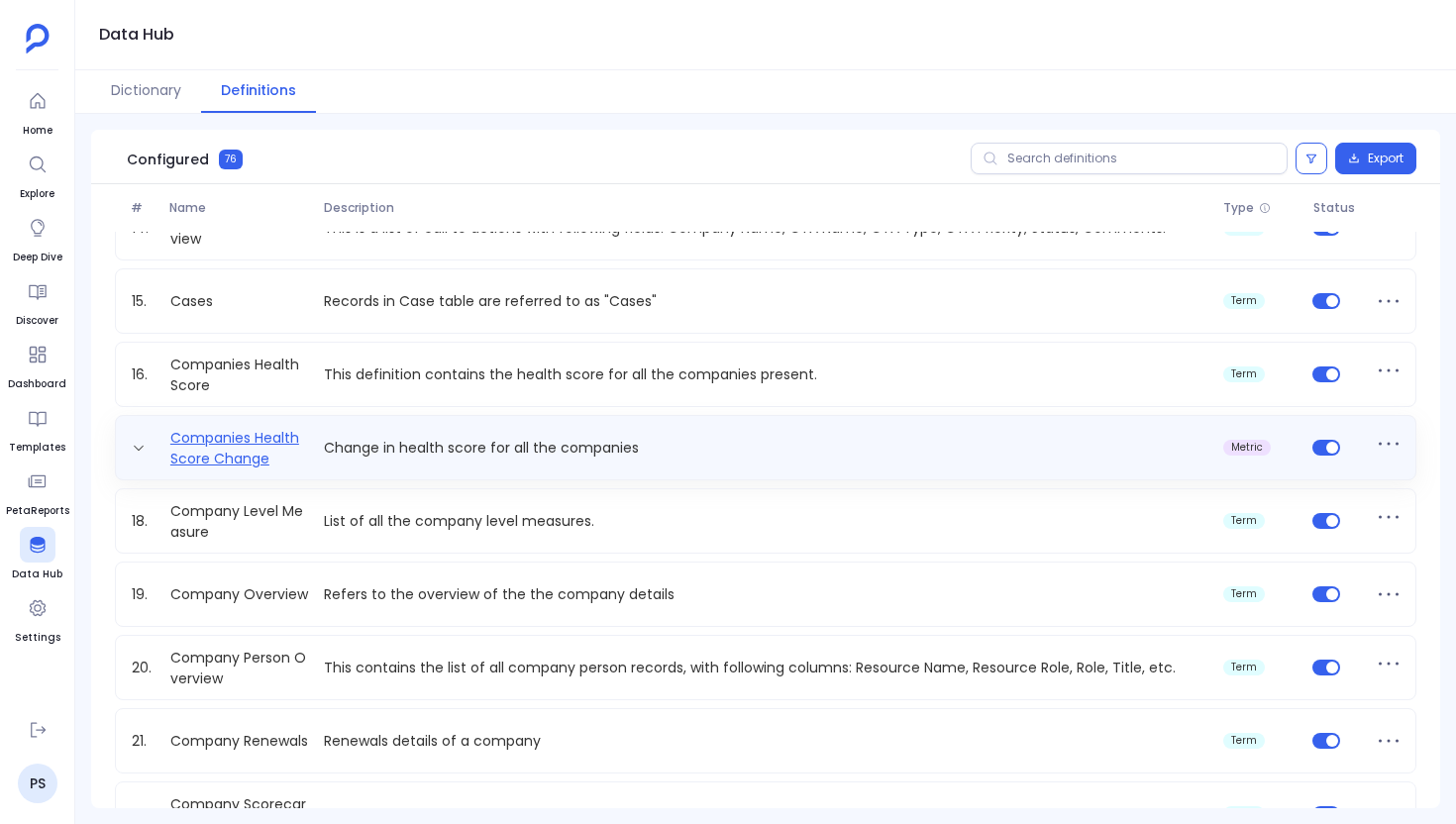
click at [273, 453] on link "Companies Health Score Change" at bounding box center [240, 448] width 155 height 40
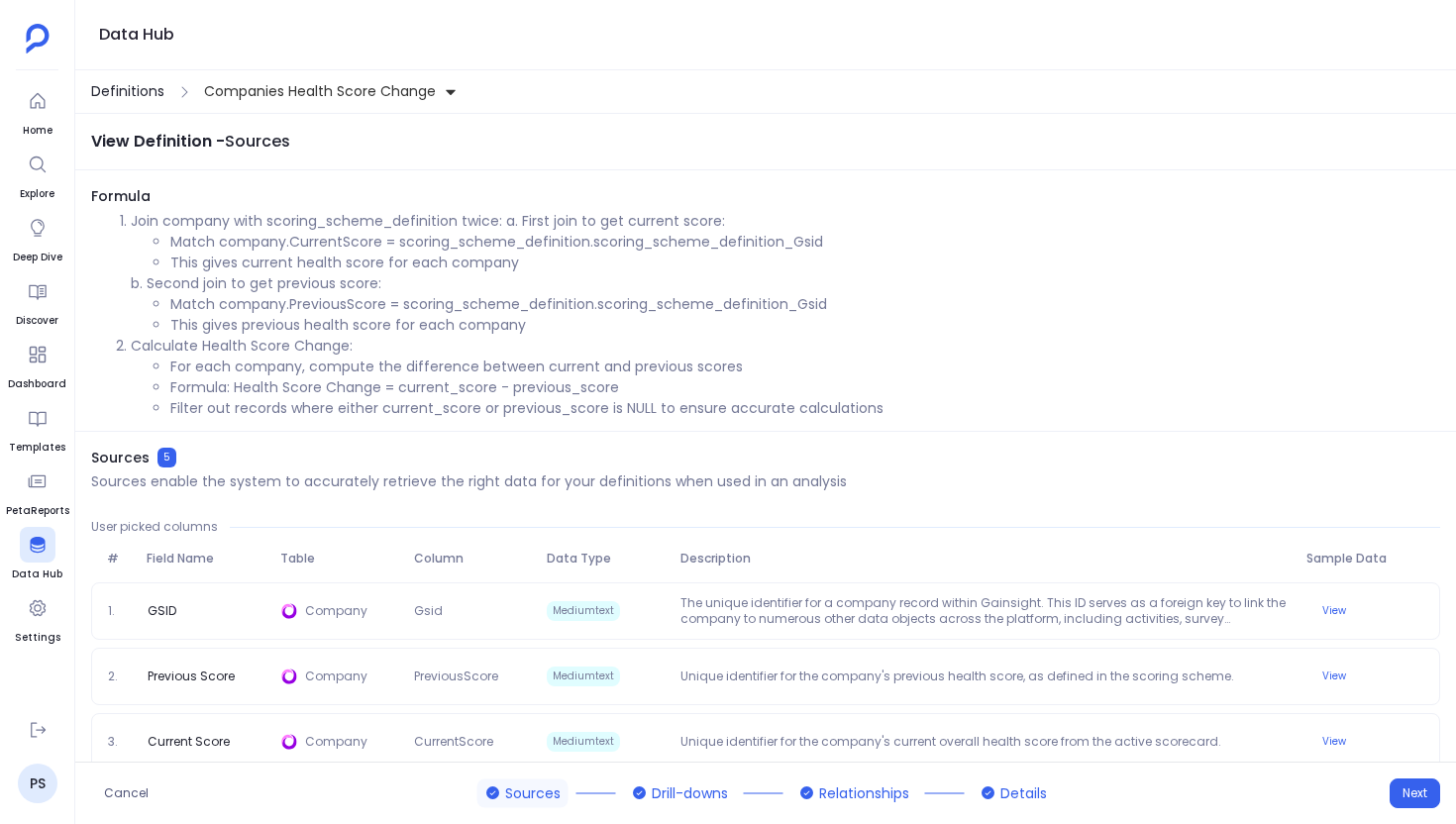
click at [145, 95] on span "Definitions" at bounding box center [127, 91] width 73 height 21
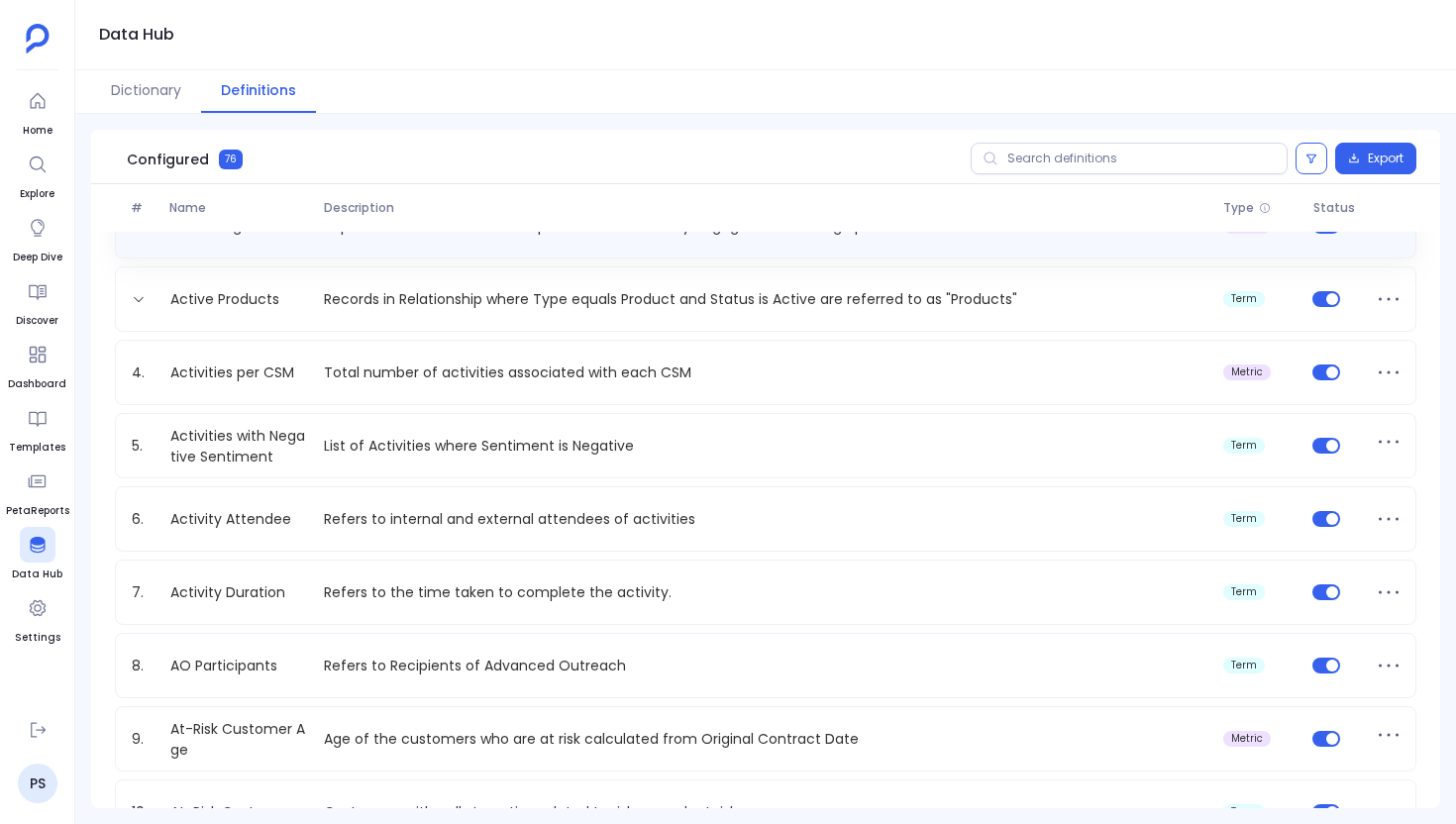
scroll to position [62, 0]
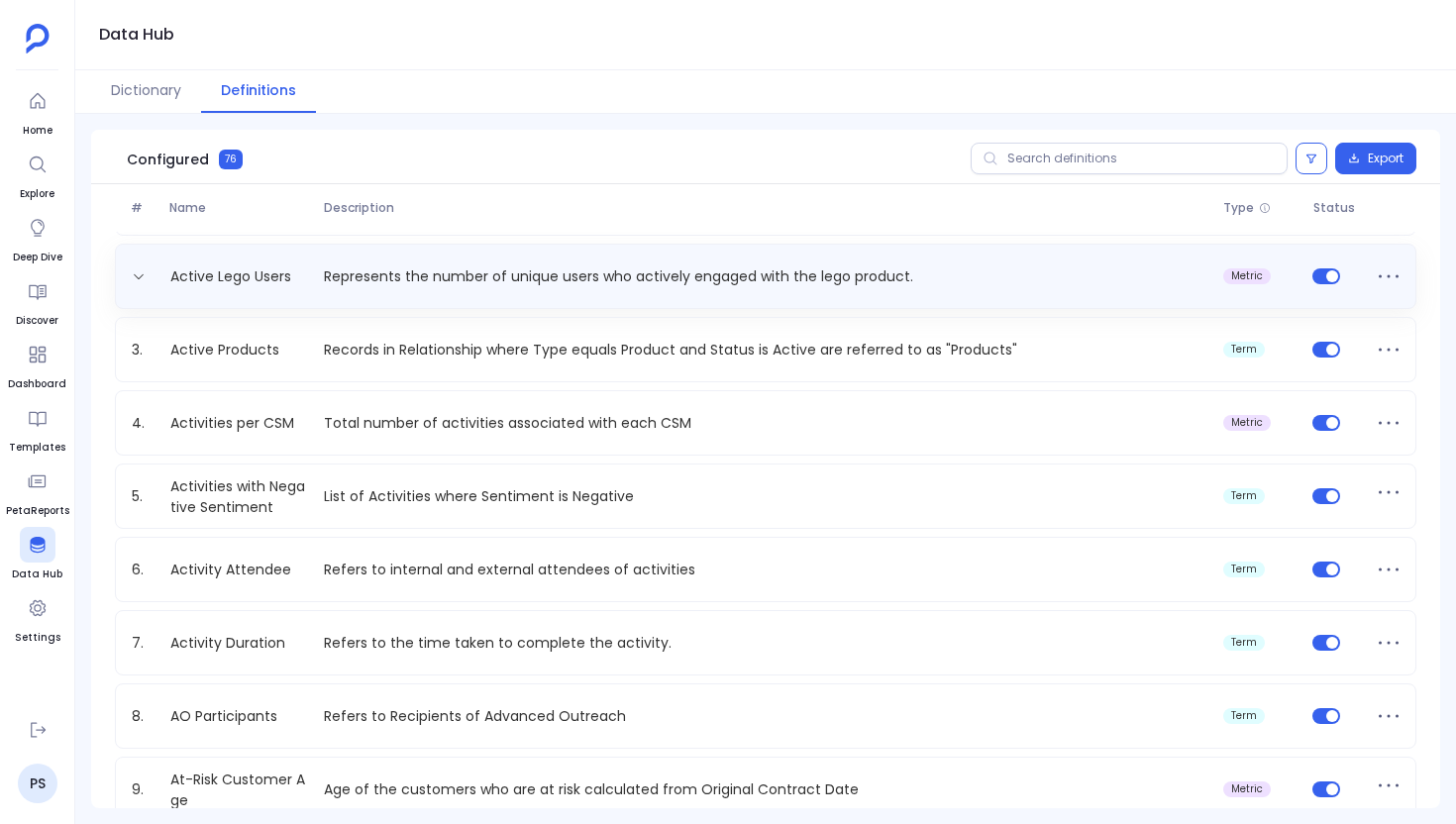
click at [407, 305] on div "Active Lego Users Represents the number of unique users who actively engaged wi…" at bounding box center [765, 276] width 1301 height 66
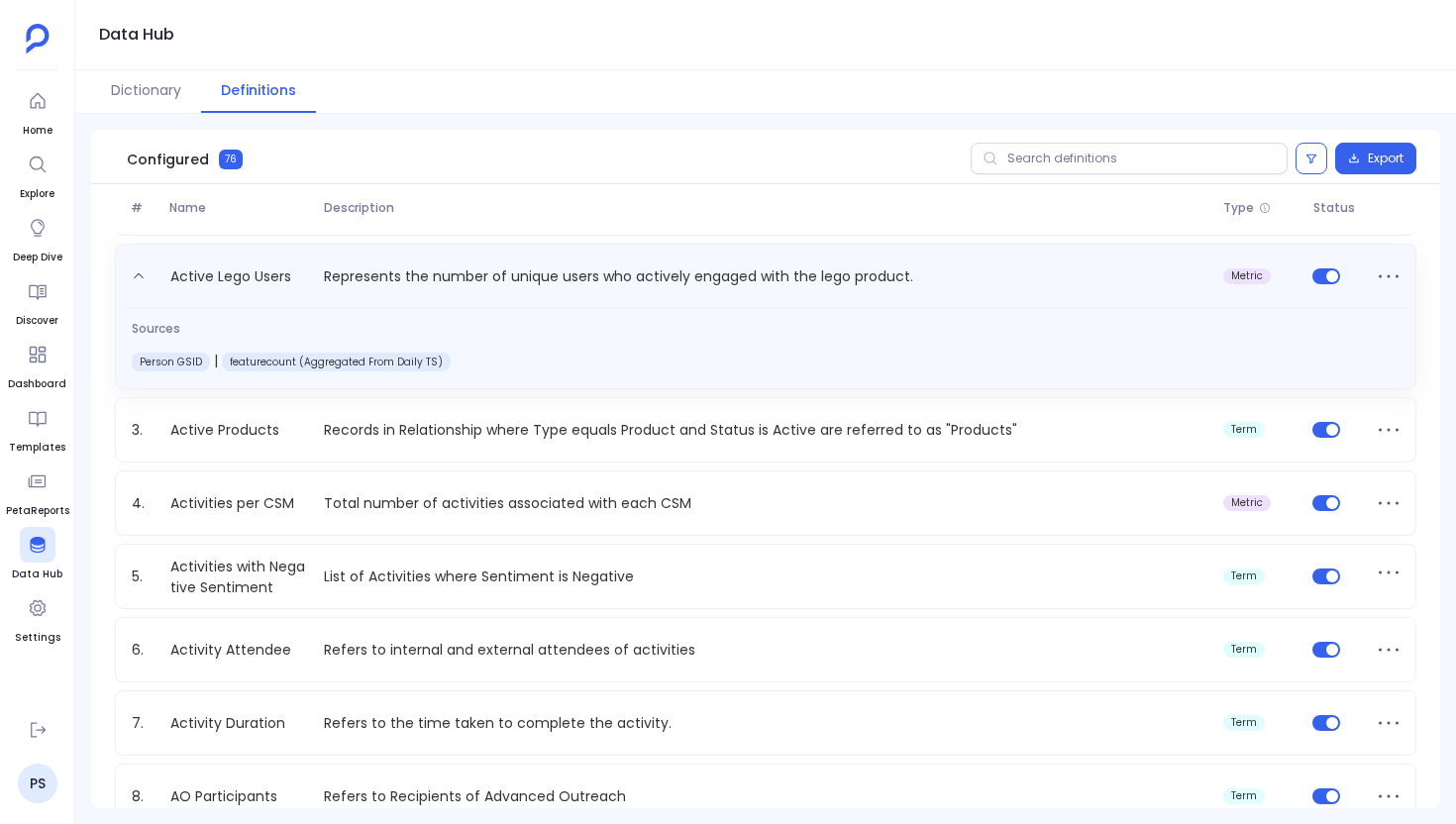
click at [407, 305] on div "Active Lego Users Represents the number of unique users who actively engaged wi…" at bounding box center [765, 316] width 1301 height 146
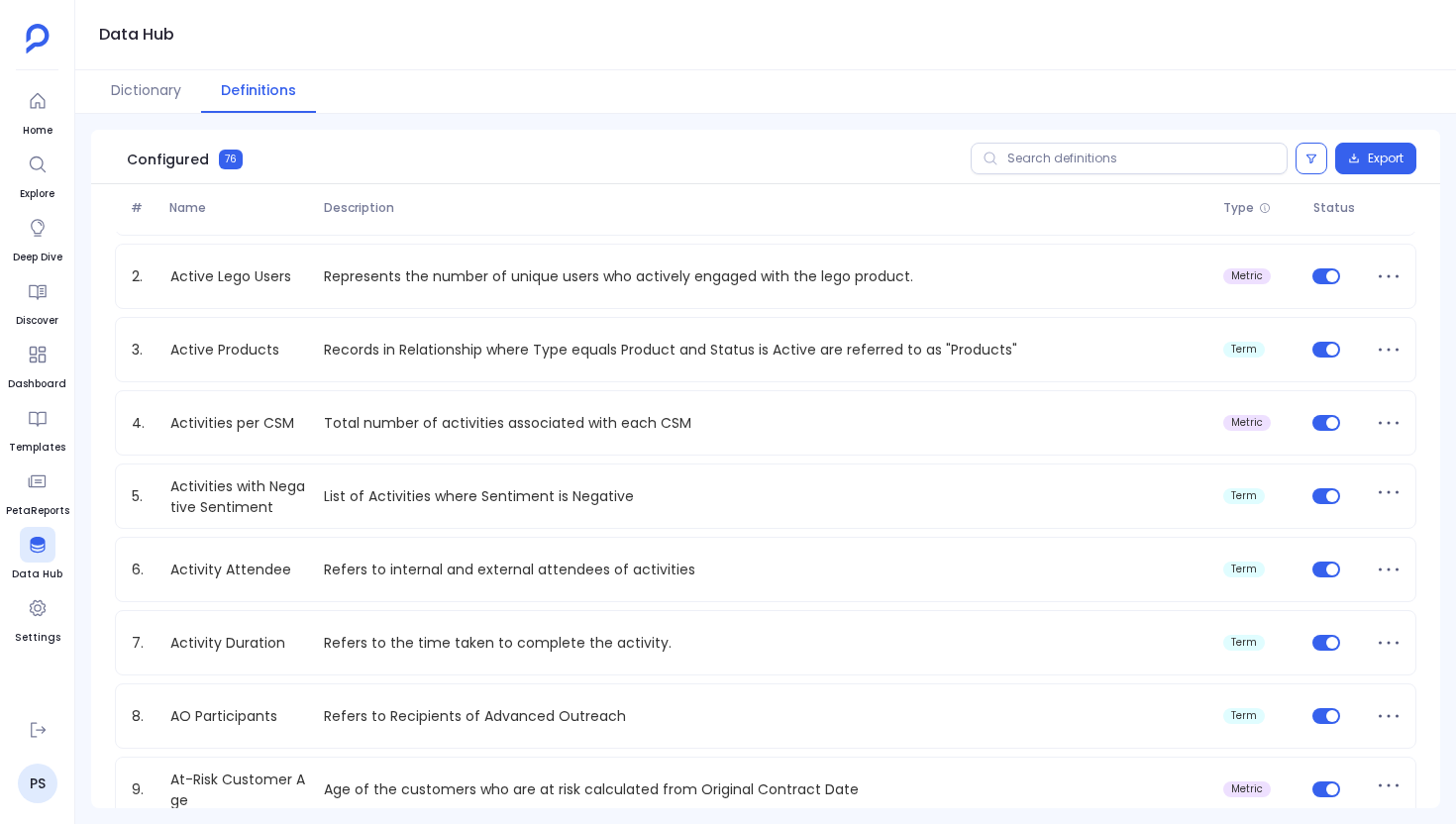
scroll to position [0, 0]
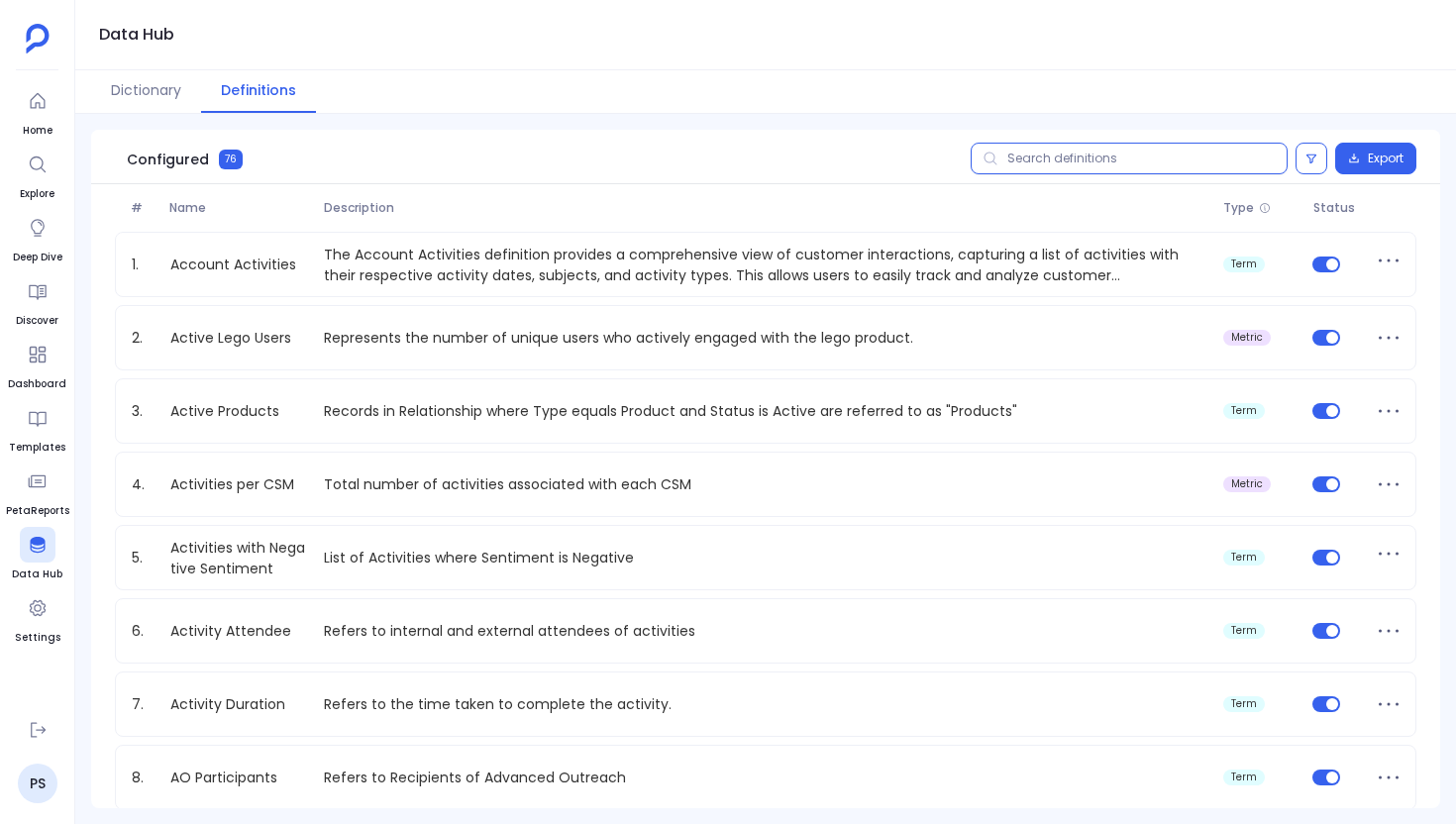
click at [1032, 162] on input "text" at bounding box center [1130, 159] width 317 height 32
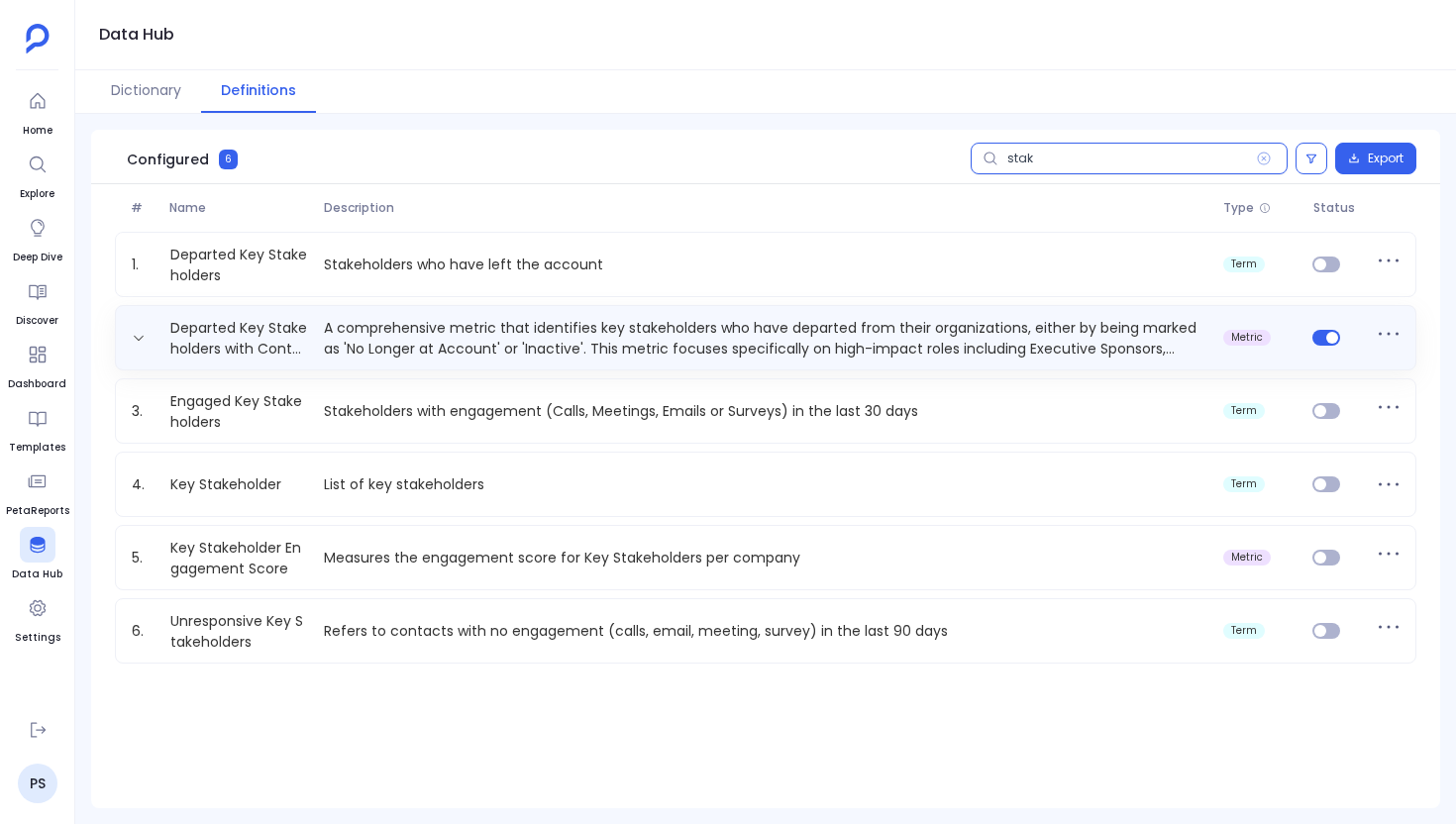
type input "stak"
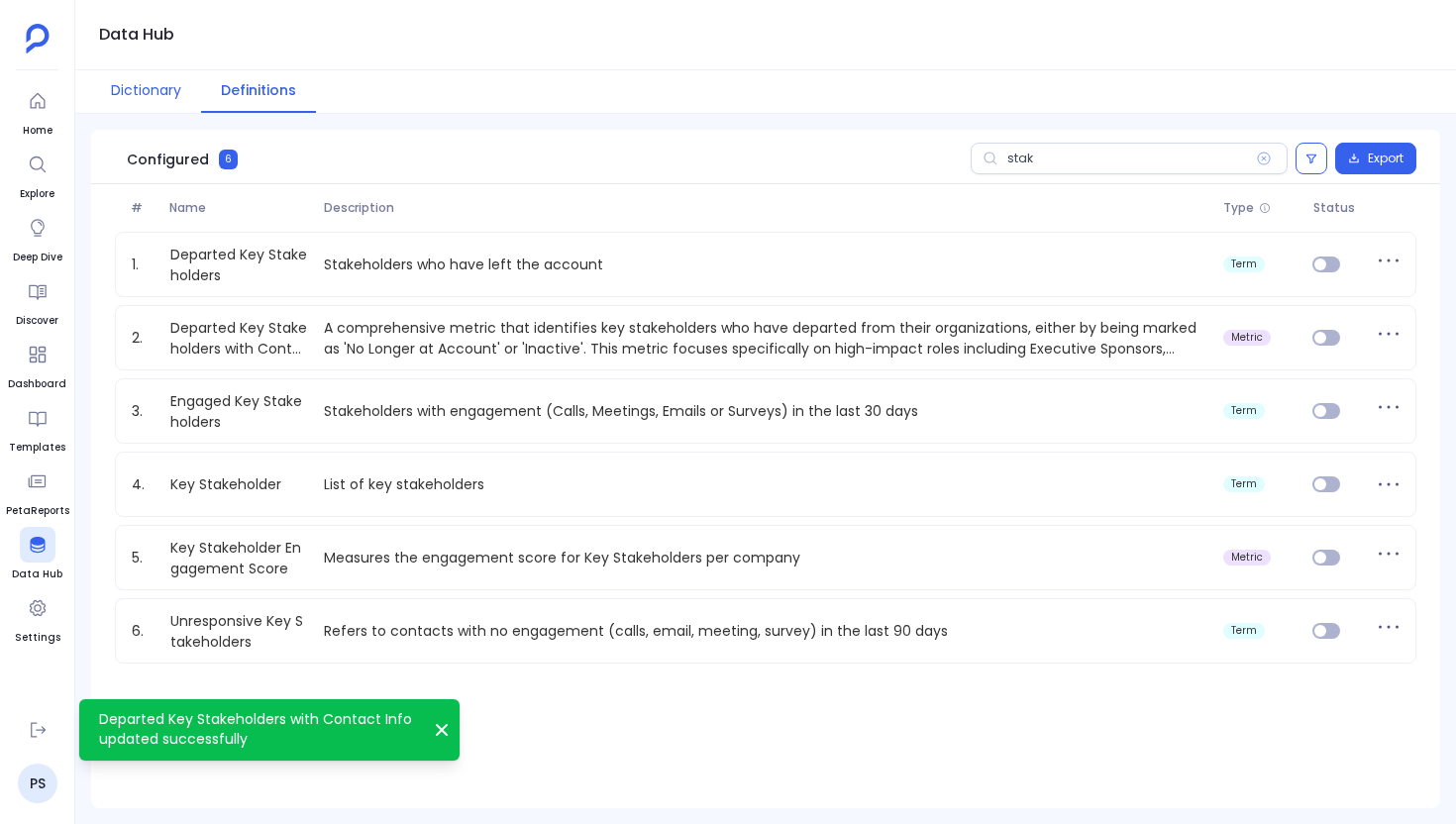
click at [166, 92] on button "Dictionary" at bounding box center [146, 91] width 110 height 43
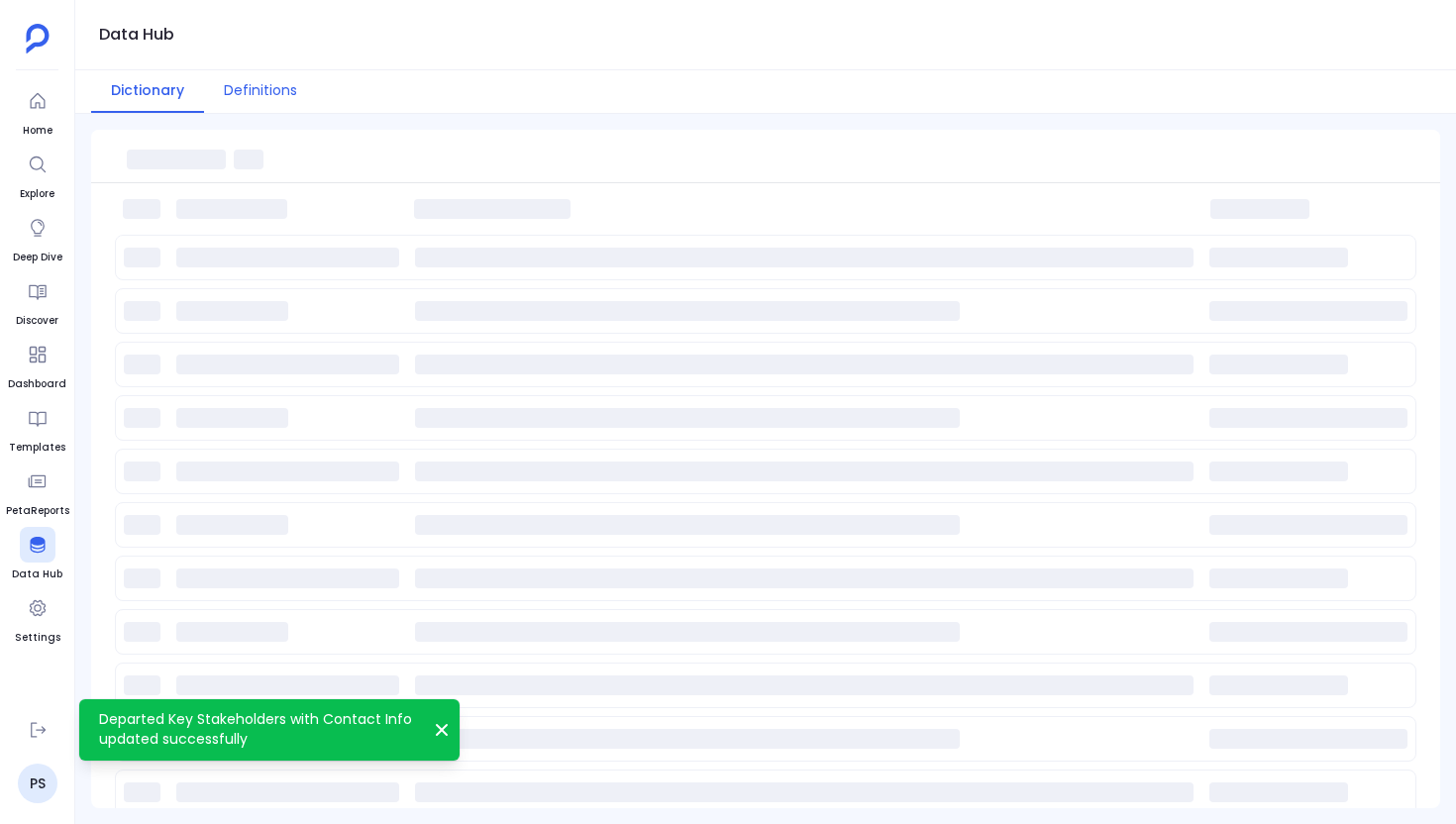
click at [273, 96] on button "Definitions" at bounding box center [259, 91] width 113 height 43
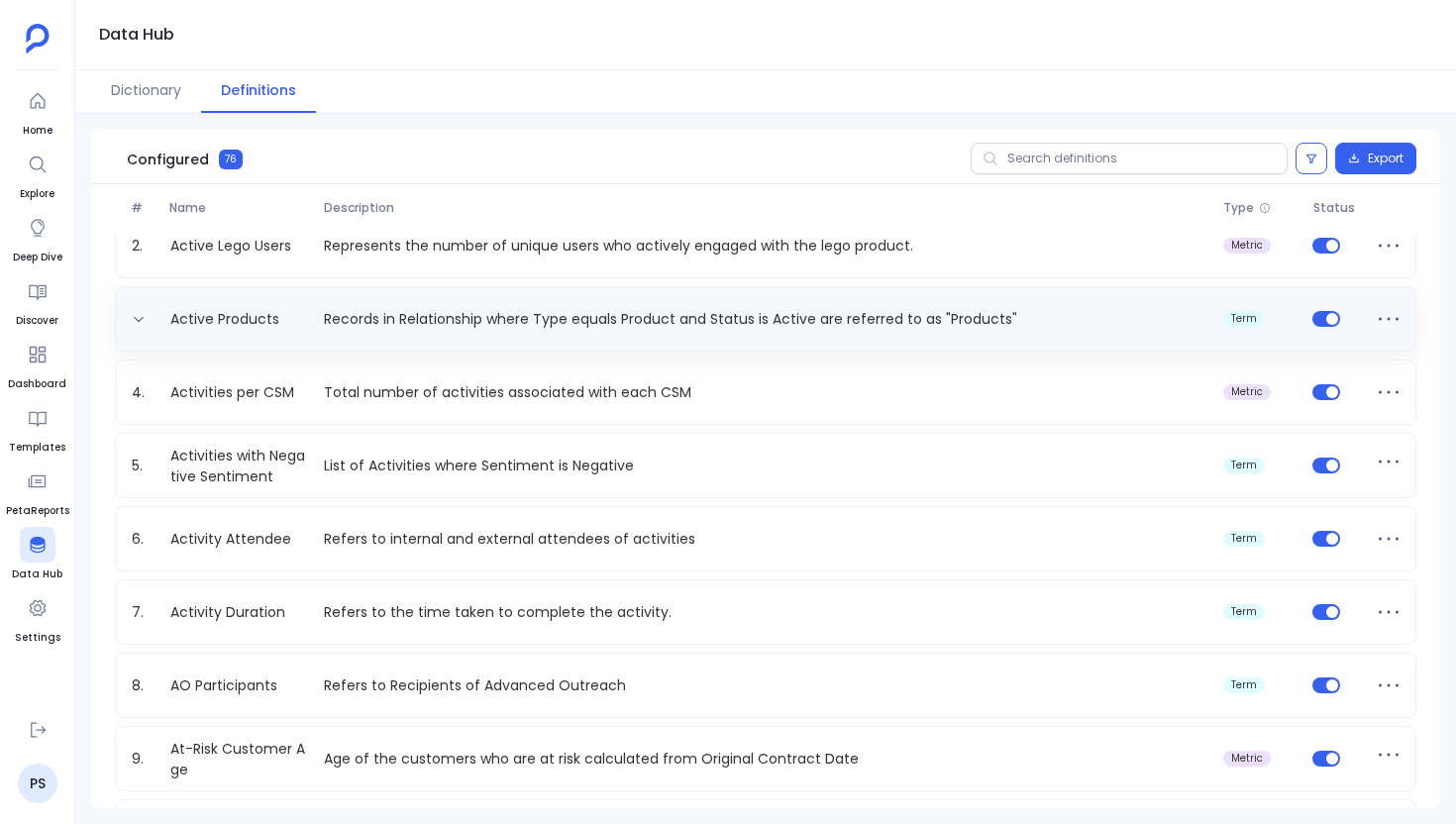
scroll to position [93, 0]
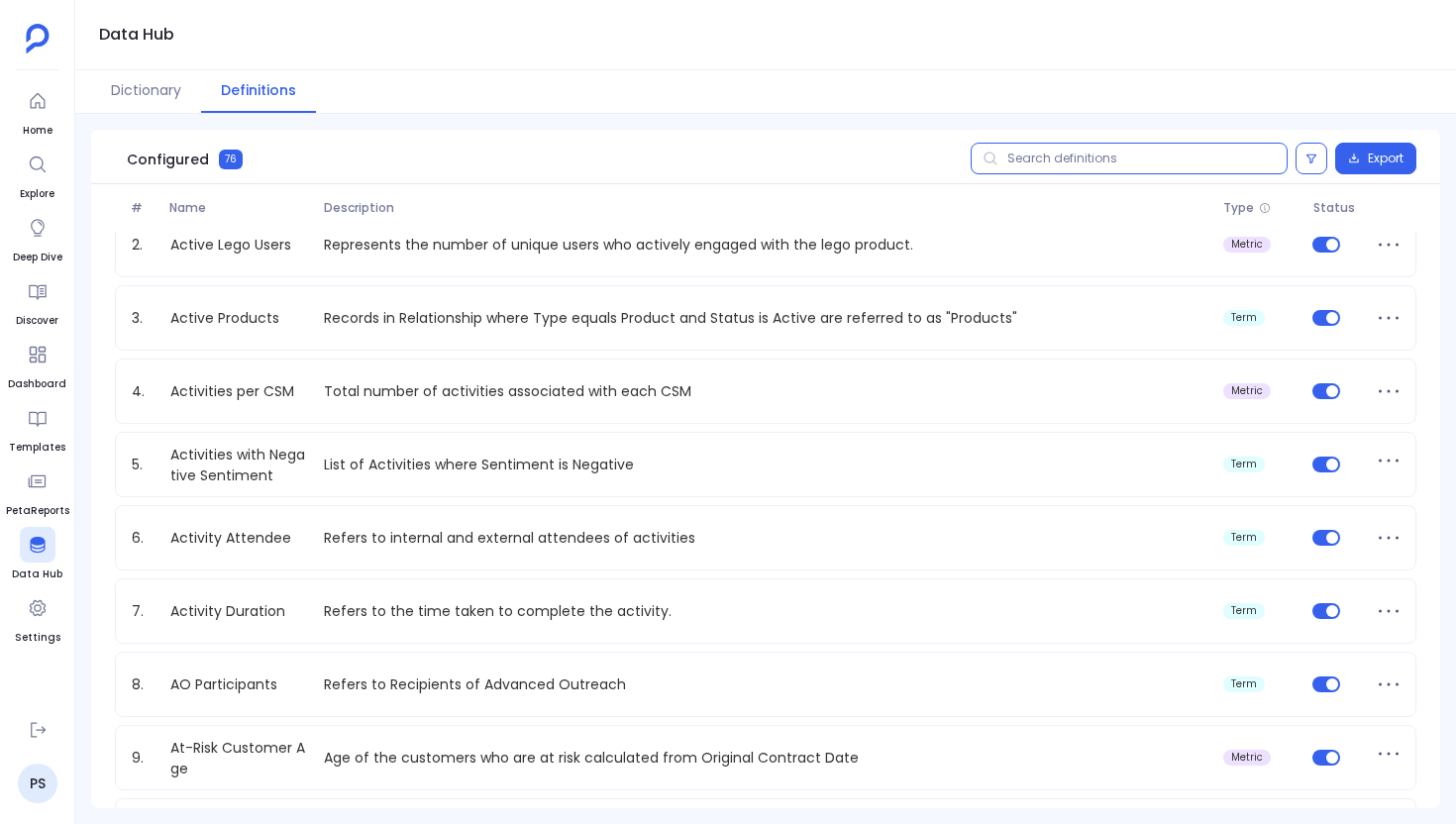
click at [1092, 145] on input "text" at bounding box center [1130, 159] width 317 height 32
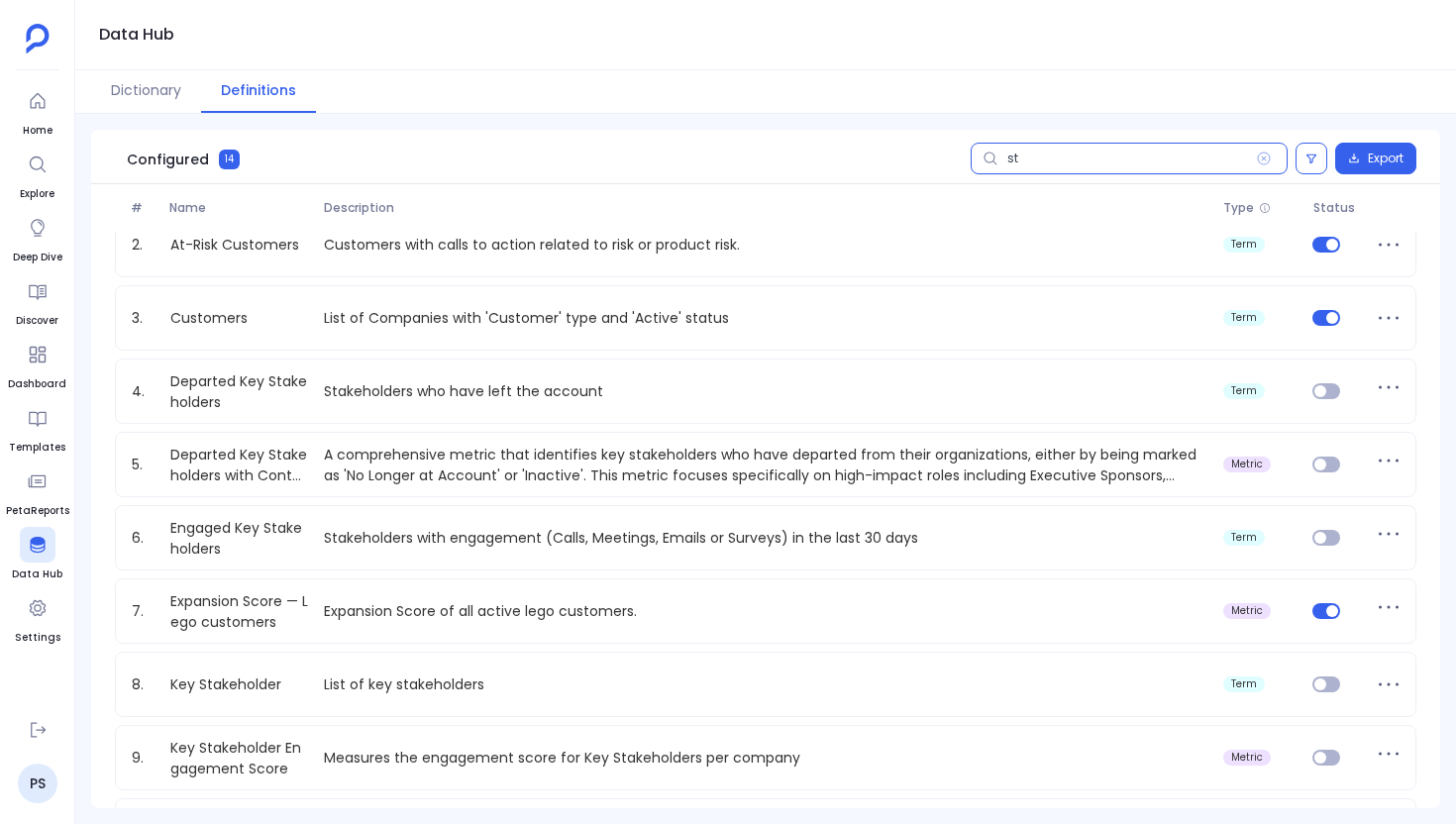
scroll to position [102, 0]
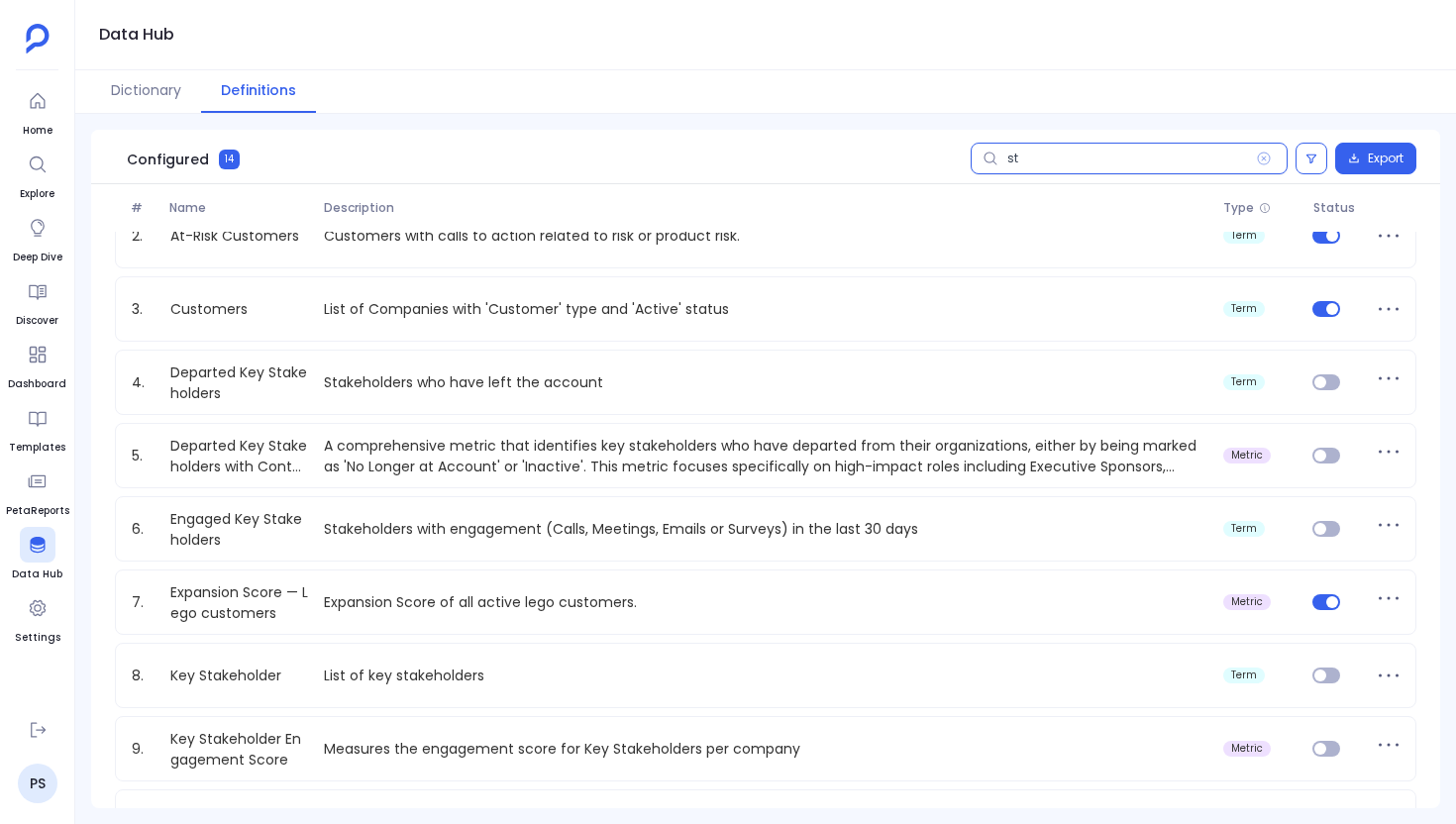
type input "sta"
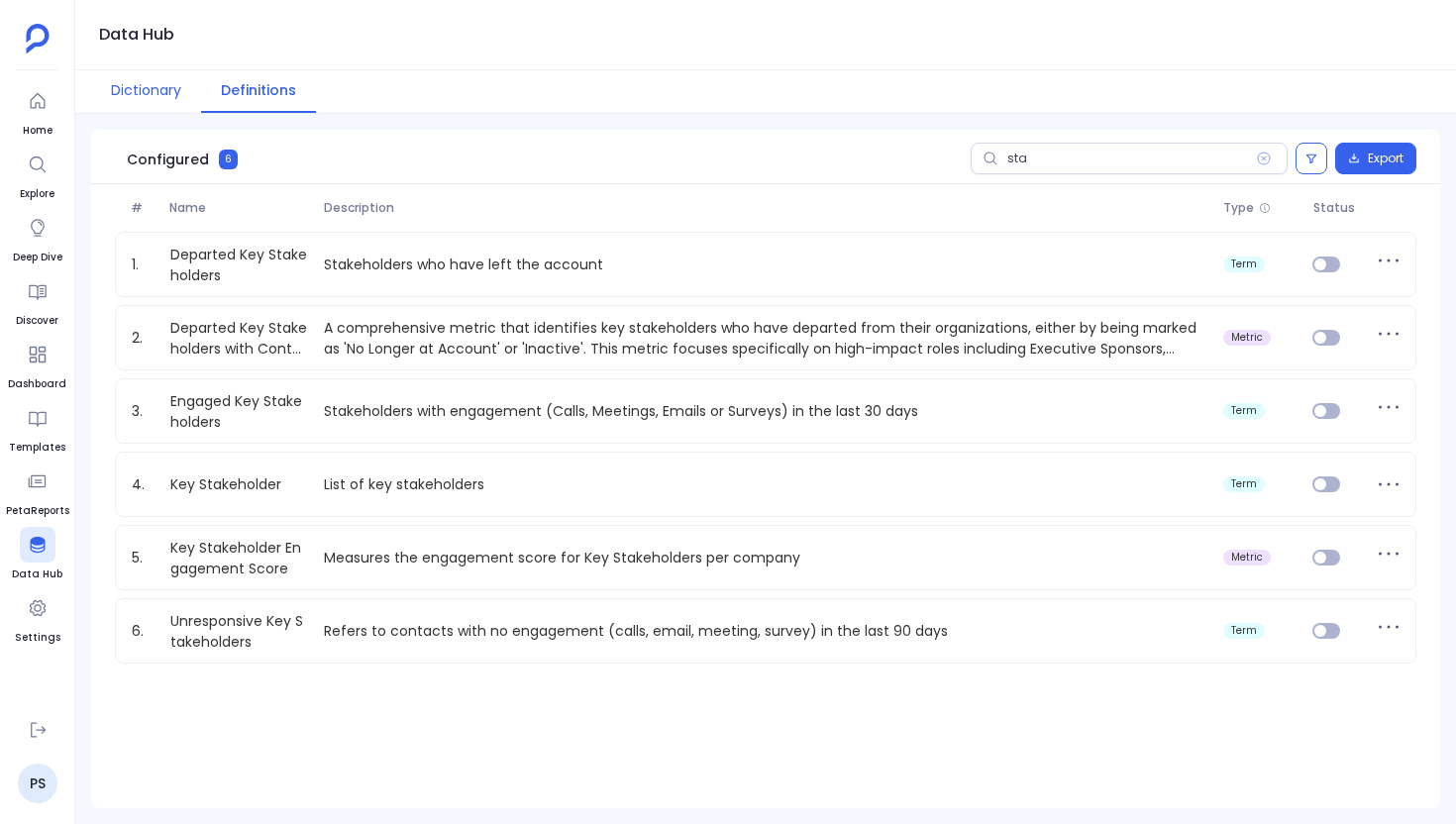
click at [129, 98] on button "Dictionary" at bounding box center [146, 91] width 110 height 43
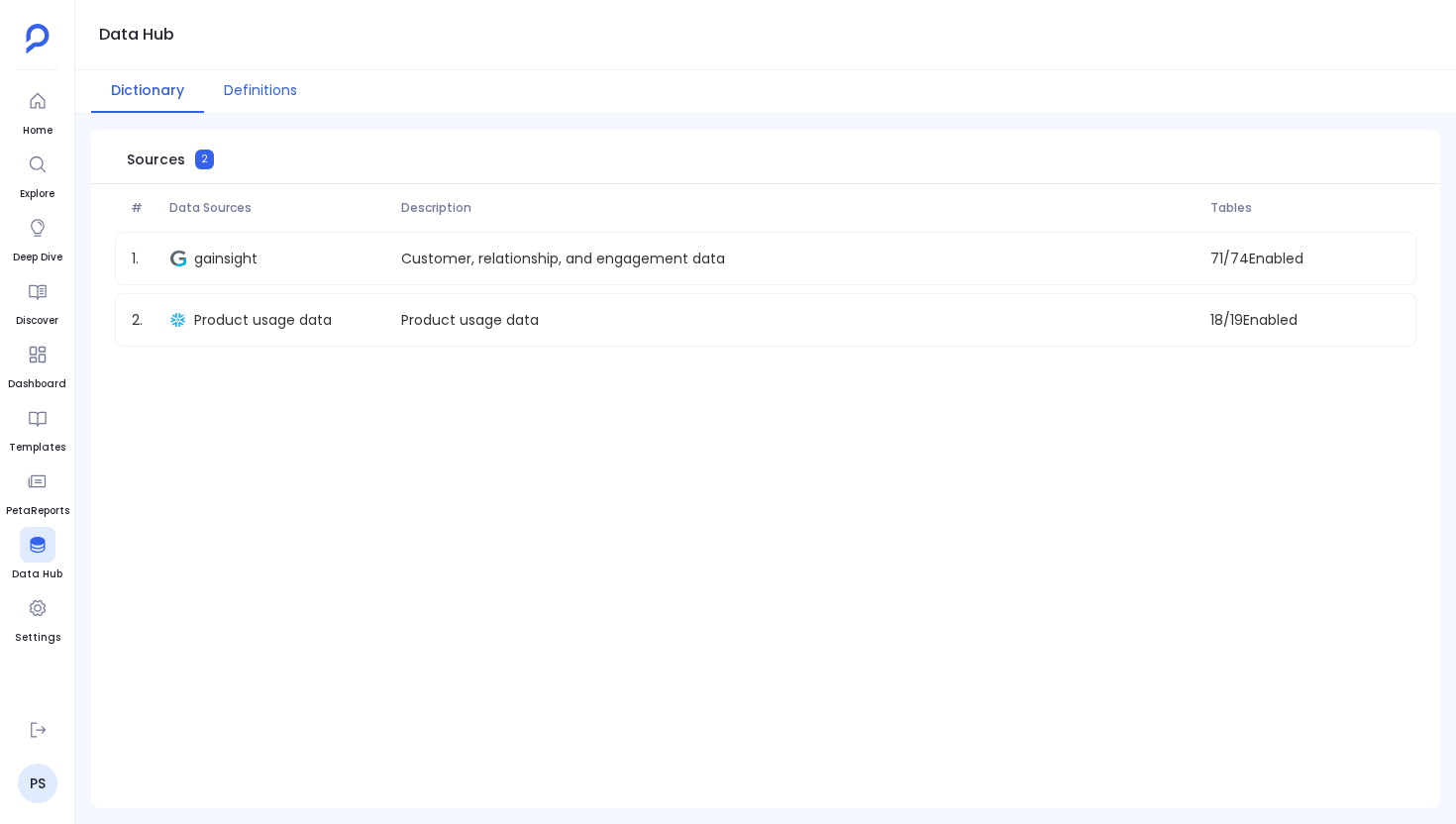
click at [274, 105] on button "Definitions" at bounding box center [259, 91] width 113 height 43
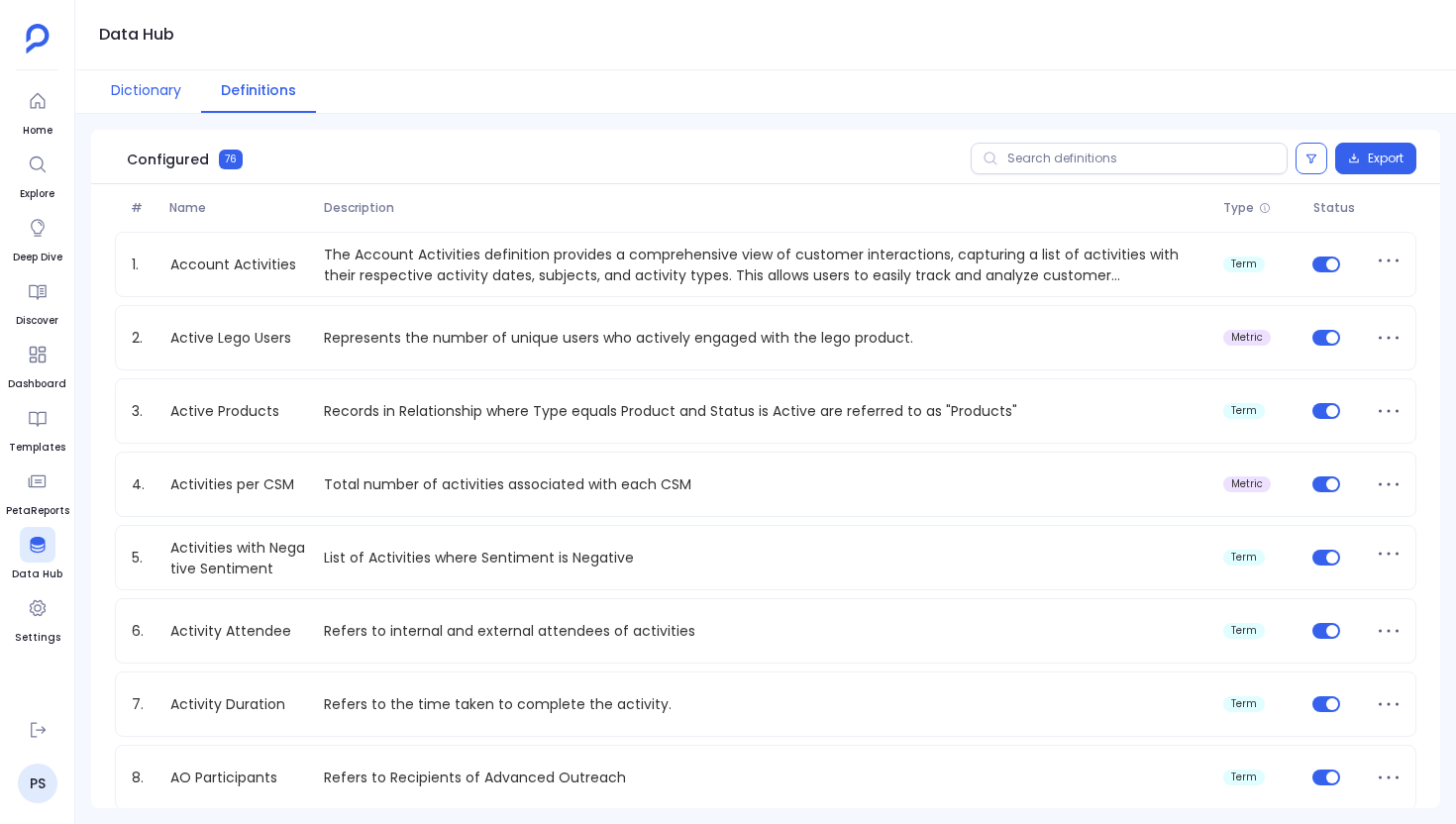
click at [174, 97] on button "Dictionary" at bounding box center [146, 91] width 110 height 43
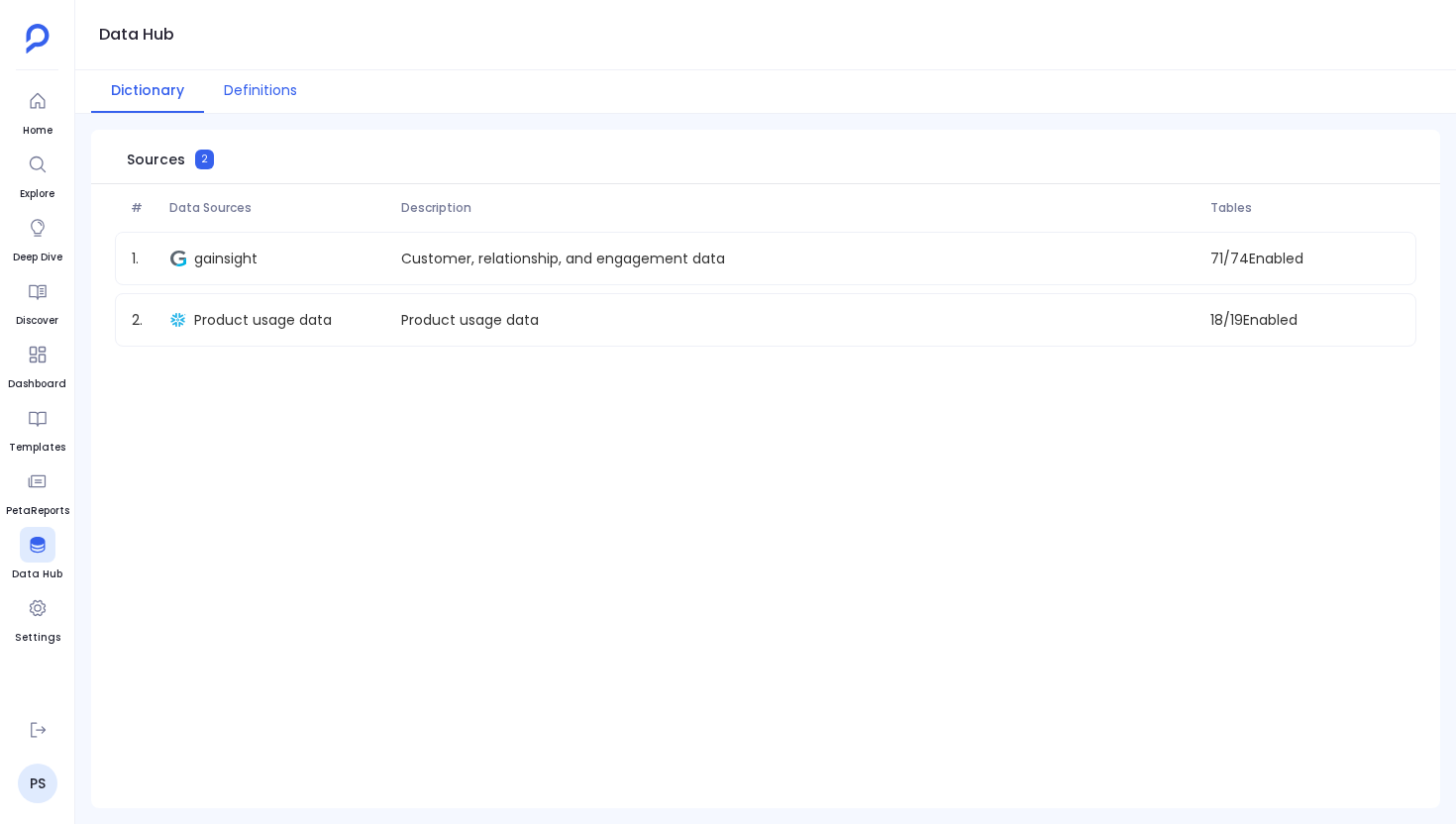
click at [232, 93] on button "Definitions" at bounding box center [259, 91] width 113 height 43
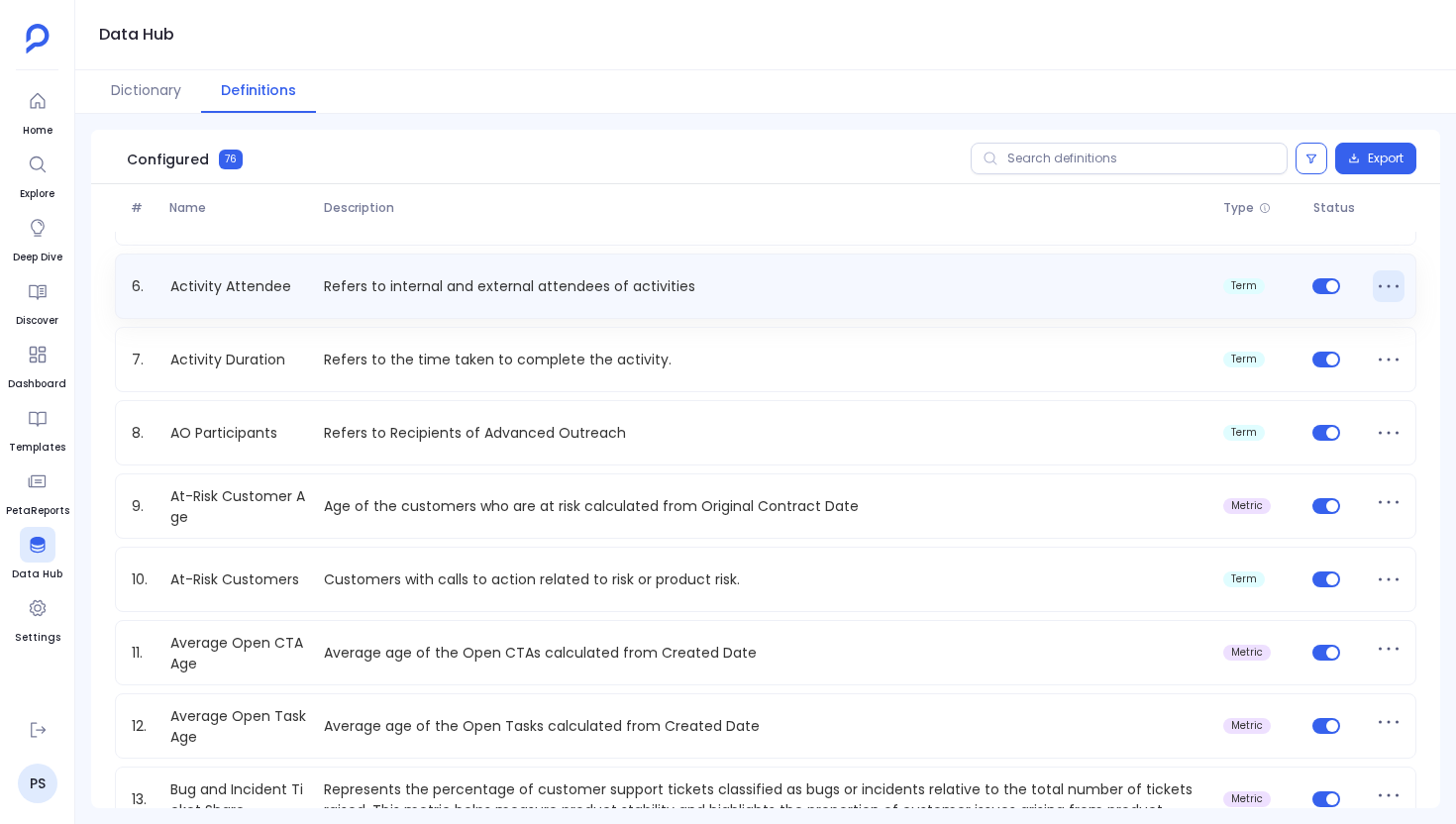
scroll to position [376, 0]
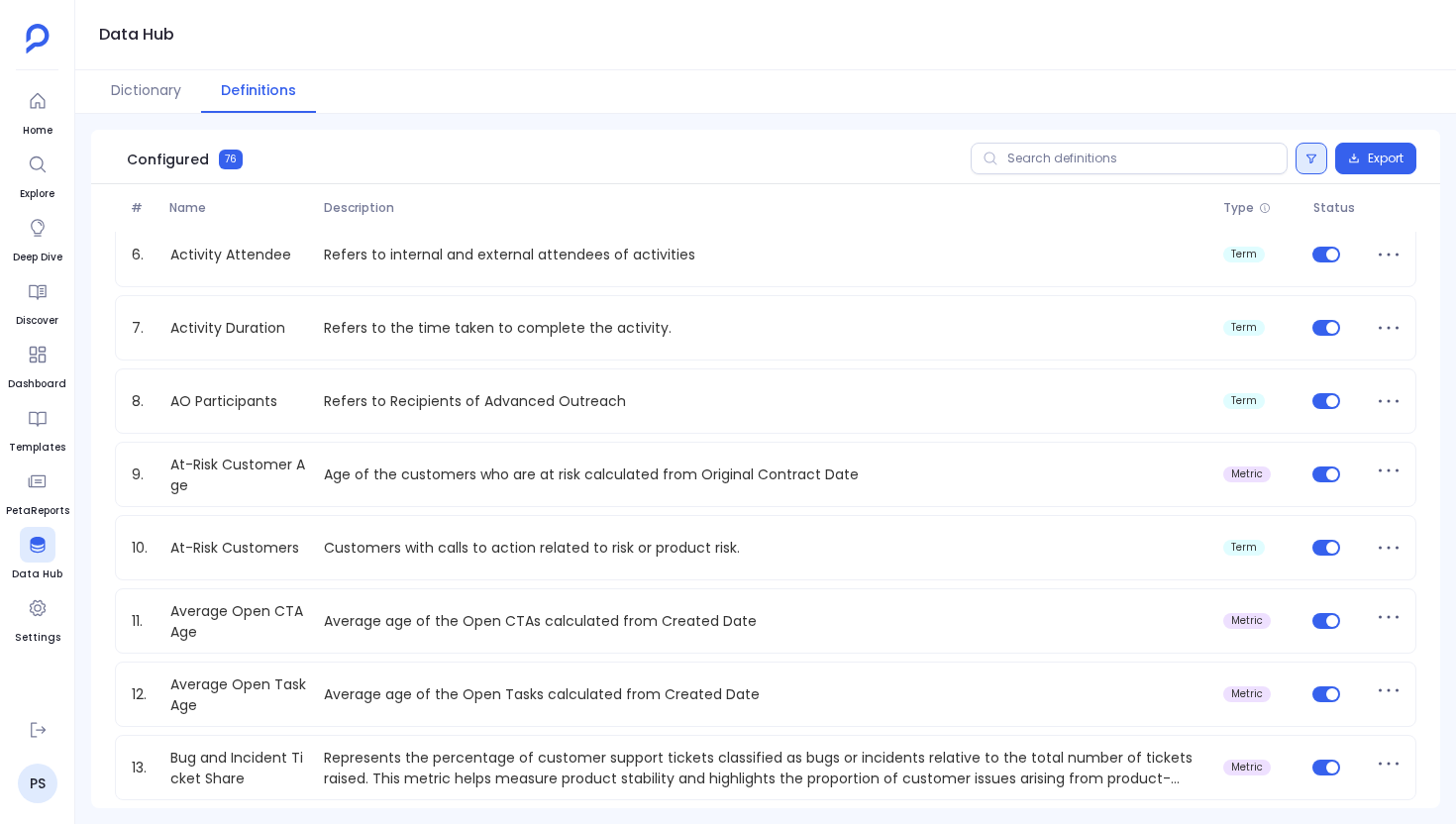
click at [1306, 156] on icon at bounding box center [1311, 159] width 10 height 9
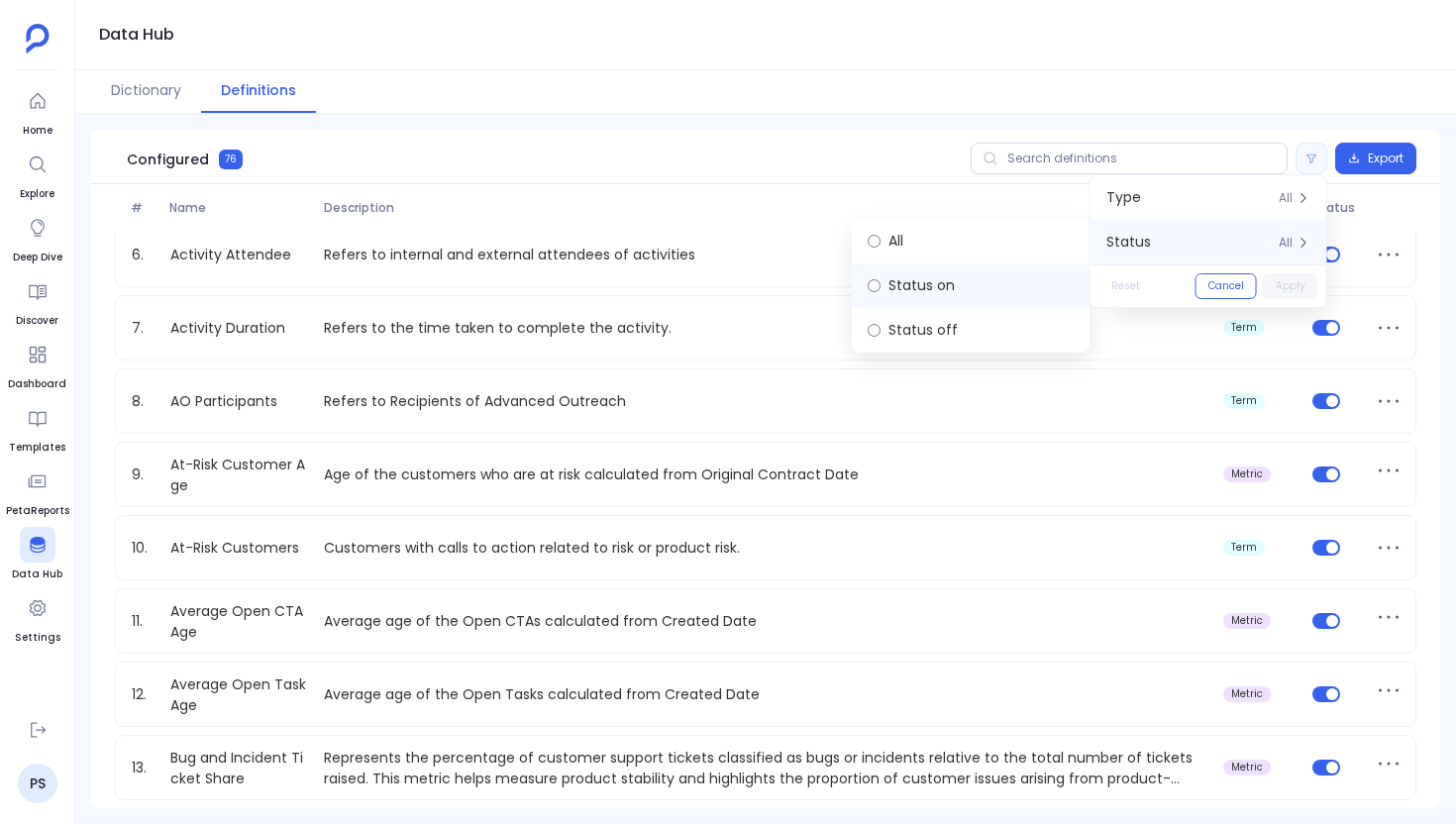
click at [959, 300] on label "Status on" at bounding box center [971, 285] width 238 height 45
click at [1281, 291] on button "Apply" at bounding box center [1291, 286] width 56 height 26
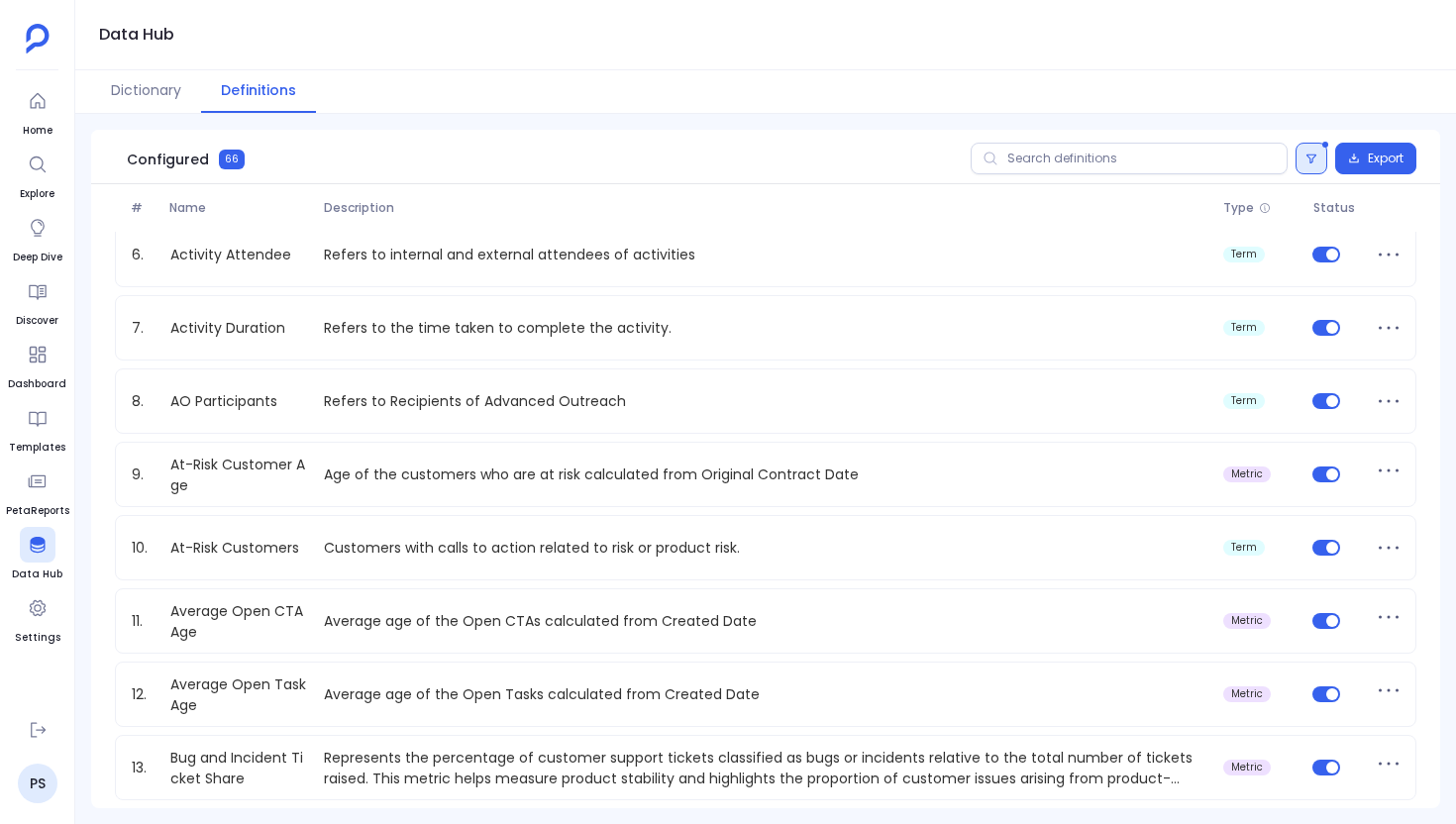
click at [1308, 166] on button at bounding box center [1311, 159] width 32 height 32
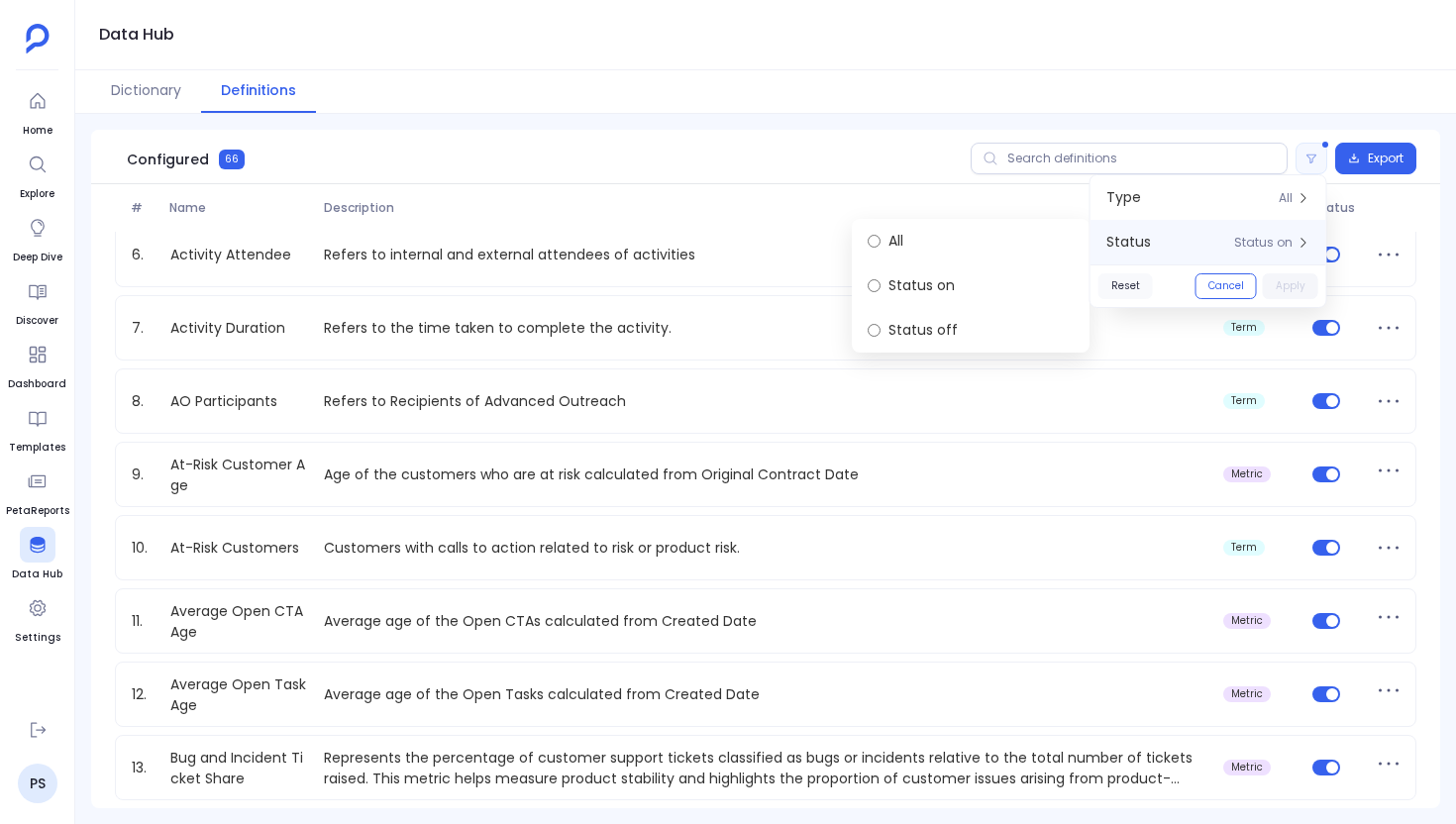
click at [1121, 277] on button "Reset" at bounding box center [1126, 286] width 55 height 26
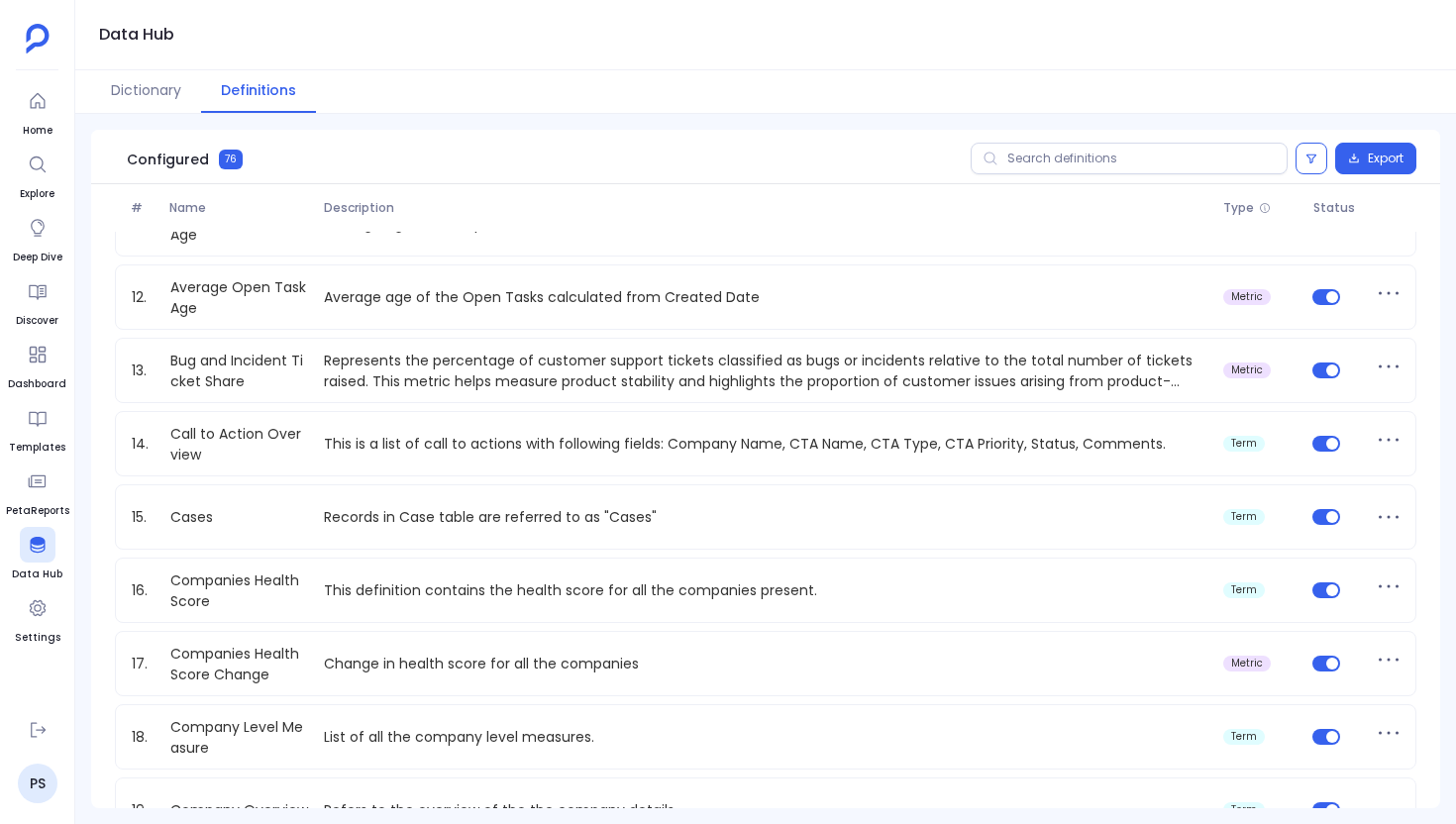
scroll to position [781, 0]
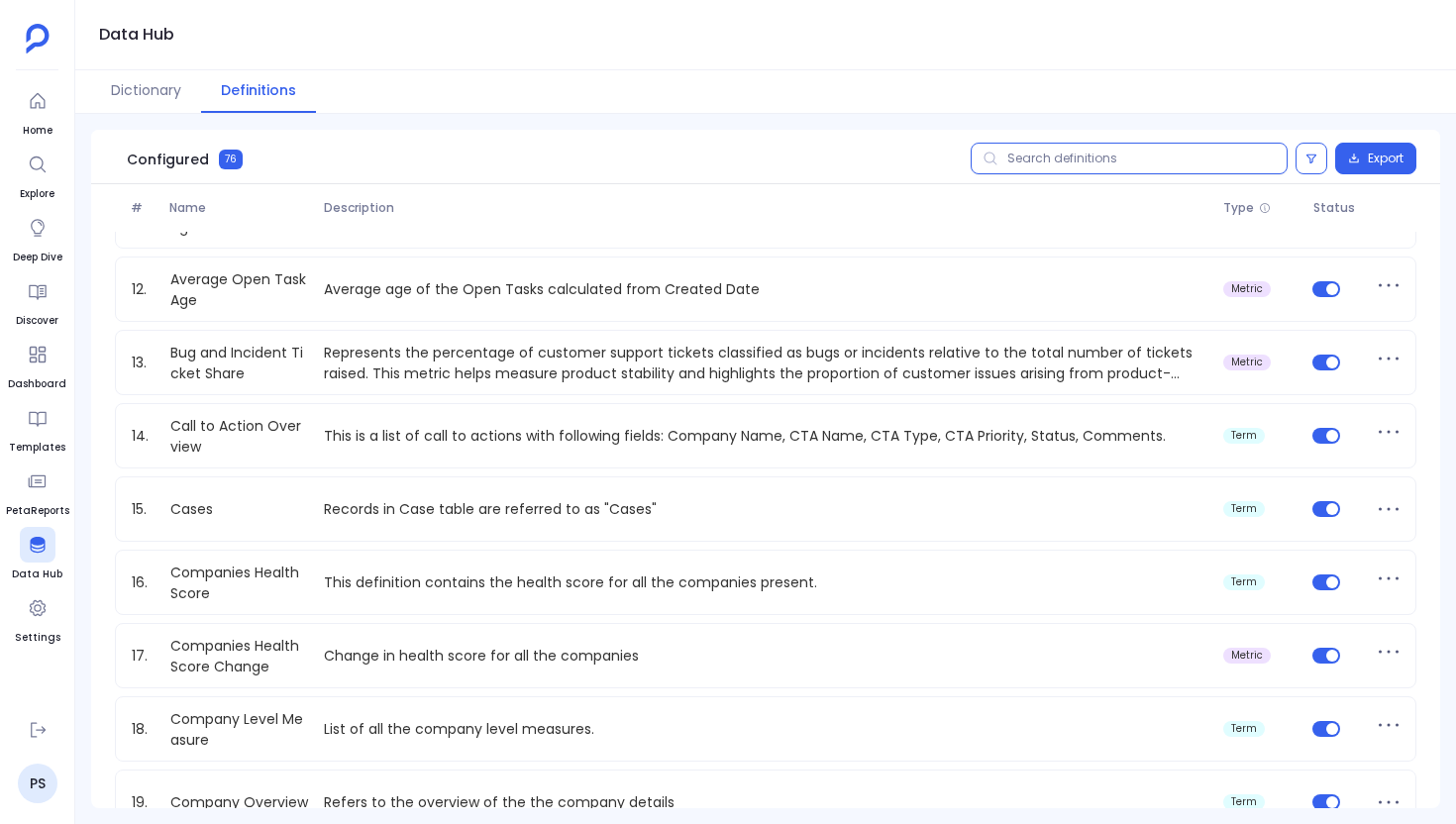
click at [1033, 163] on input "text" at bounding box center [1130, 159] width 317 height 32
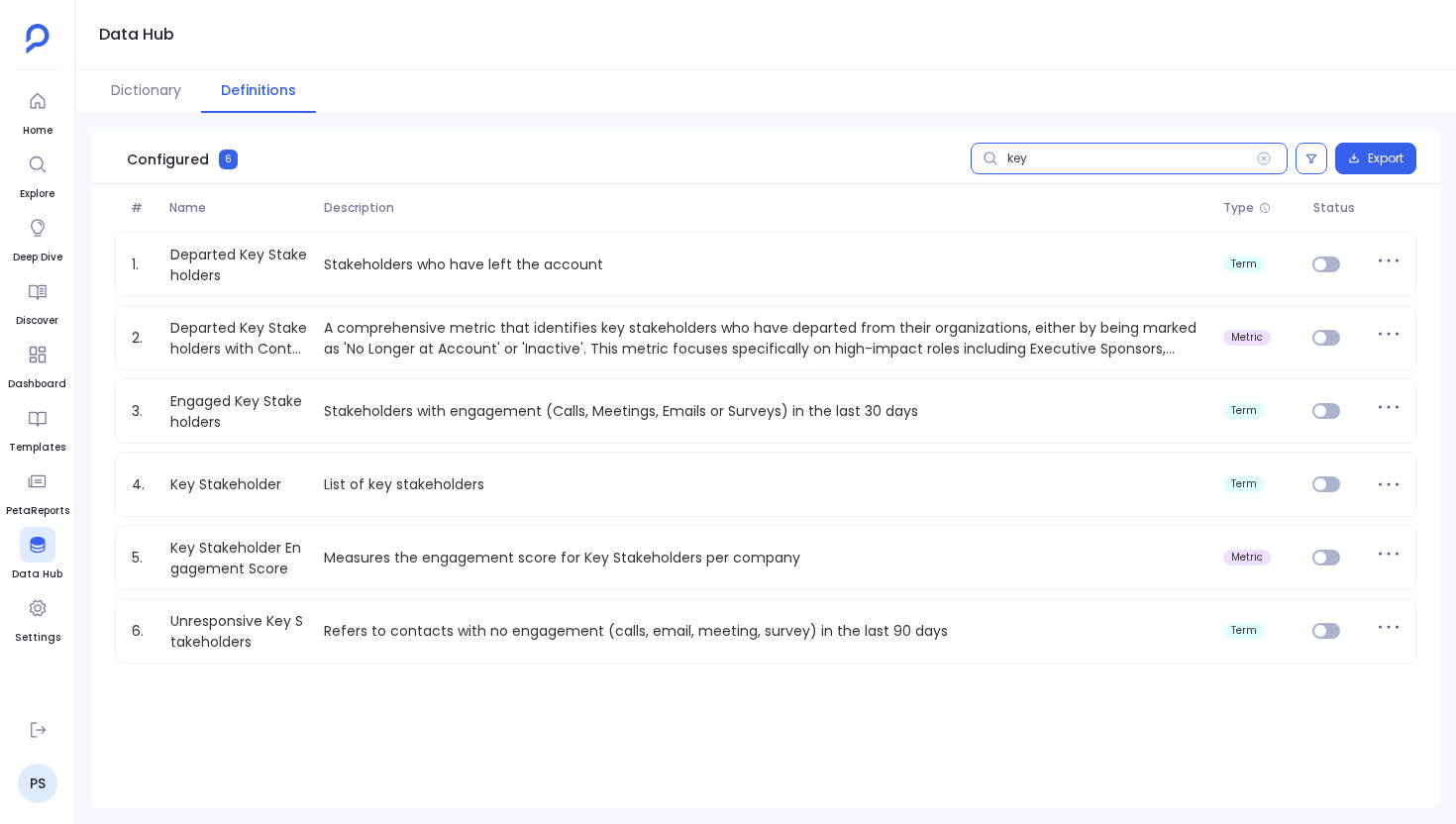
scroll to position [0, 0]
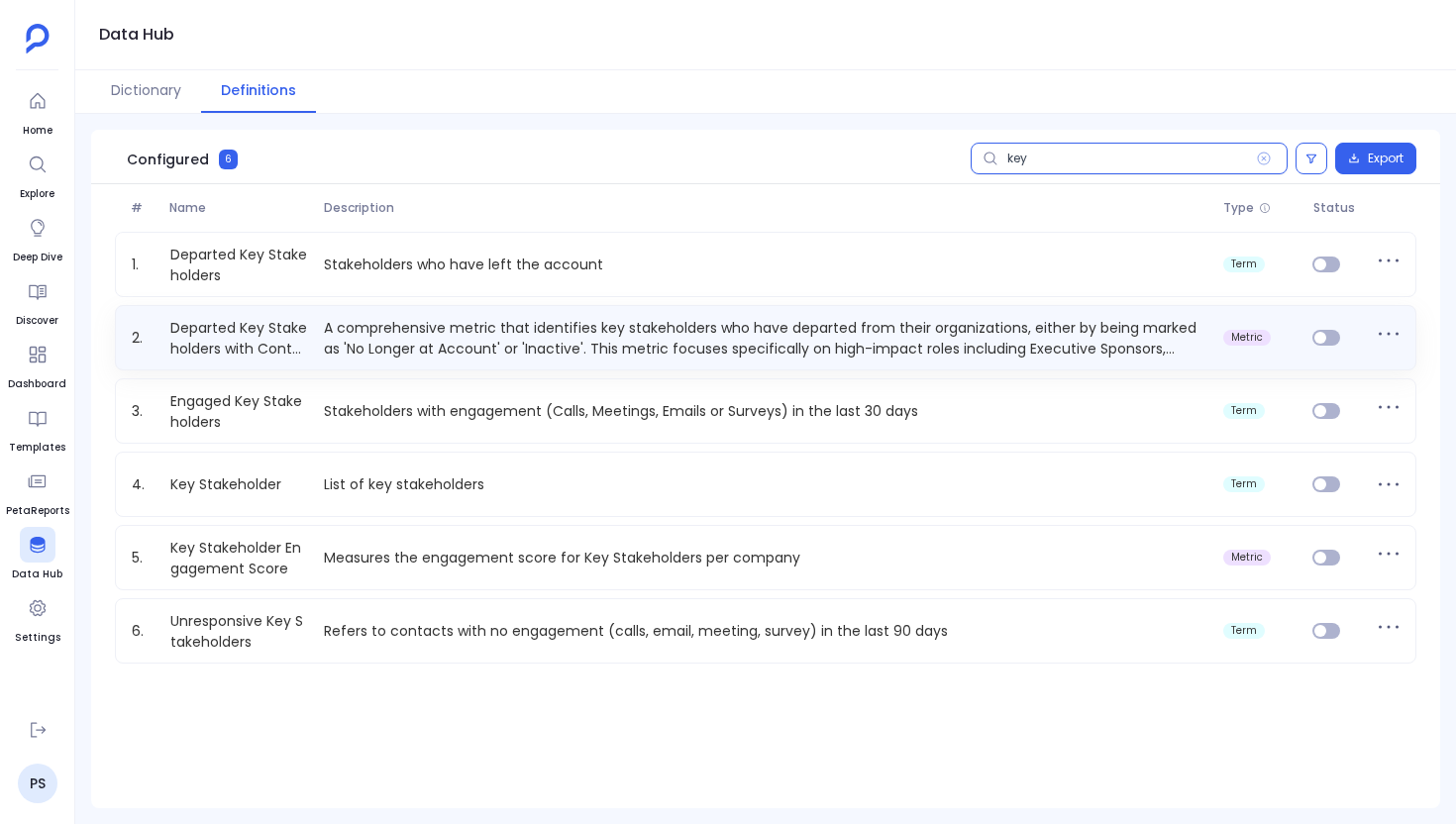
type input "key"
click at [1045, 366] on div "2. Departed Key Stakeholders with Contact Info A comprehensive metric that iden…" at bounding box center [765, 338] width 1301 height 66
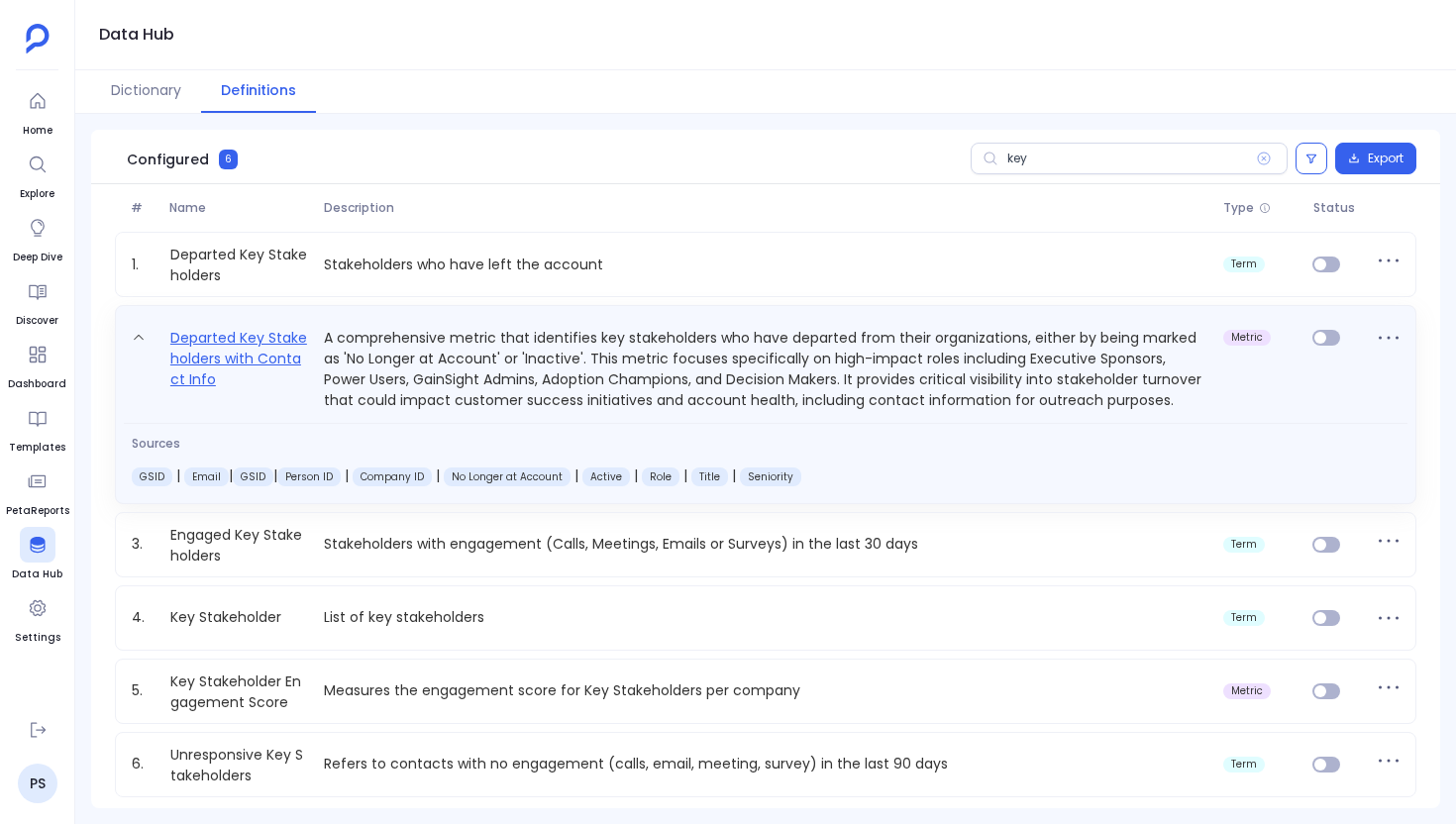
click at [297, 342] on link "Departed Key Stakeholders with Contact Info" at bounding box center [240, 368] width 155 height 85
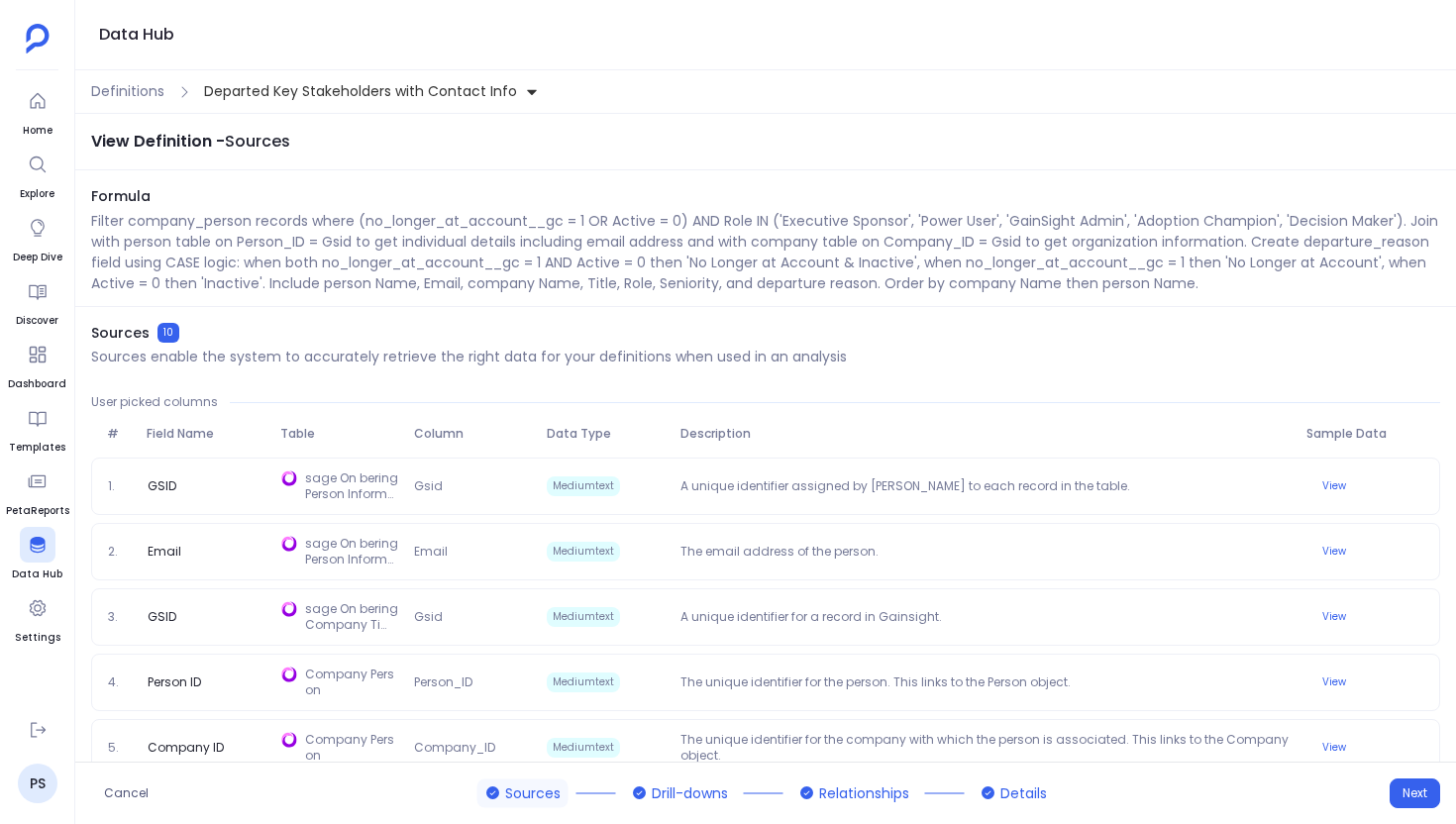
click at [143, 103] on div "Definitions Departed Key Stakeholders with Contact Info" at bounding box center [765, 92] width 1381 height 44
click at [134, 96] on span "Definitions" at bounding box center [127, 91] width 73 height 21
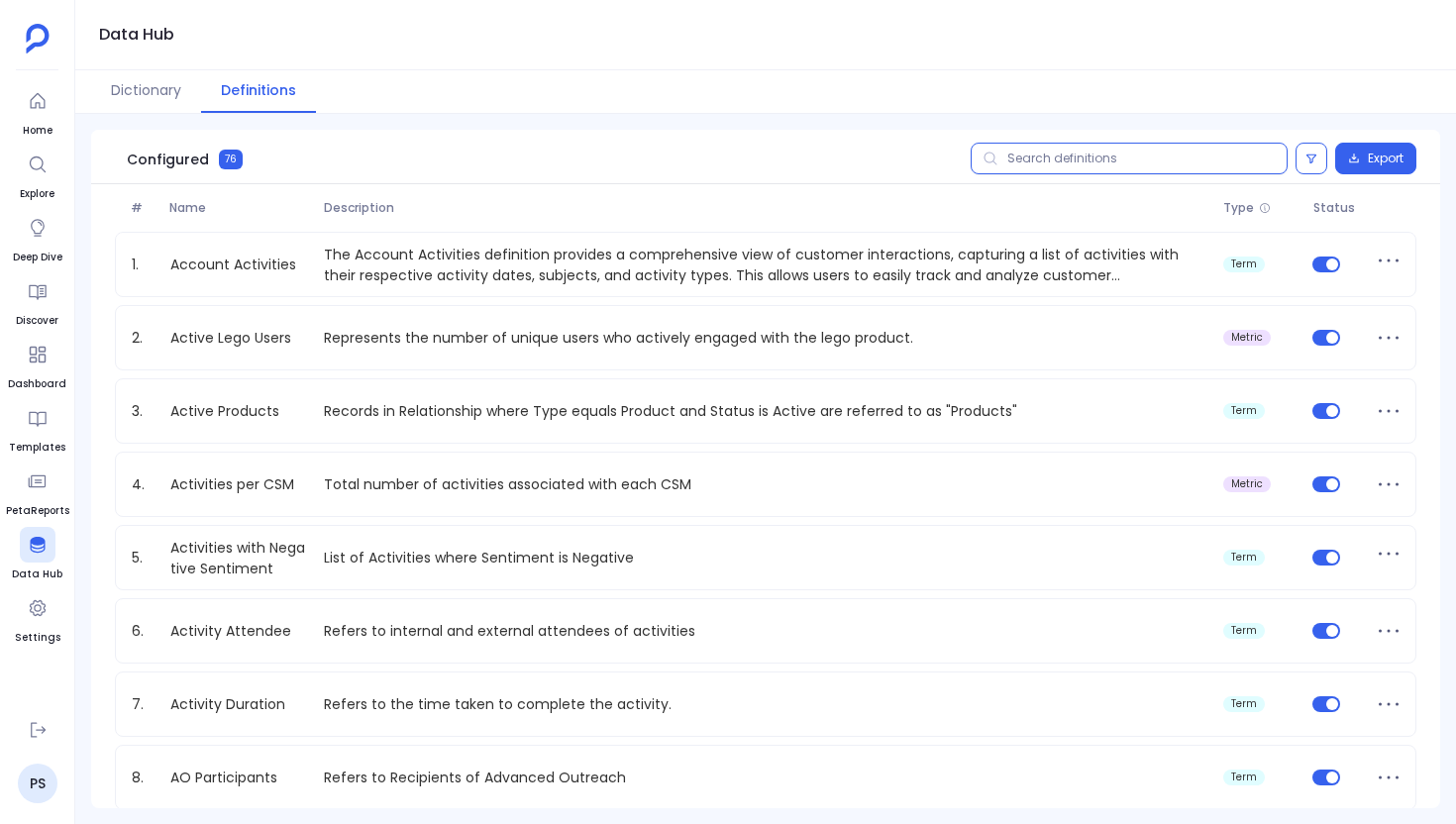
click at [1054, 169] on input "text" at bounding box center [1130, 159] width 317 height 32
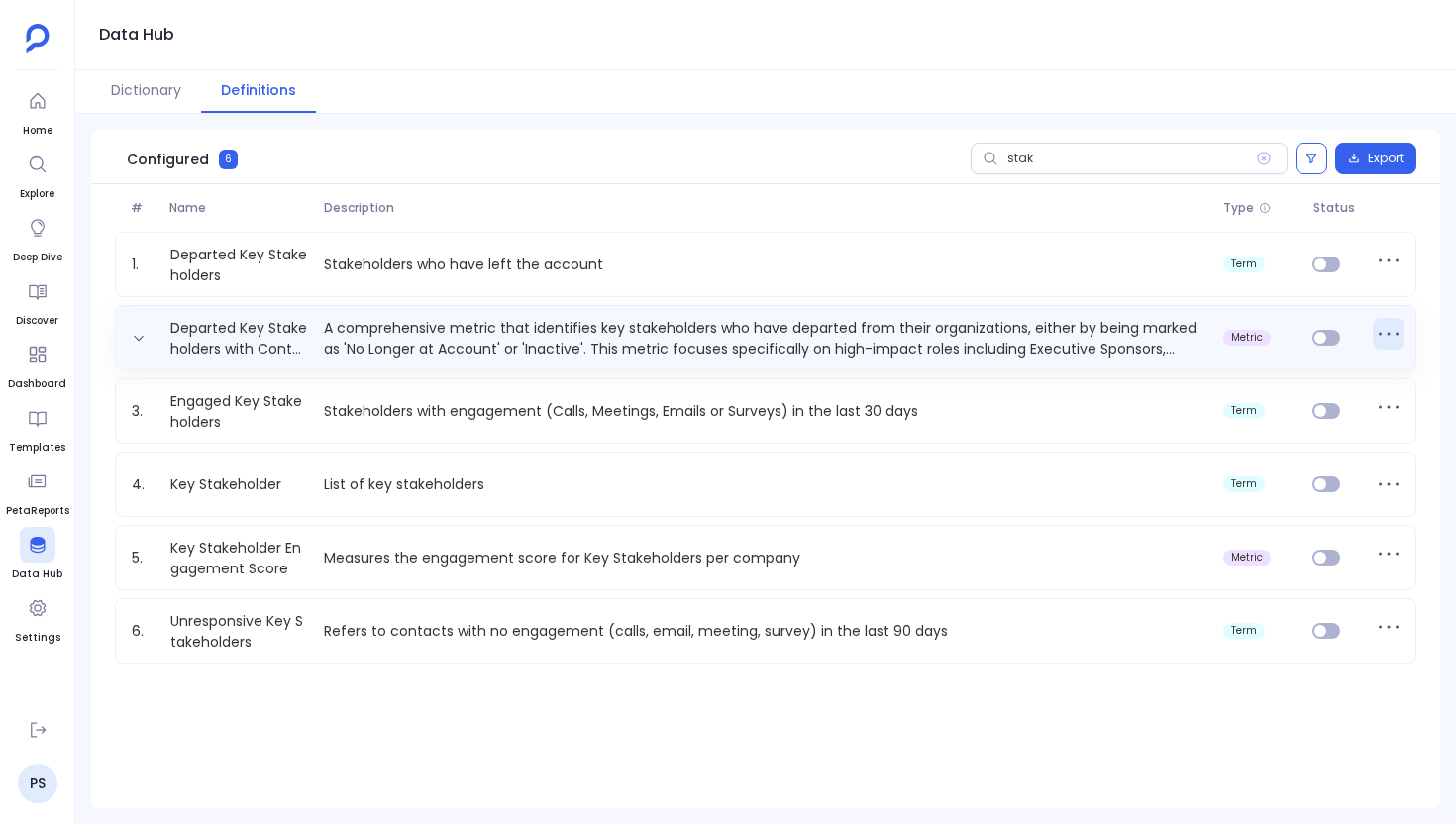
click at [1386, 334] on icon at bounding box center [1389, 334] width 32 height 32
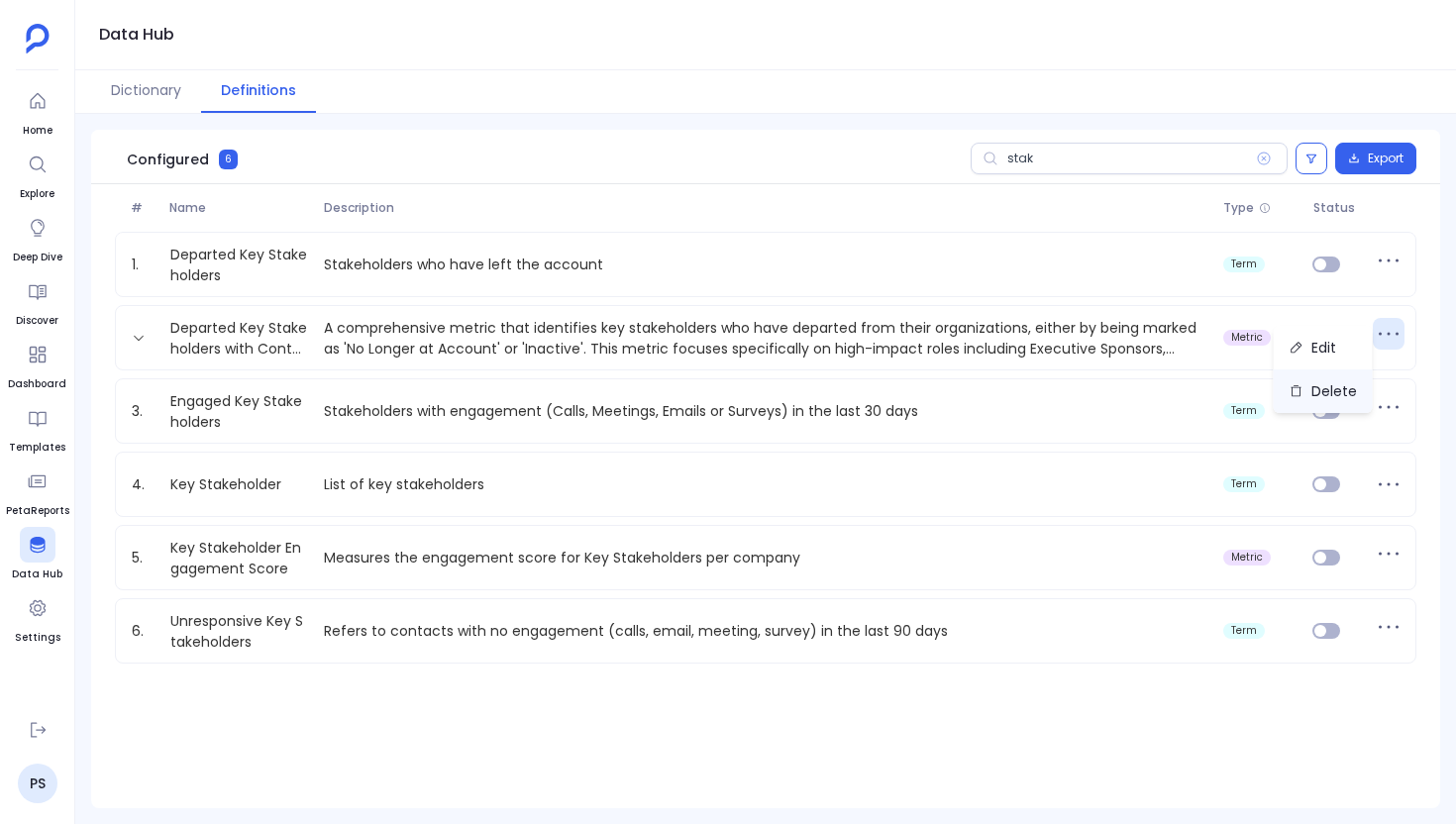
click at [1328, 388] on button "Delete" at bounding box center [1323, 391] width 99 height 44
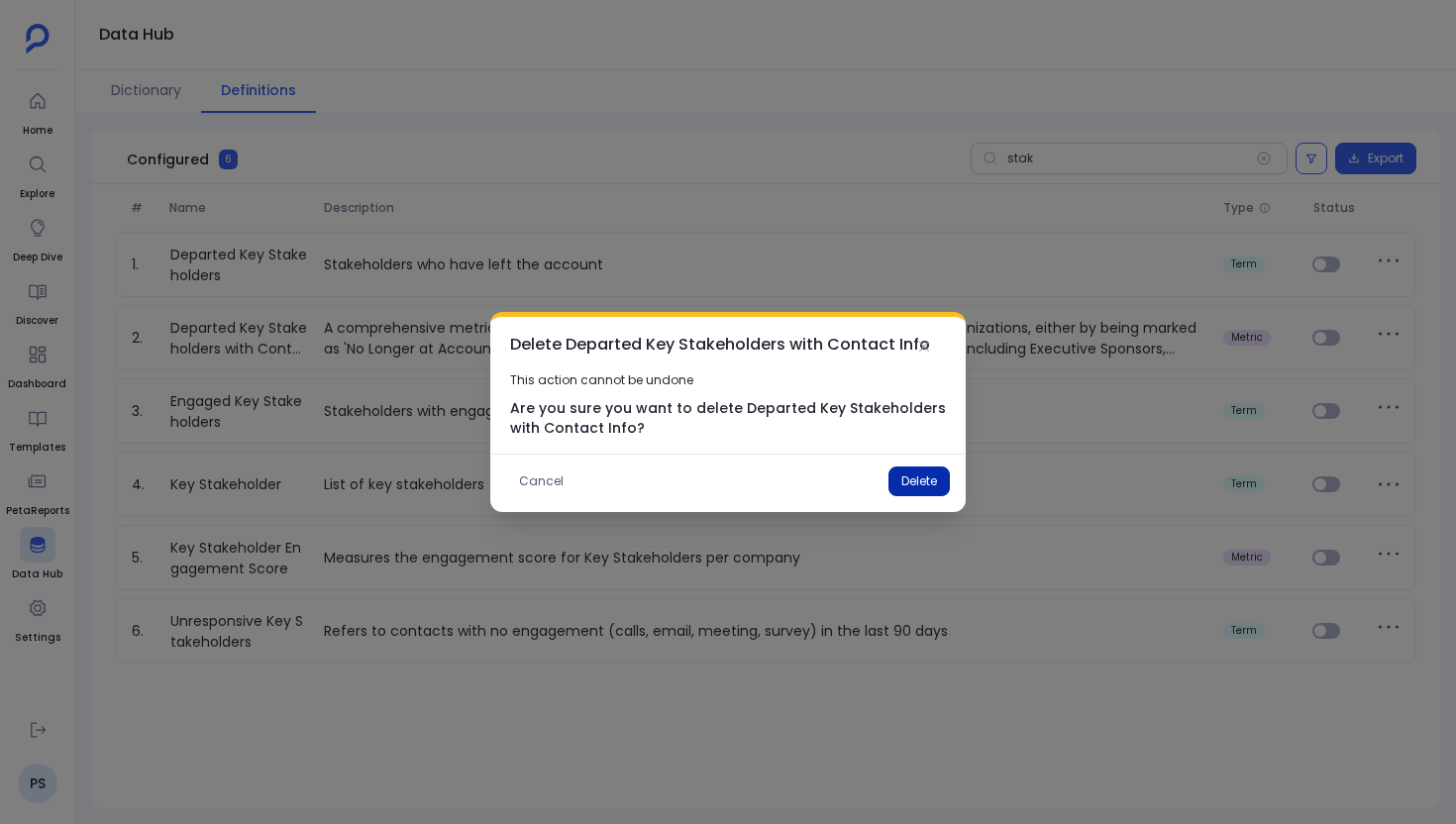
click at [910, 483] on button "Delete" at bounding box center [919, 482] width 62 height 30
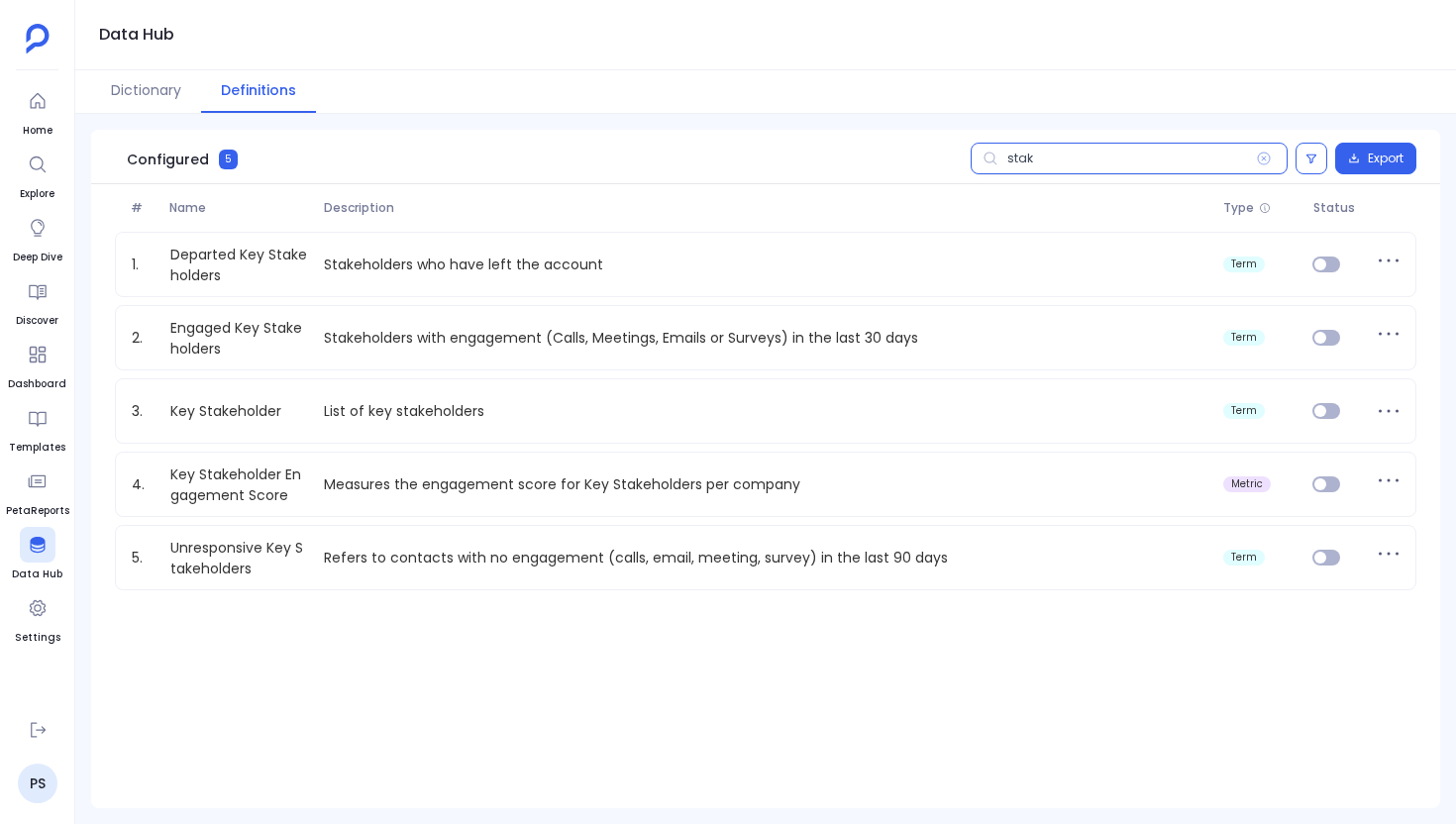
click at [1020, 159] on input "stak" at bounding box center [1130, 159] width 317 height 32
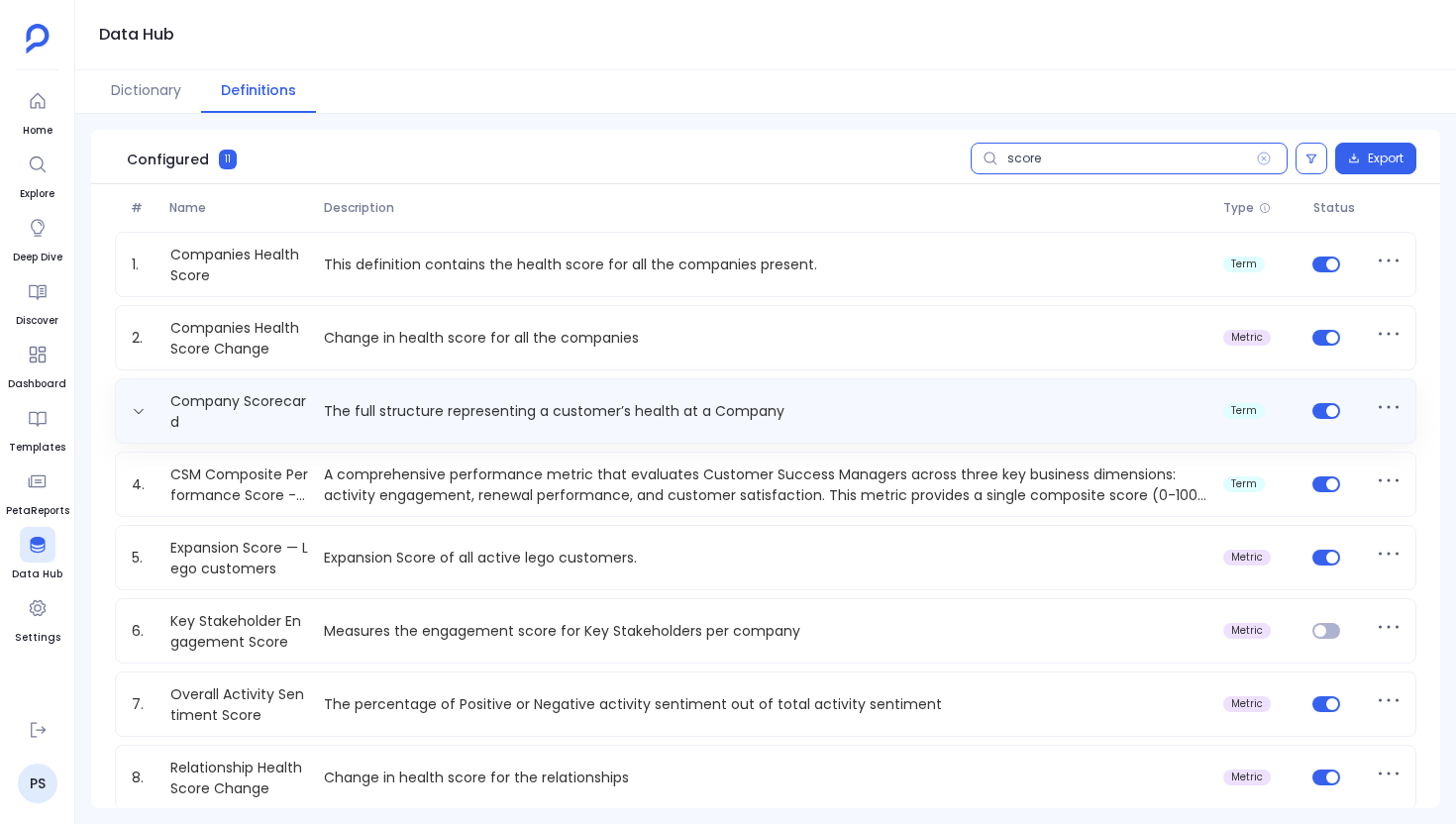
type input "score"
click at [326, 422] on div "Company Scorecard The full structure representing a customer’s health at a Comp…" at bounding box center [765, 411] width 1284 height 40
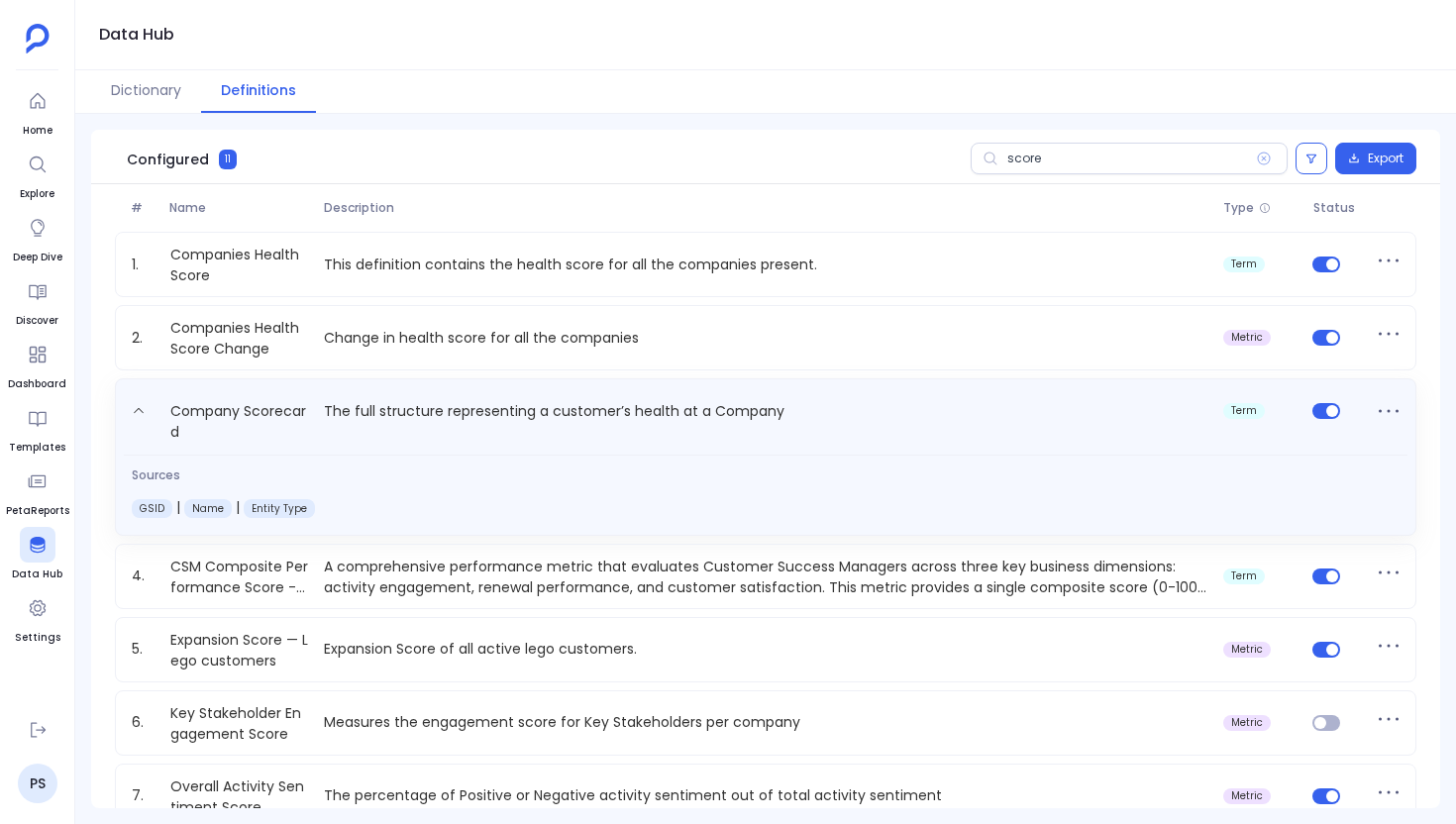
click at [326, 422] on p "The full structure representing a customer’s health at a Company" at bounding box center [765, 421] width 898 height 44
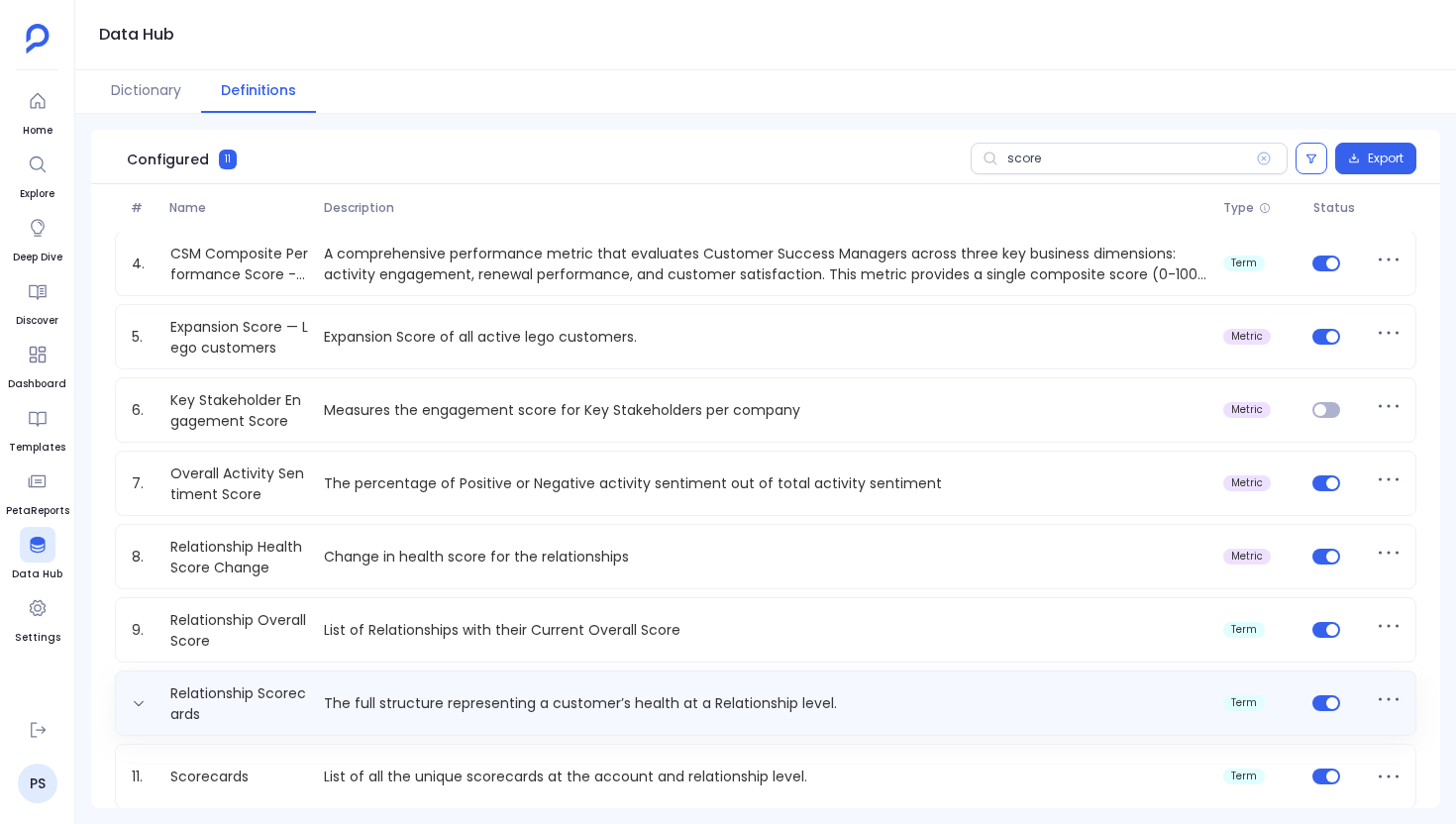
scroll to position [219, 0]
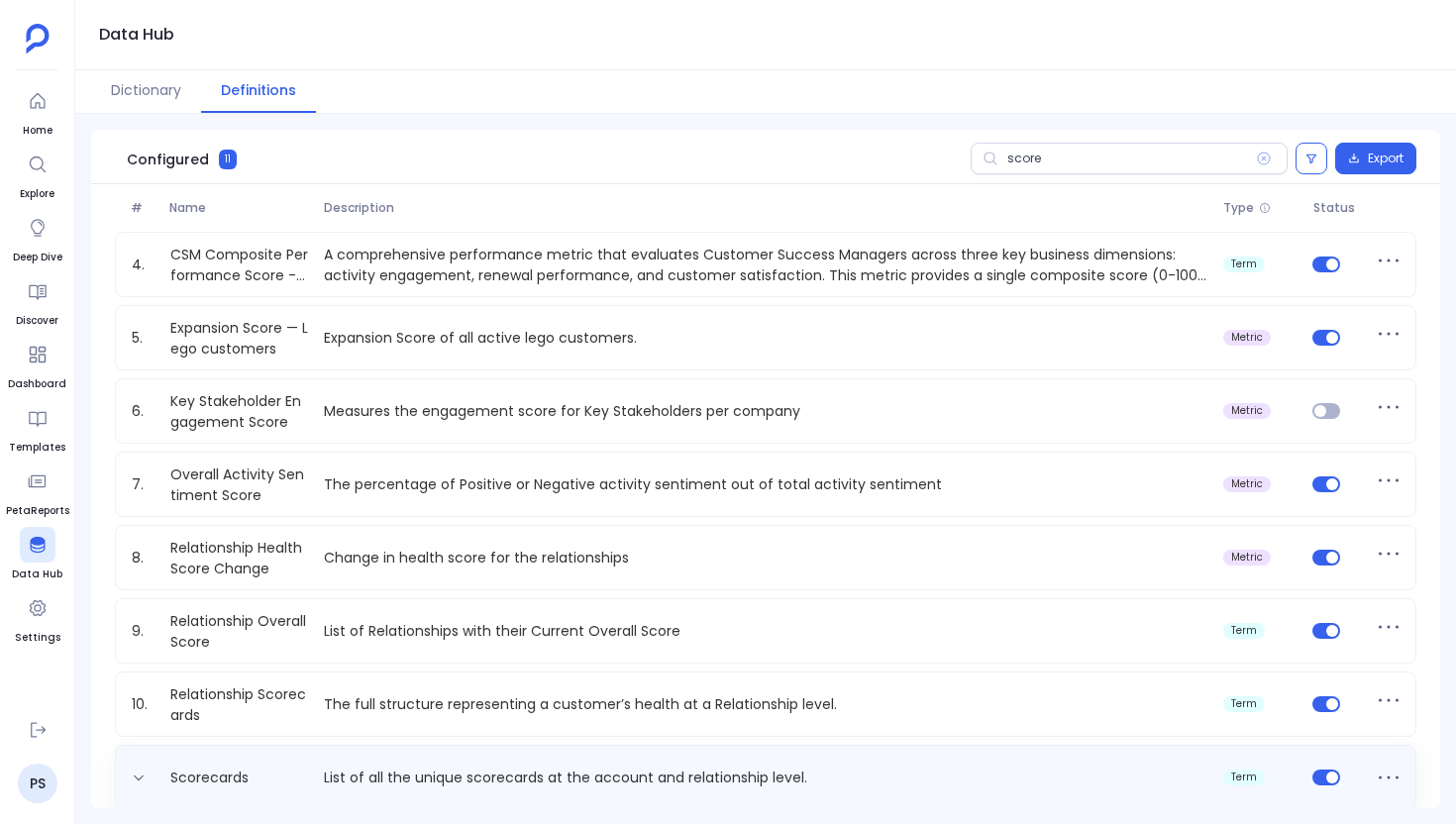
click at [258, 756] on div "Scorecards List of all the unique scorecards at the account and relationship le…" at bounding box center [765, 777] width 1301 height 66
click at [234, 790] on link "Scorecards" at bounding box center [210, 781] width 94 height 32
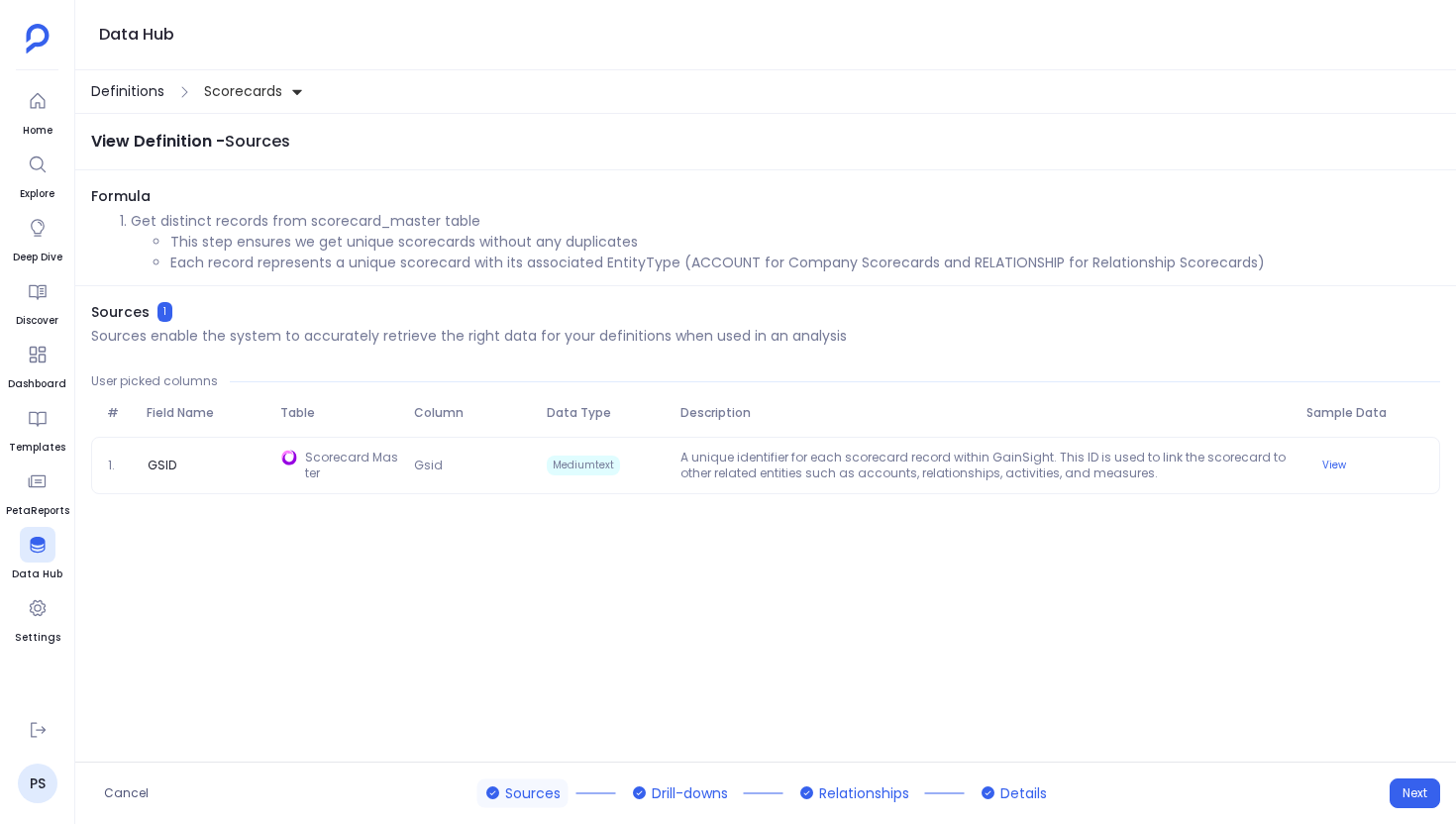
click at [112, 91] on span "Definitions" at bounding box center [127, 91] width 73 height 21
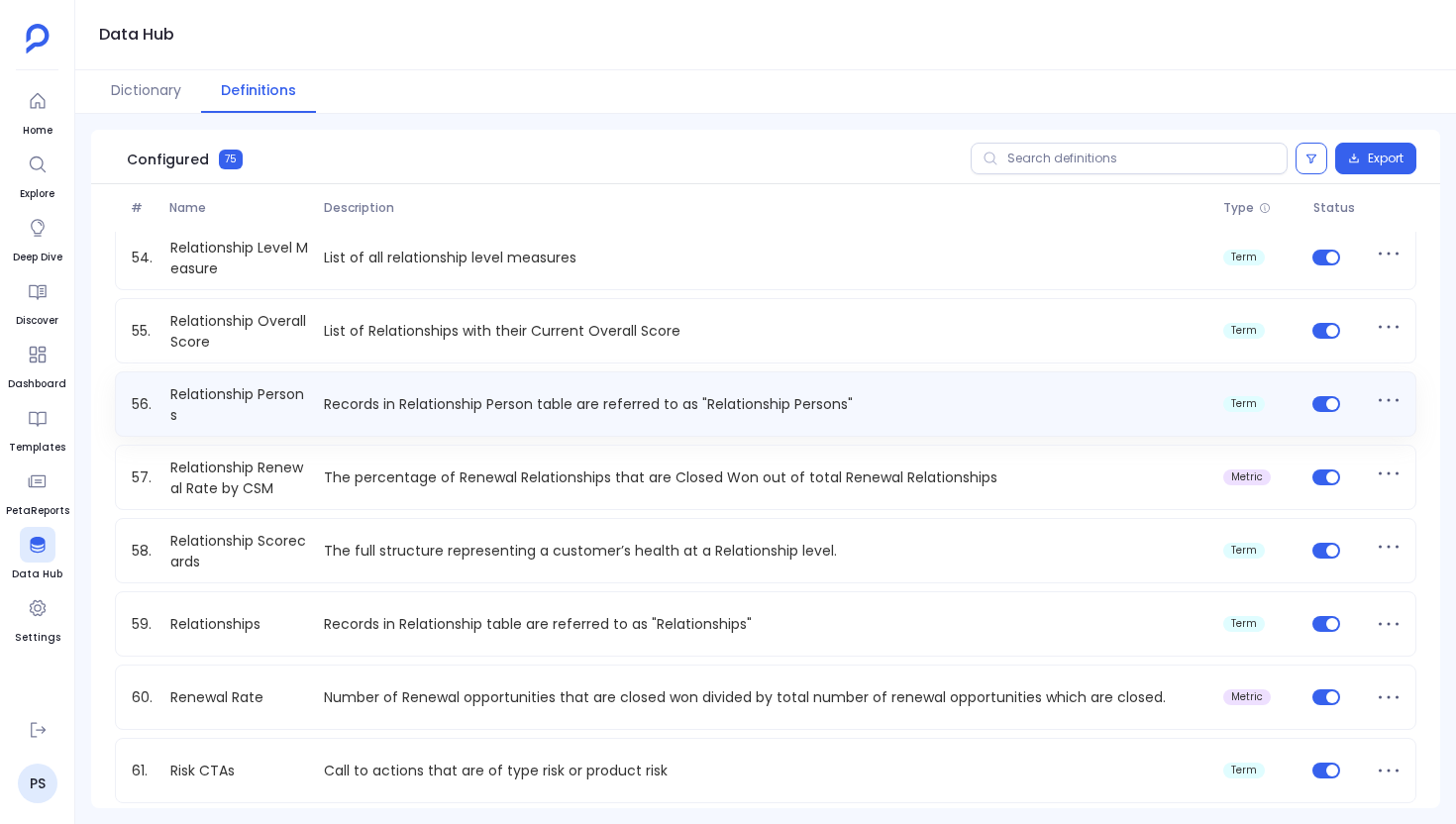
scroll to position [4006, 0]
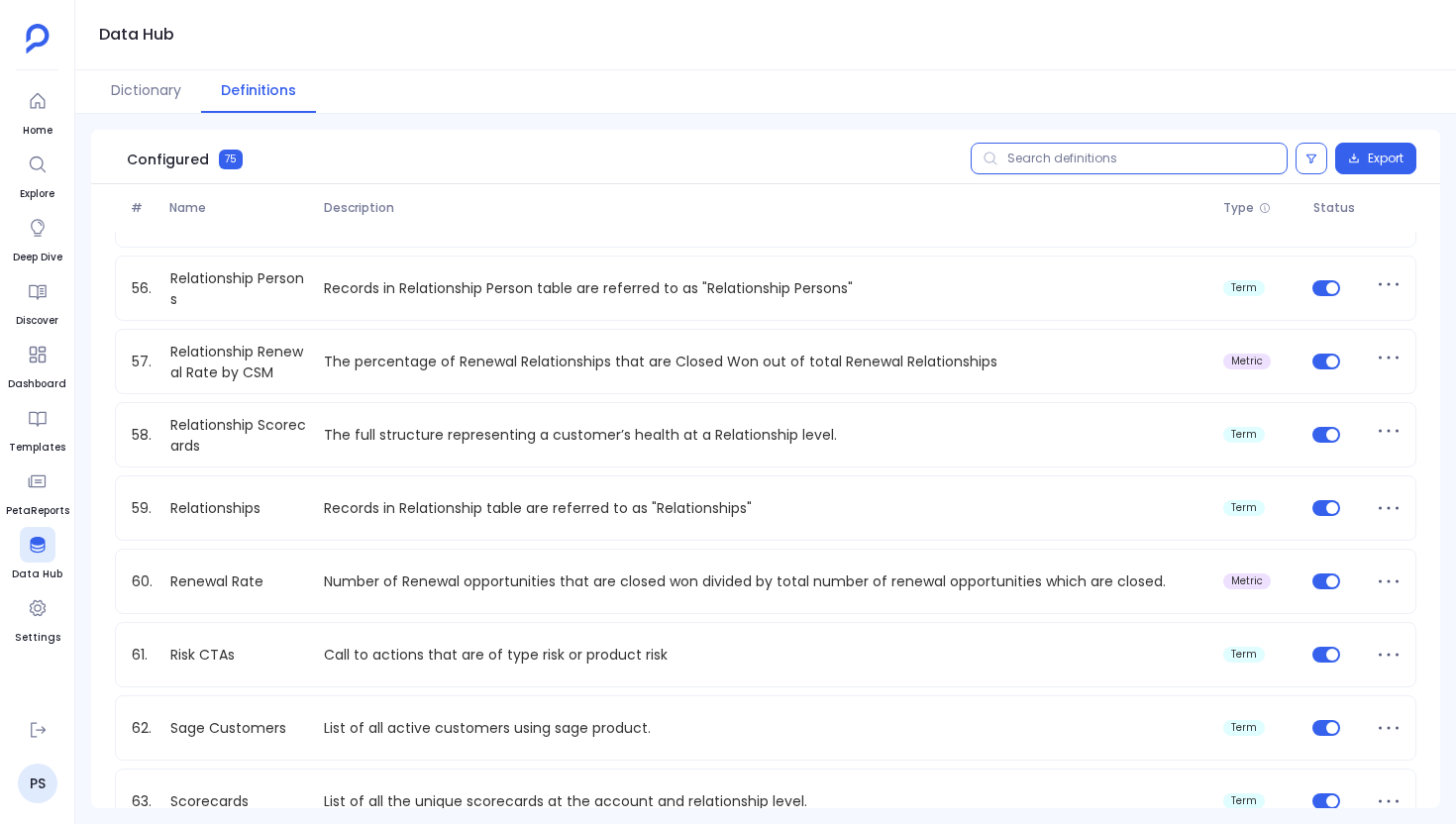
click at [1126, 158] on input "text" at bounding box center [1130, 159] width 317 height 32
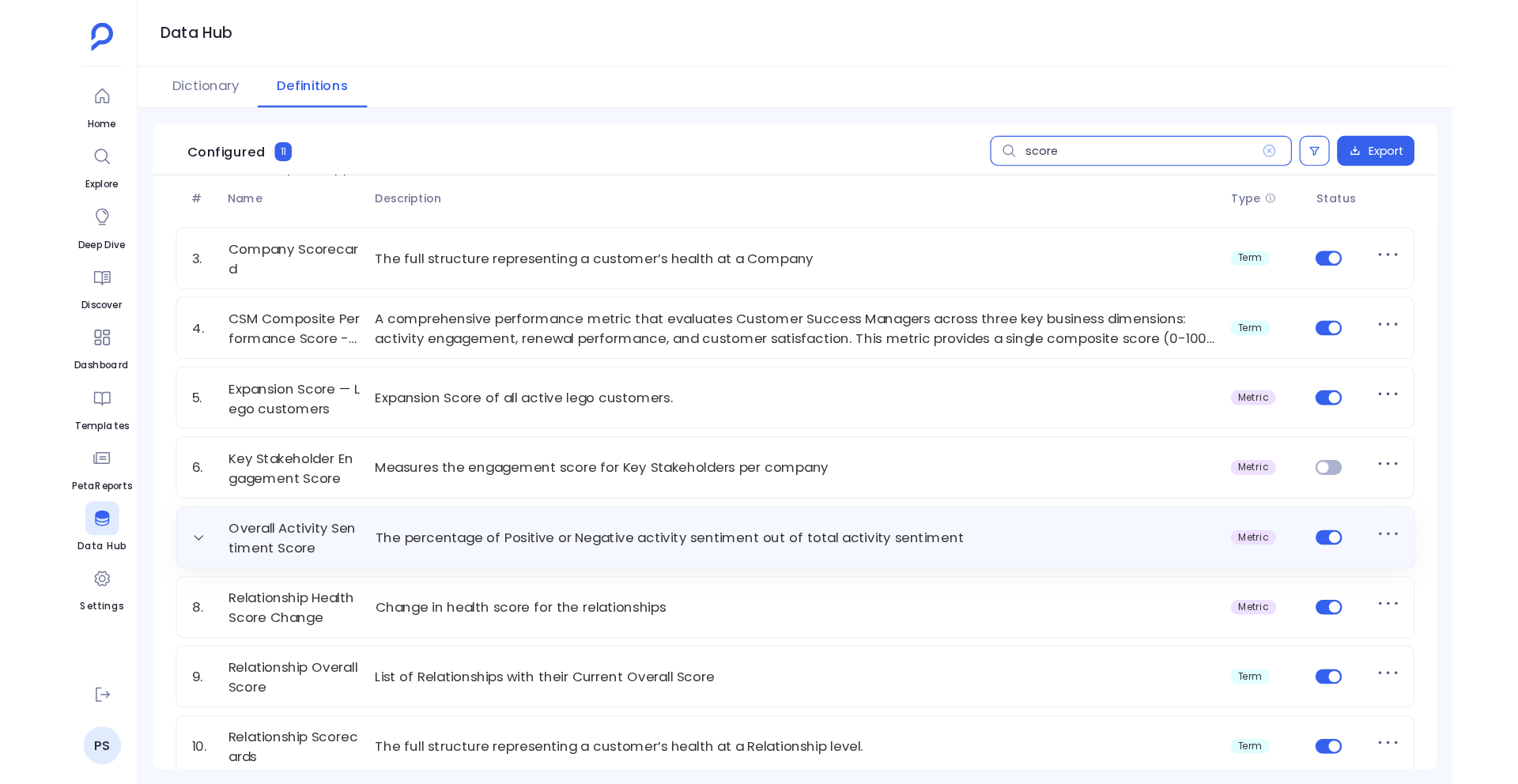
scroll to position [0, 0]
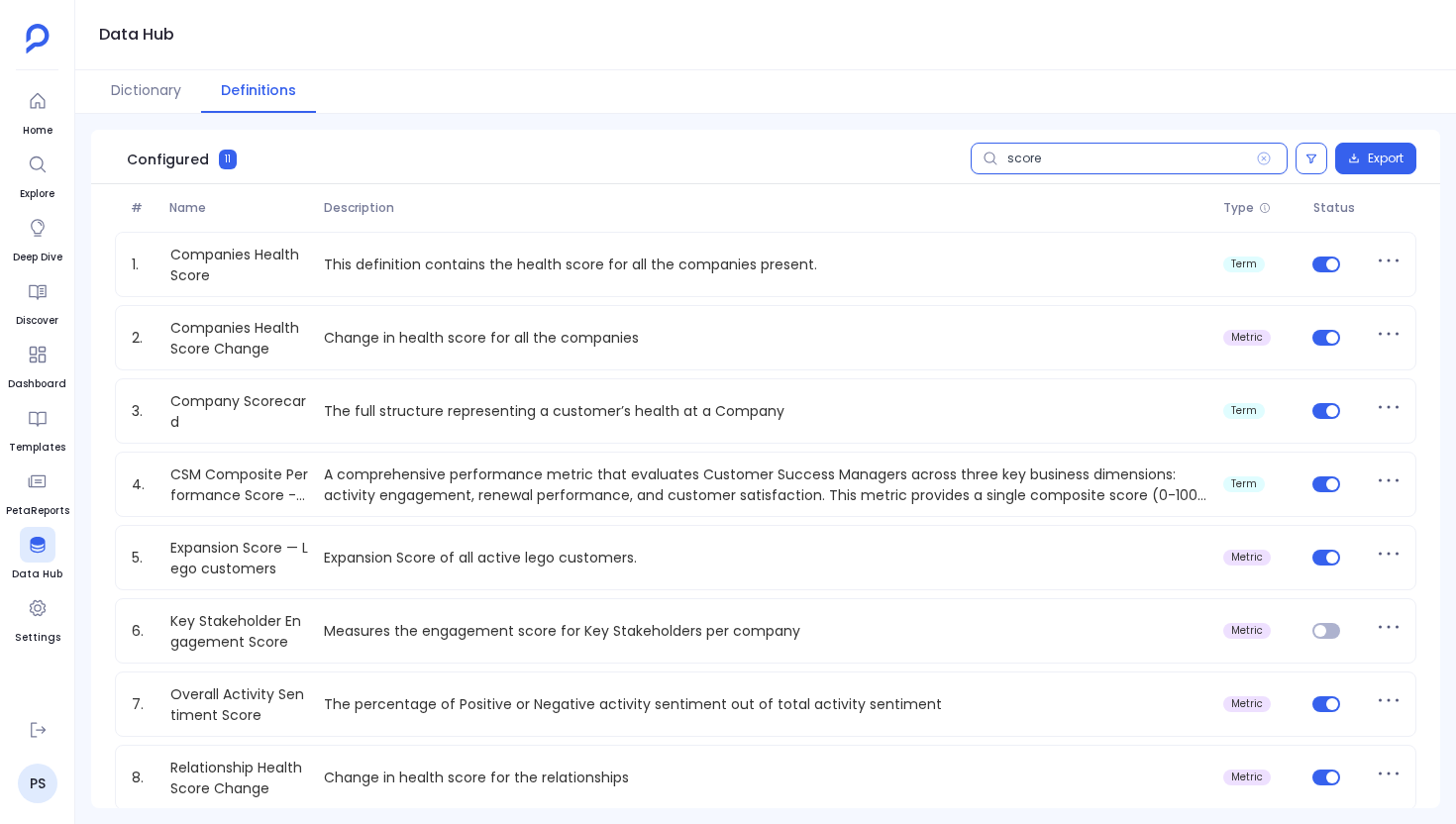
type input "score"
click at [1272, 160] on span at bounding box center [1268, 159] width 24 height 32
click at [1272, 160] on input "score" at bounding box center [1130, 159] width 317 height 32
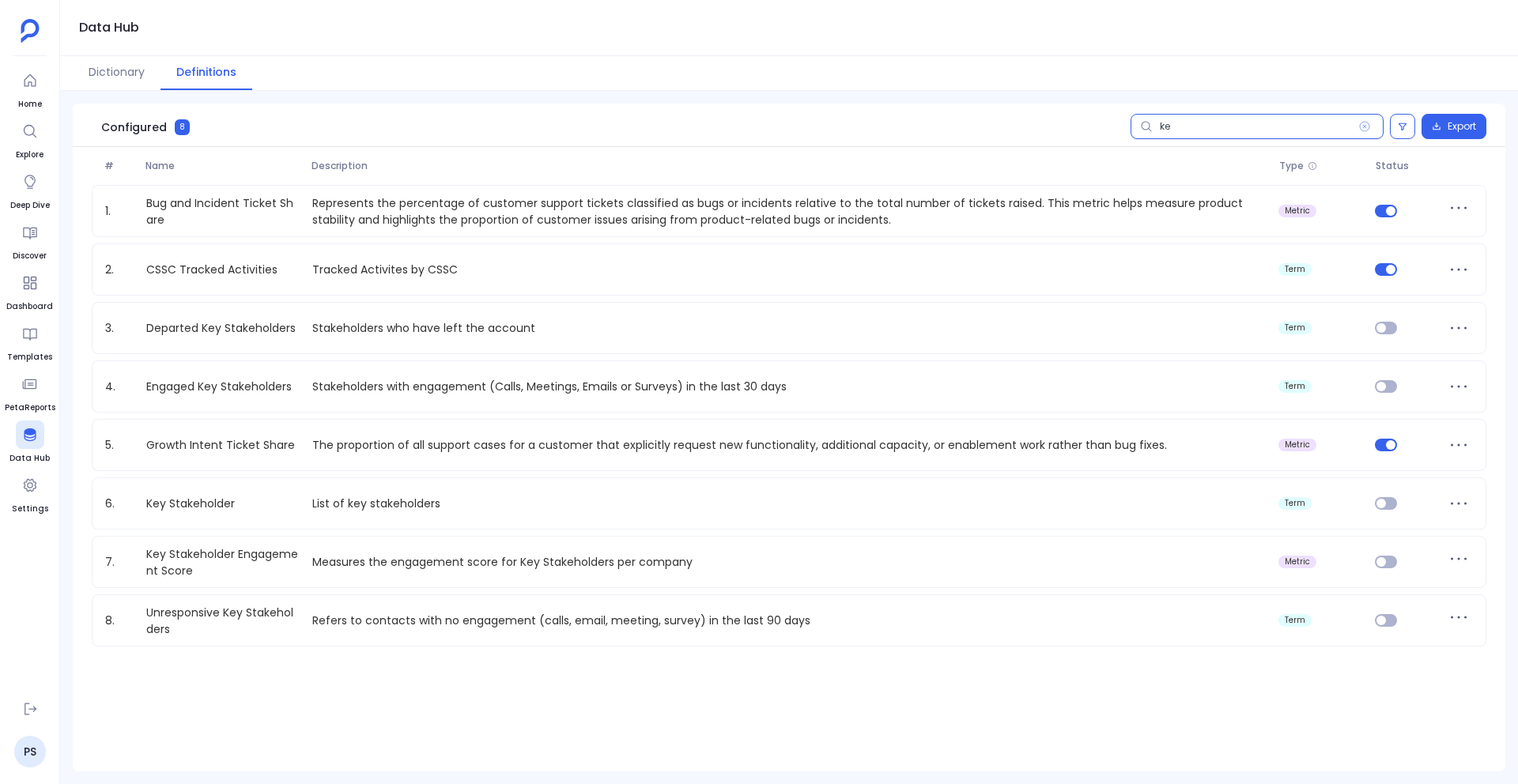
type input "key"
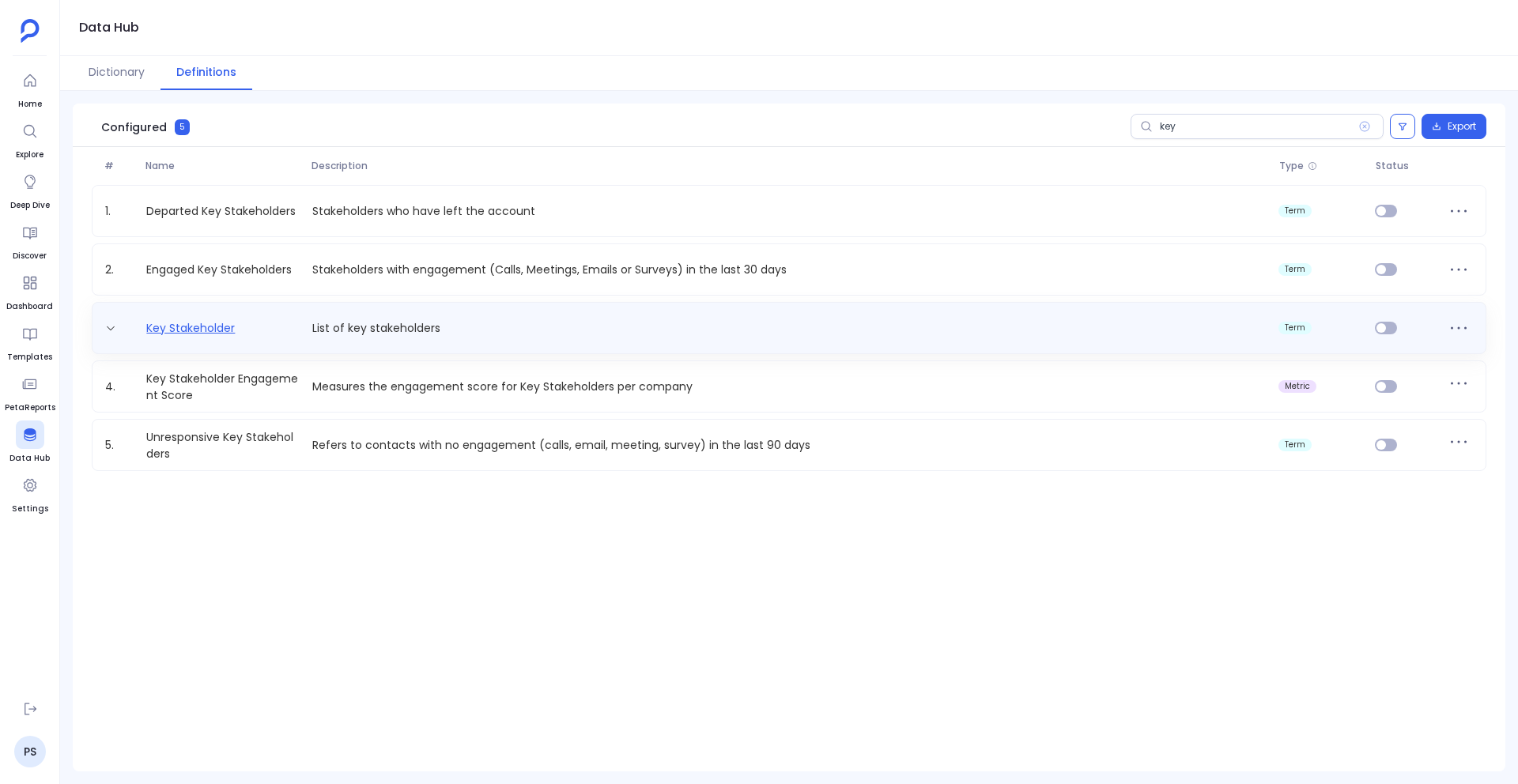
click at [237, 336] on link "Key Stakeholder" at bounding box center [190, 328] width 101 height 17
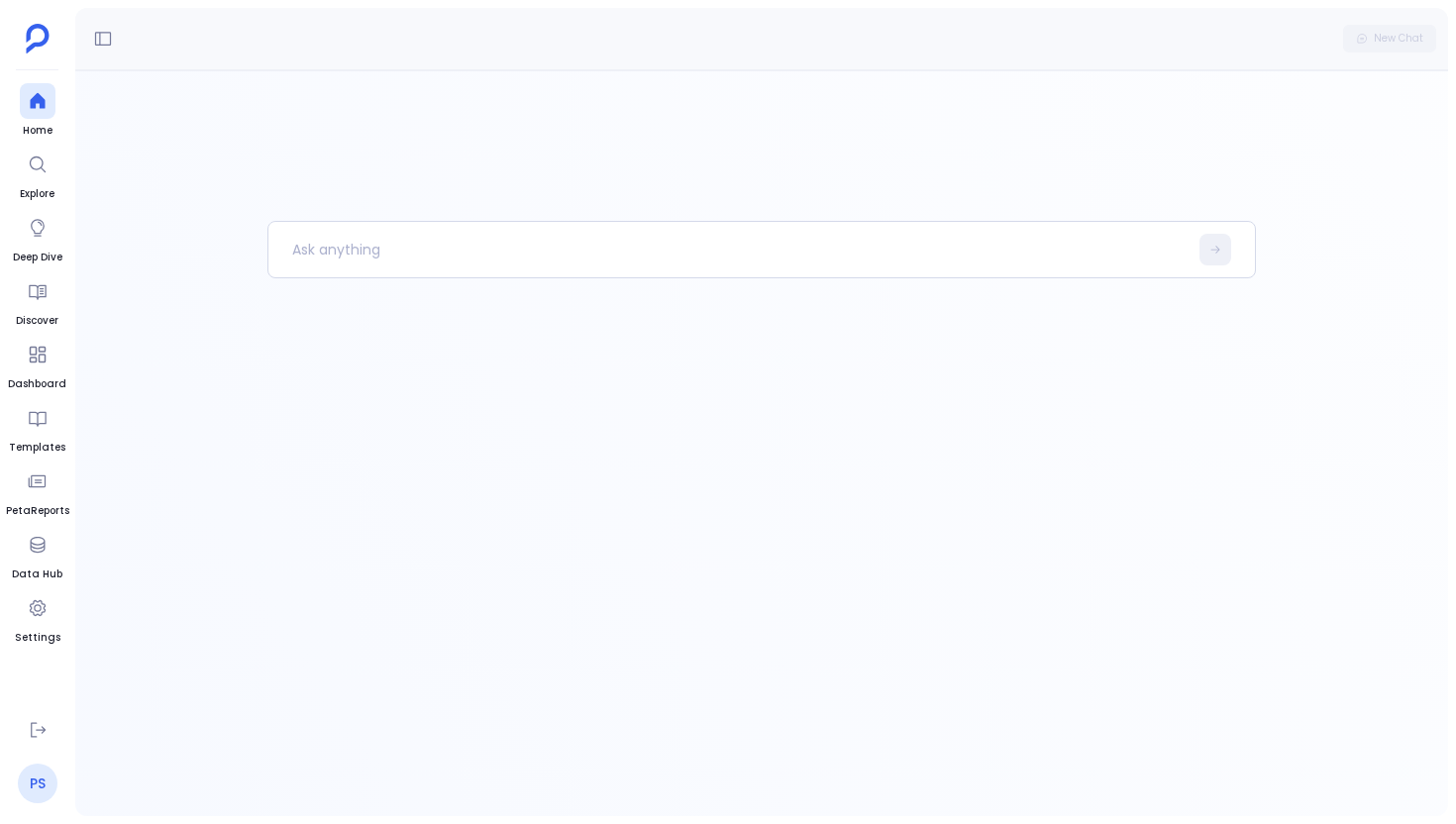
click at [44, 774] on link "PS" at bounding box center [38, 783] width 40 height 40
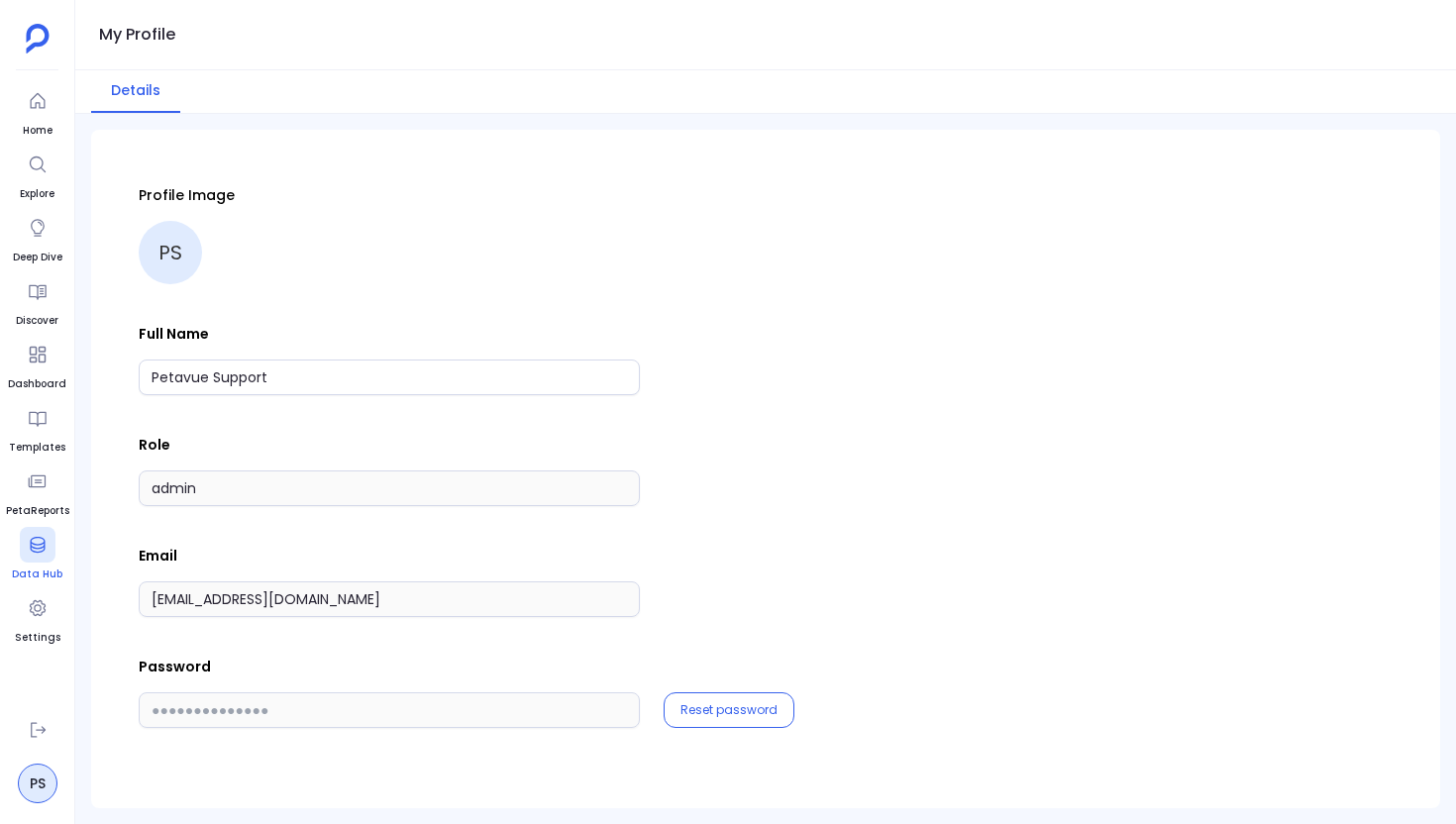
click at [47, 559] on div at bounding box center [38, 545] width 36 height 36
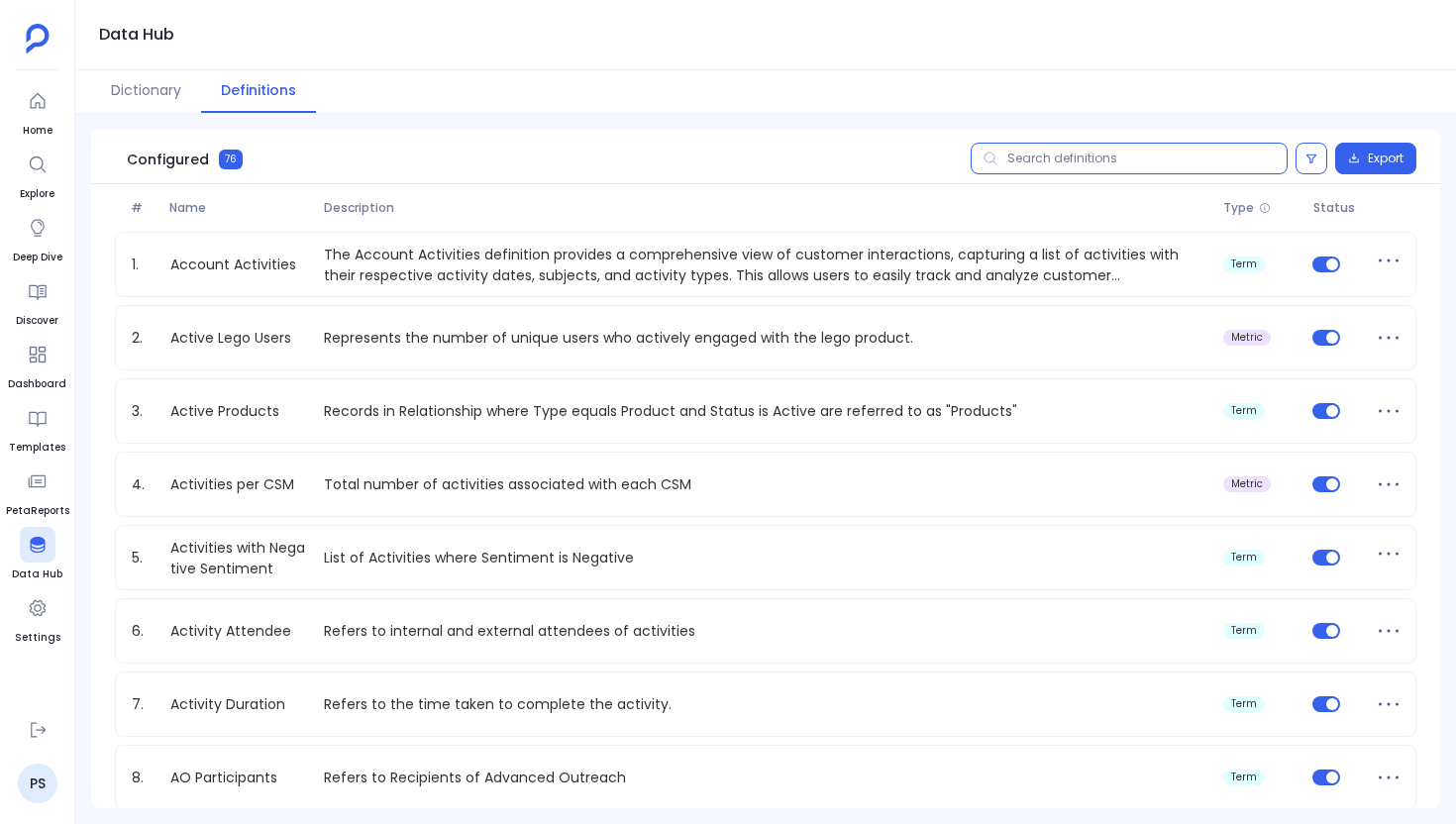
click at [1064, 161] on input "text" at bounding box center [1130, 159] width 317 height 32
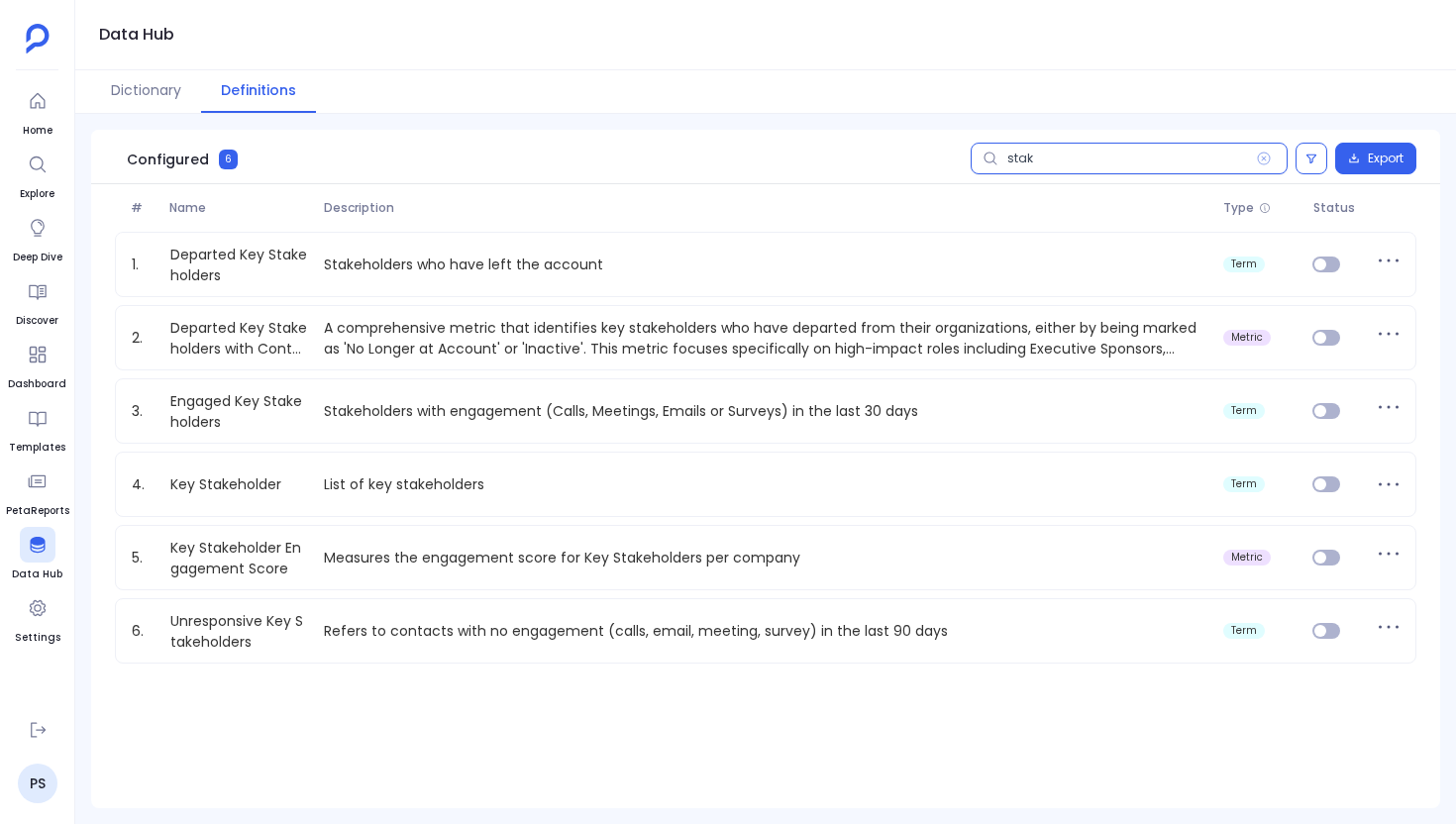
type input "stak"
click at [42, 114] on div at bounding box center [38, 101] width 36 height 36
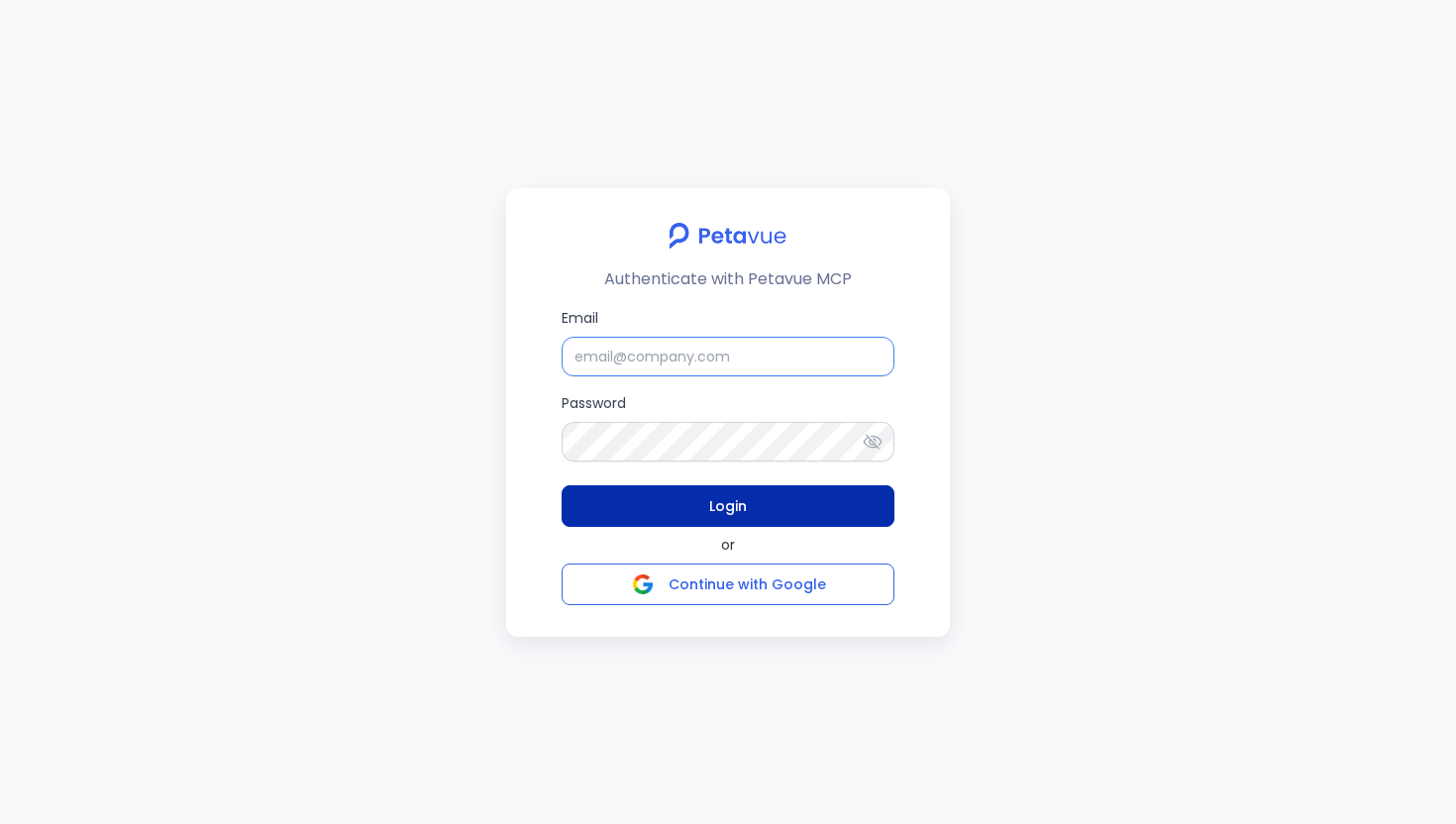
type input "support+gsgongmasked@petavue.com"
click at [757, 519] on button "Login" at bounding box center [728, 506] width 333 height 42
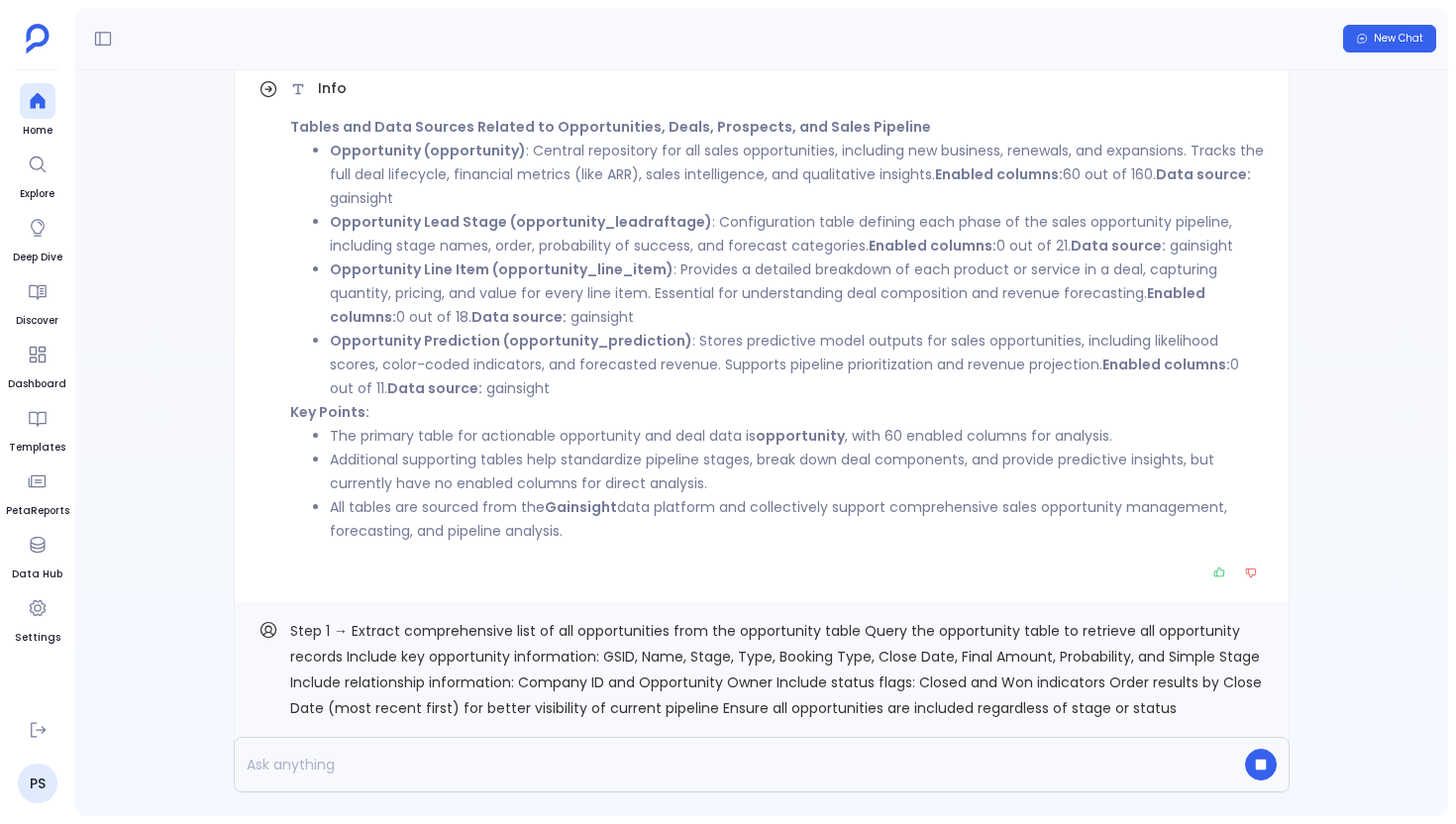
scroll to position [-103, 0]
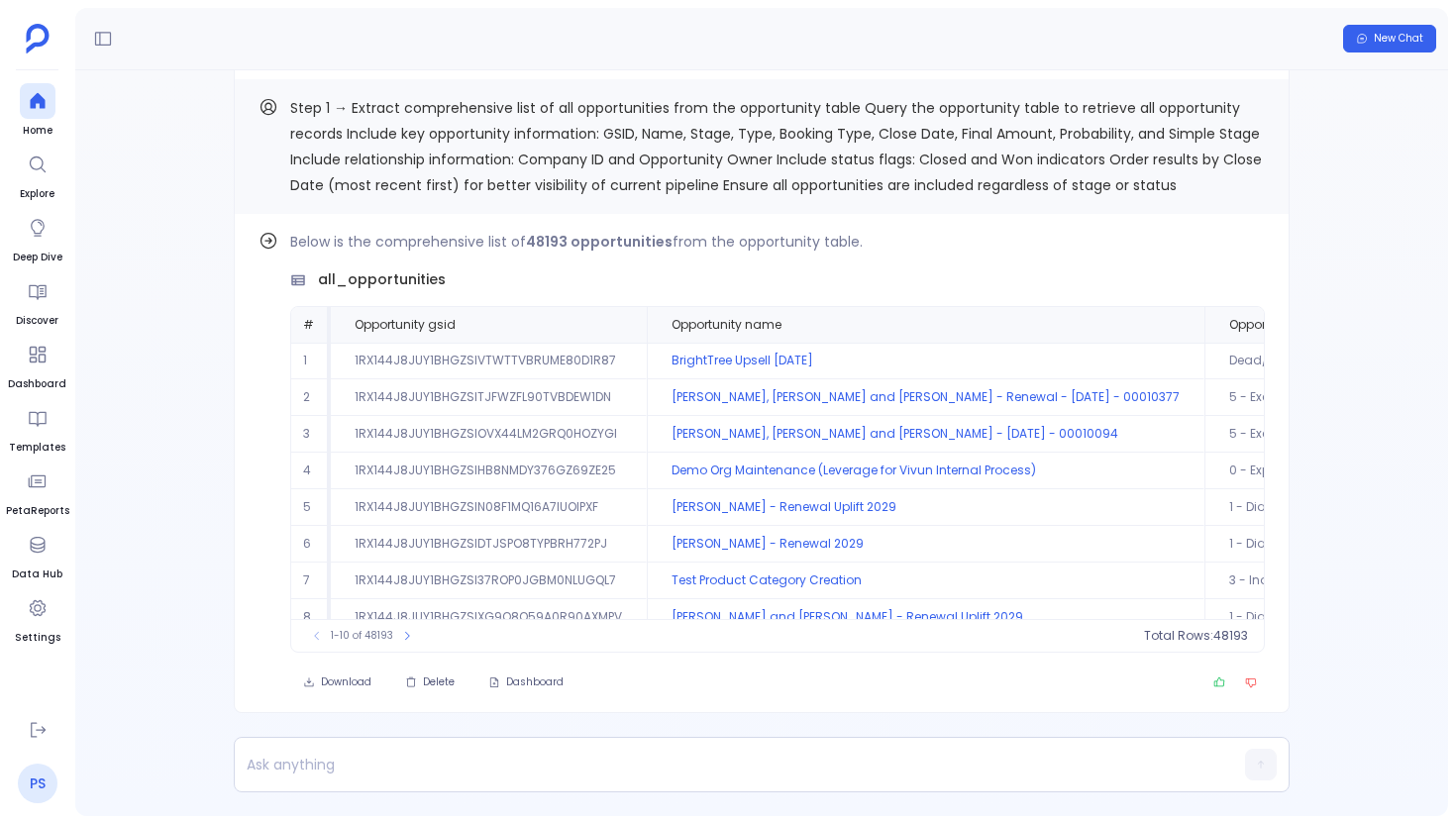
click at [44, 790] on link "PS" at bounding box center [38, 783] width 40 height 40
